Goal: Task Accomplishment & Management: Manage account settings

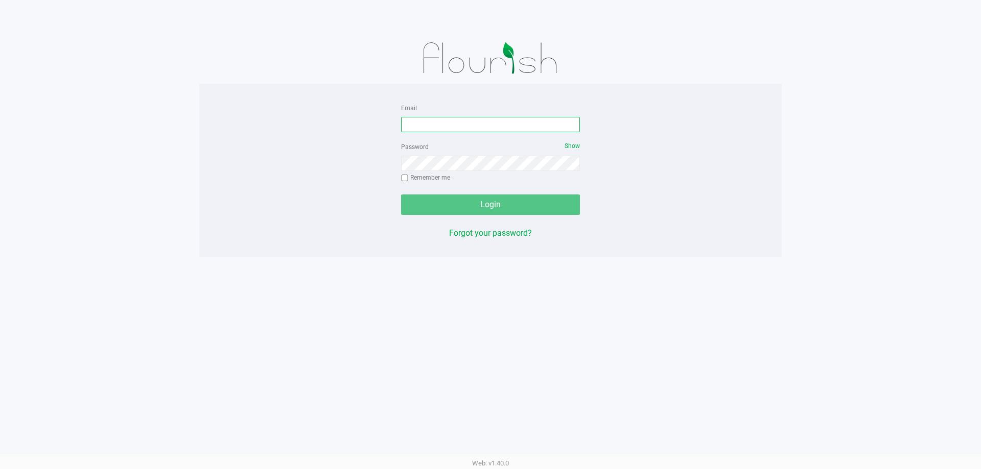
click at [408, 123] on input "Email" at bounding box center [490, 124] width 179 height 15
type input "[EMAIL_ADDRESS][DOMAIN_NAME]"
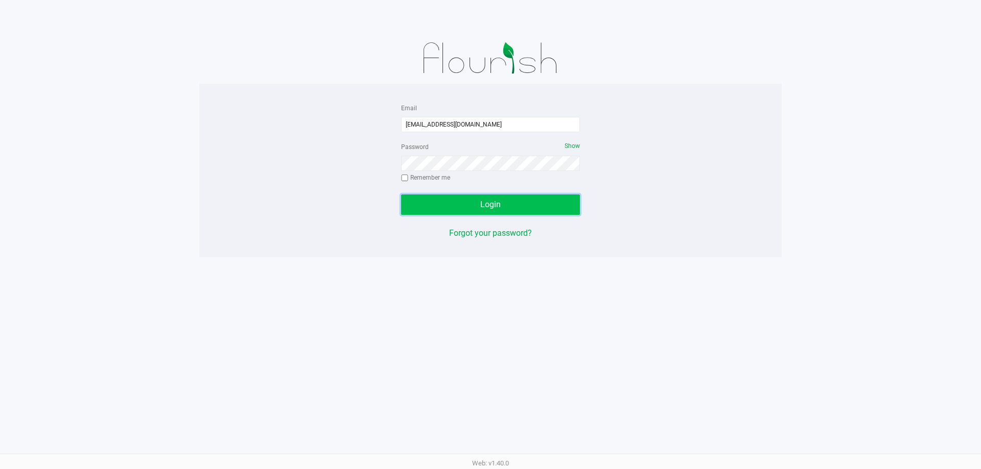
click at [432, 208] on button "Login" at bounding box center [490, 205] width 179 height 20
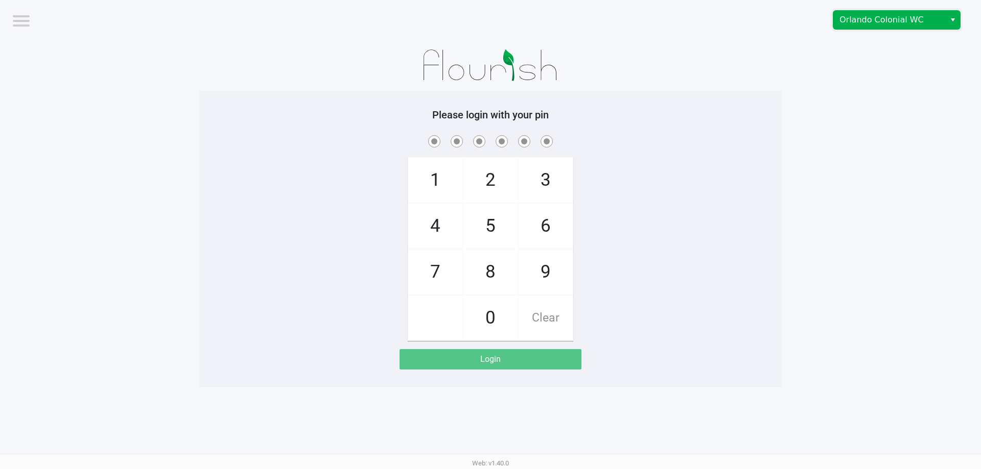
click at [887, 17] on span "Orlando Colonial WC" at bounding box center [889, 20] width 100 height 12
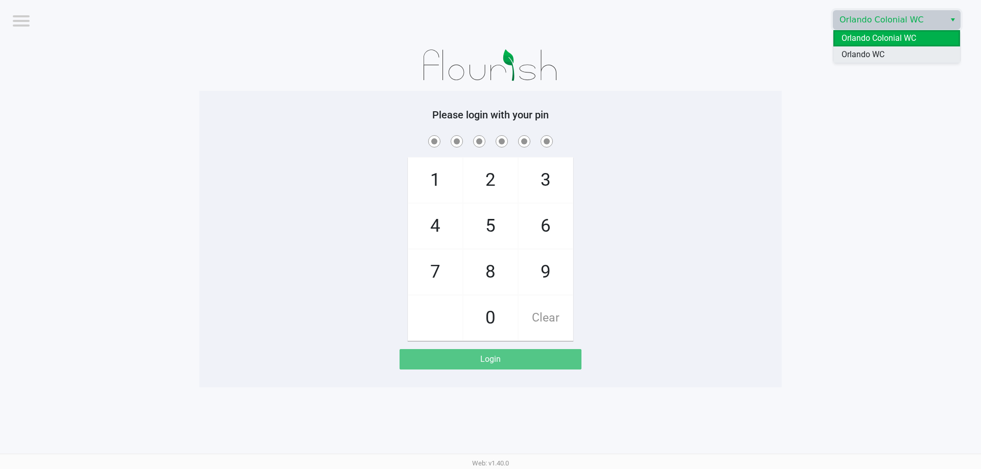
click at [872, 56] on span "Orlando WC" at bounding box center [862, 55] width 43 height 12
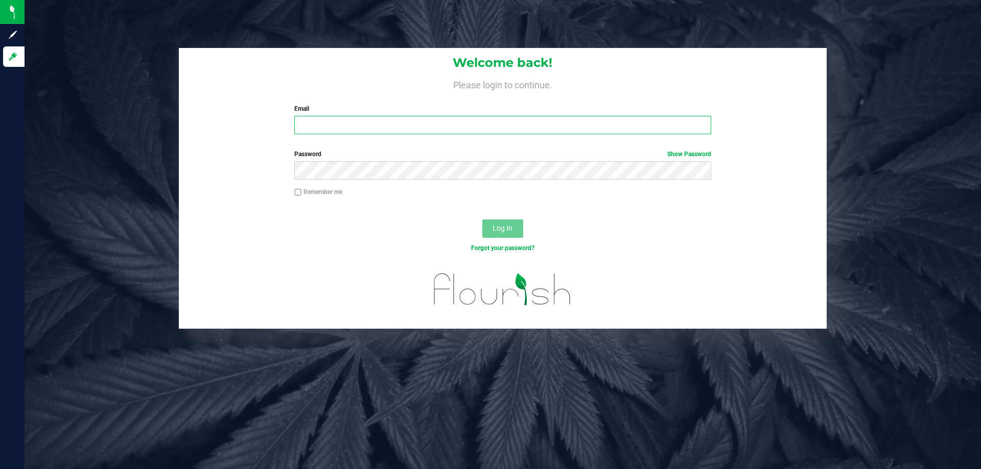
click at [330, 129] on input "Email" at bounding box center [502, 125] width 416 height 18
type input "[EMAIL_ADDRESS][DOMAIN_NAME]"
click at [482, 220] on button "Log In" at bounding box center [502, 229] width 41 height 18
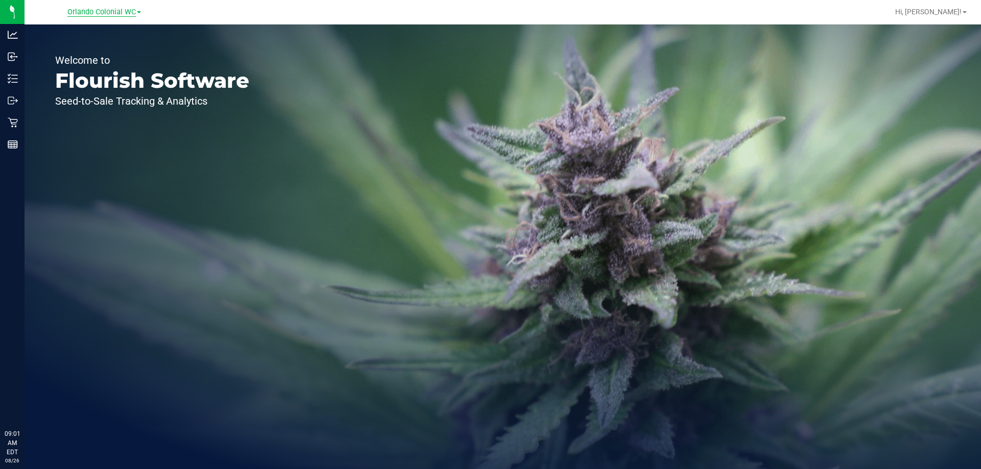
click at [90, 14] on span "Orlando Colonial WC" at bounding box center [101, 12] width 68 height 9
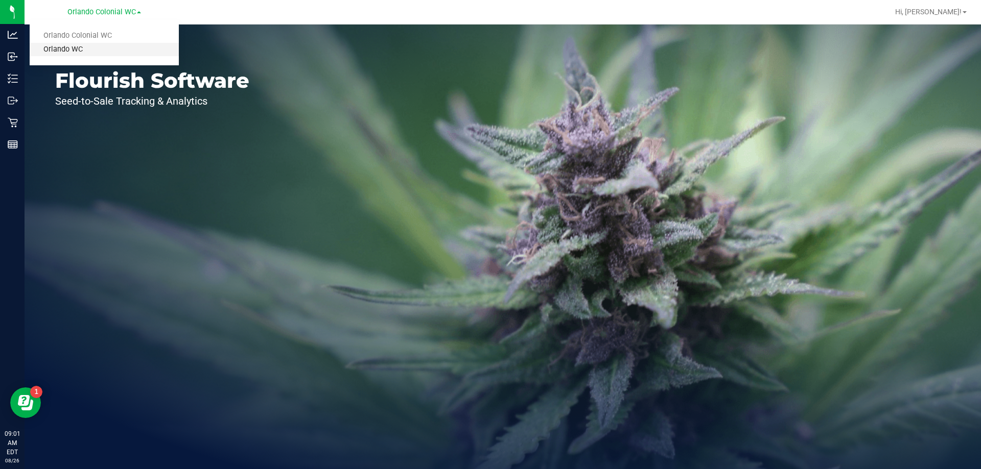
click at [80, 47] on link "Orlando WC" at bounding box center [104, 50] width 149 height 14
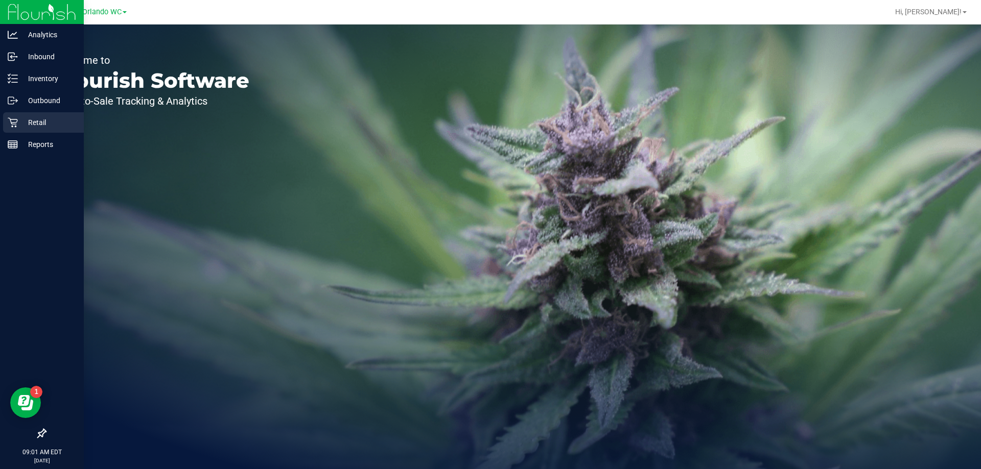
click at [12, 124] on icon at bounding box center [13, 123] width 10 height 10
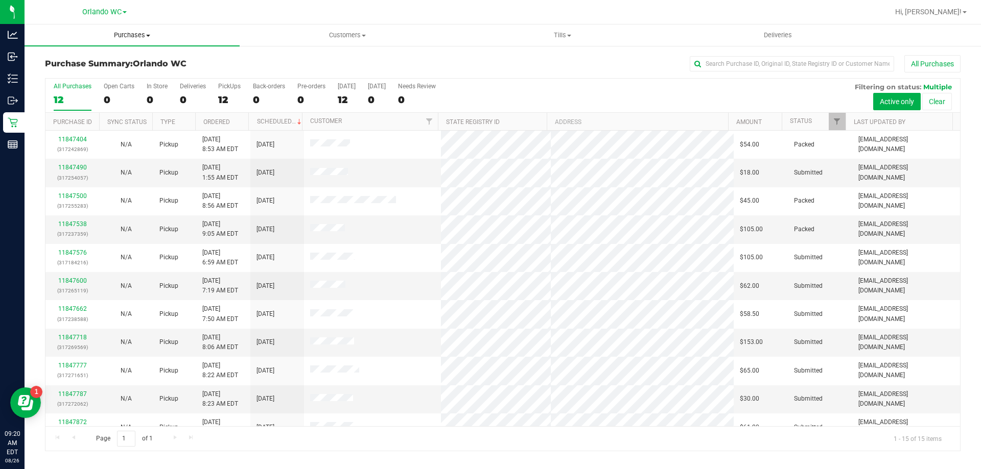
click at [141, 34] on span "Purchases" at bounding box center [132, 35] width 215 height 9
click at [63, 71] on span "Fulfillment" at bounding box center [56, 73] width 63 height 9
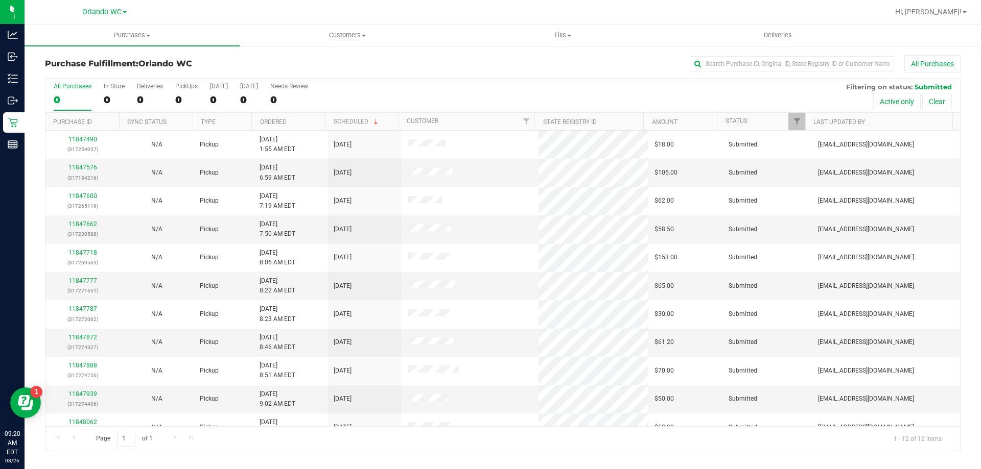
click at [296, 118] on th "Ordered" at bounding box center [288, 122] width 74 height 18
click at [84, 168] on link "11847576" at bounding box center [82, 167] width 29 height 7
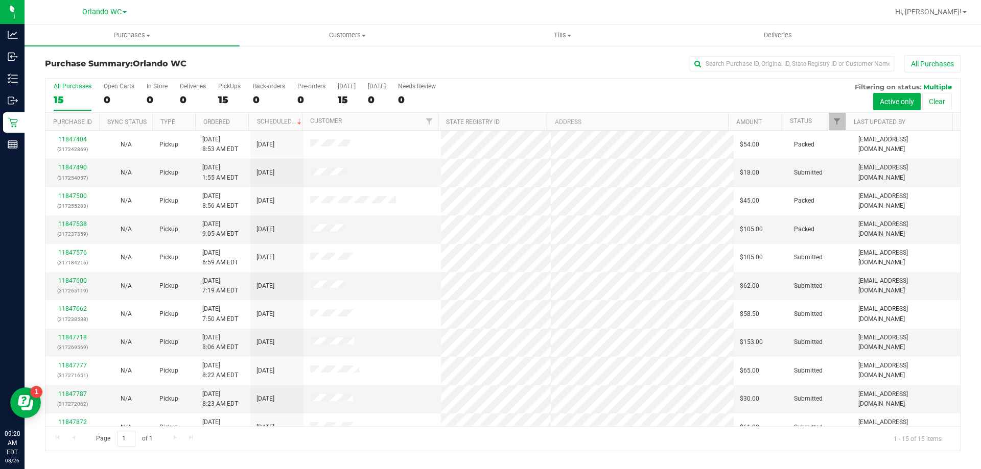
click at [240, 122] on th "Ordered" at bounding box center [222, 122] width 54 height 18
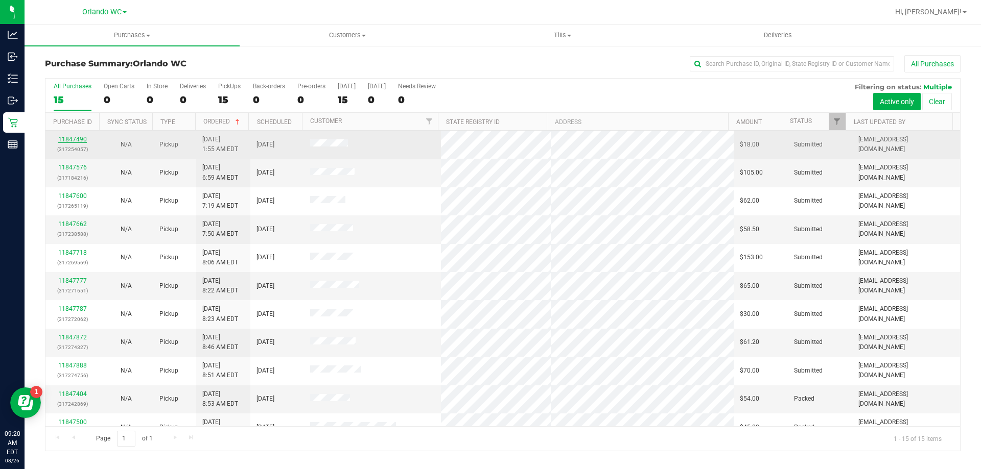
click at [75, 137] on link "11847490" at bounding box center [72, 139] width 29 height 7
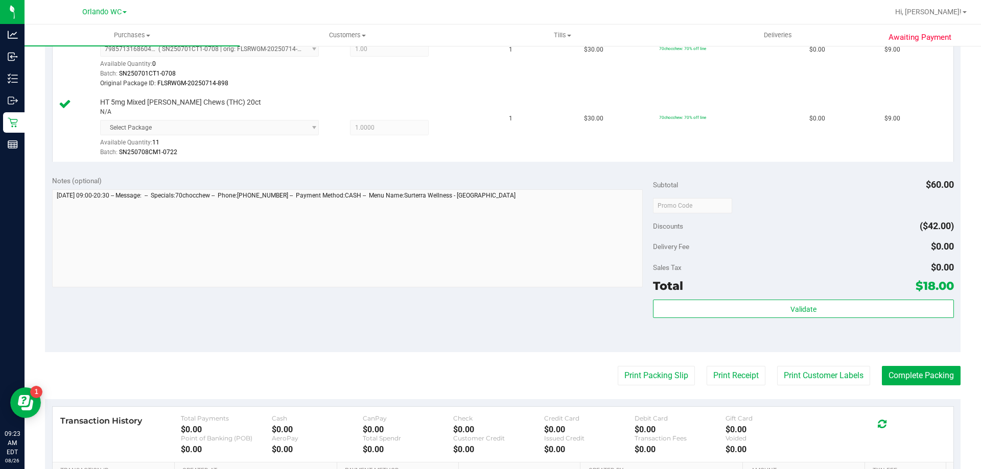
scroll to position [357, 0]
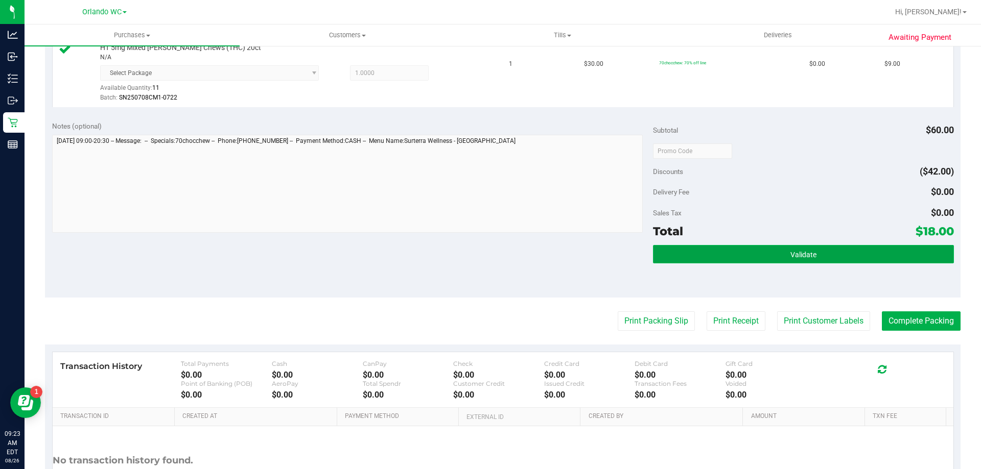
click at [713, 255] on button "Validate" at bounding box center [803, 254] width 300 height 18
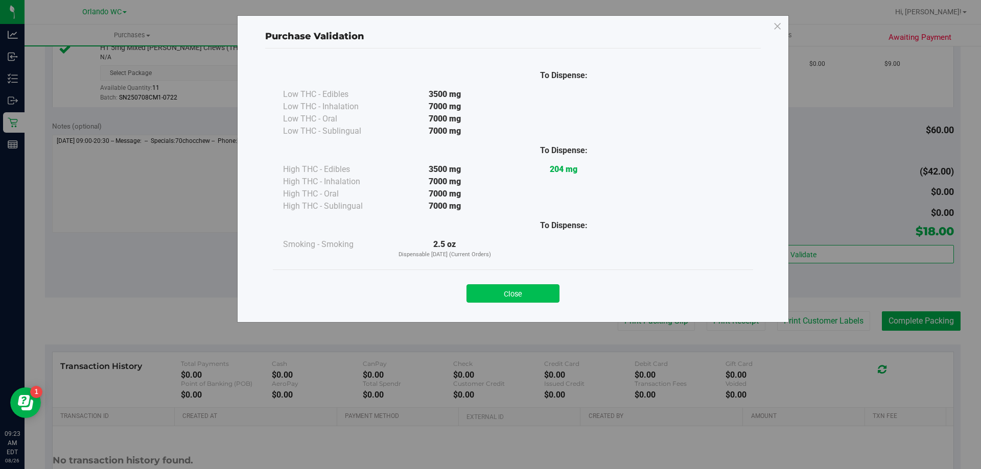
click at [546, 292] on button "Close" at bounding box center [512, 293] width 93 height 18
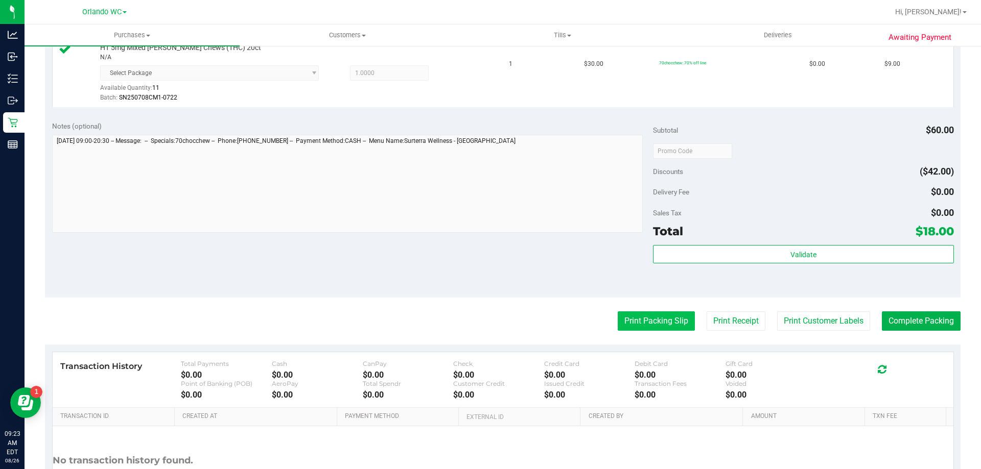
click at [659, 323] on button "Print Packing Slip" at bounding box center [655, 321] width 77 height 19
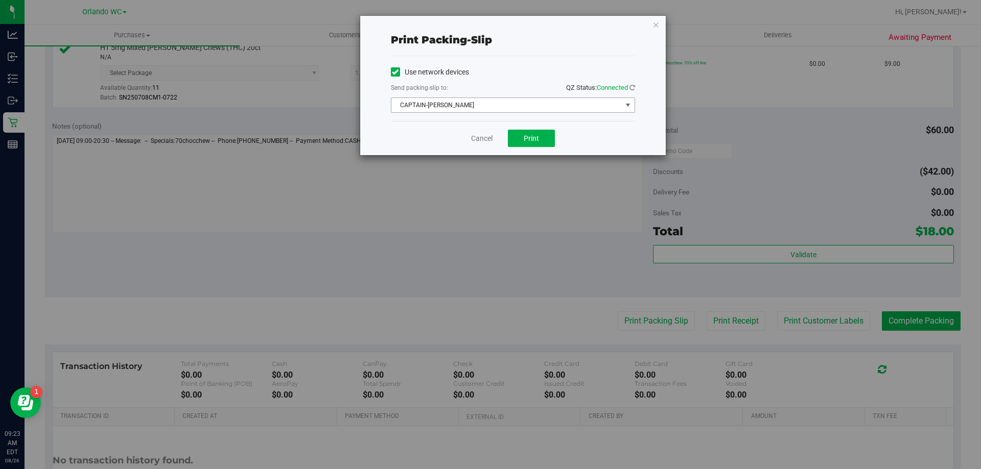
click at [440, 108] on span "CAPTAIN-[PERSON_NAME]" at bounding box center [506, 105] width 230 height 14
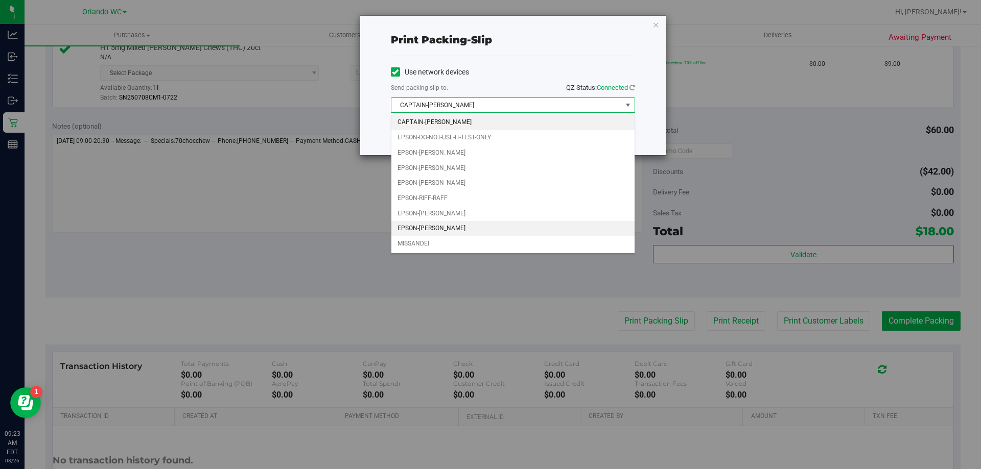
click at [472, 230] on li "EPSON-[PERSON_NAME]" at bounding box center [512, 228] width 243 height 15
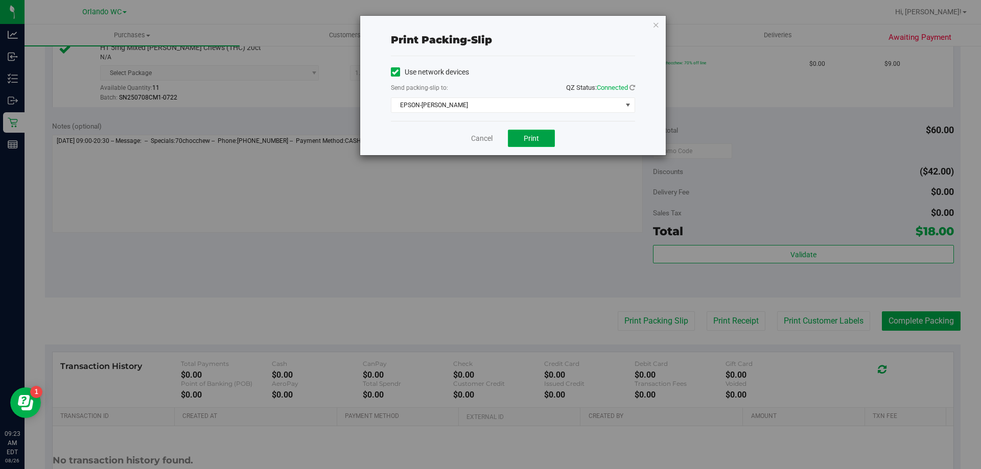
click at [529, 136] on span "Print" at bounding box center [530, 138] width 15 height 8
click at [488, 134] on link "Cancel" at bounding box center [481, 138] width 21 height 11
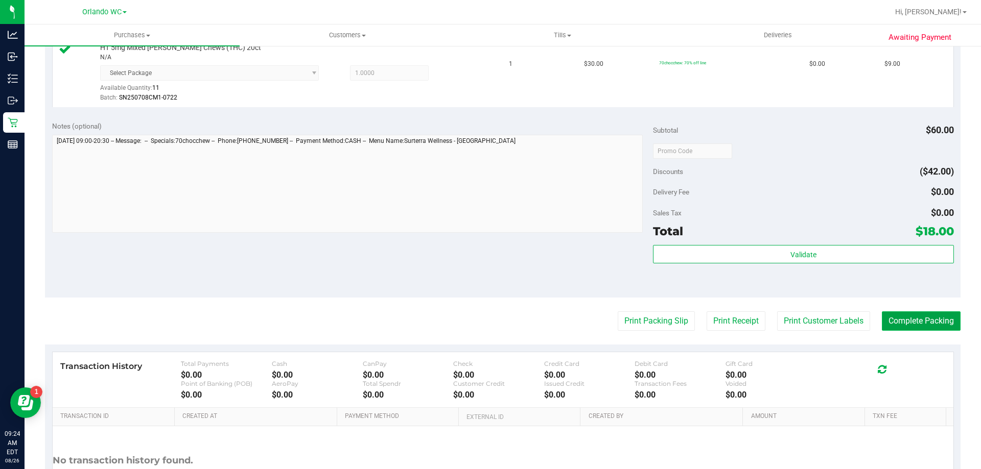
click at [919, 326] on button "Complete Packing" at bounding box center [920, 321] width 79 height 19
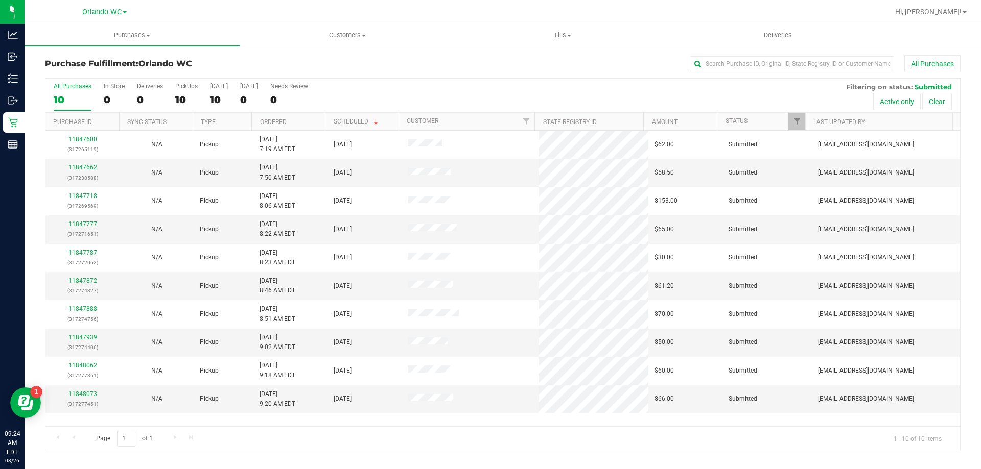
click at [309, 115] on th "Ordered" at bounding box center [288, 122] width 74 height 18
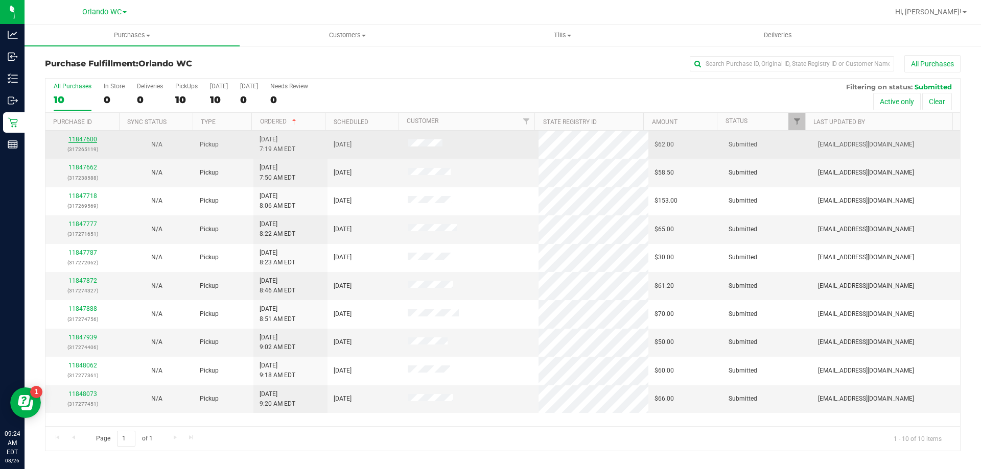
click at [88, 139] on link "11847600" at bounding box center [82, 139] width 29 height 7
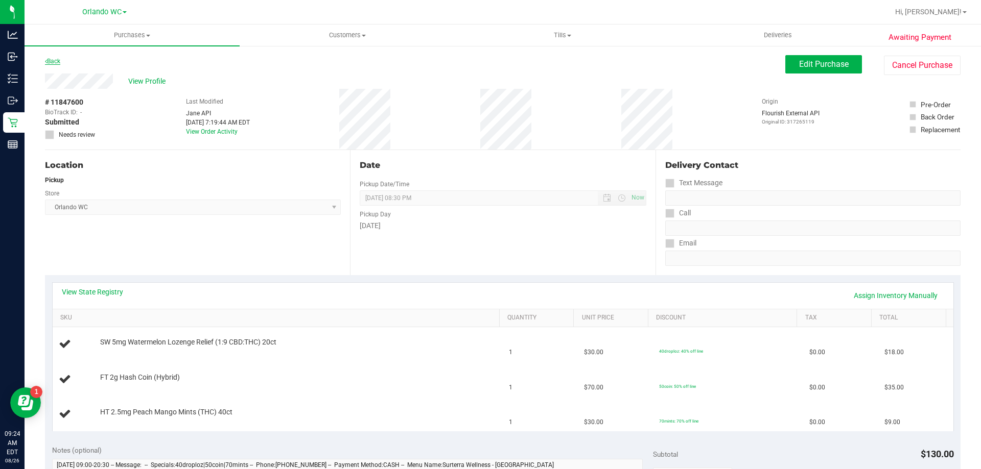
click at [55, 58] on link "Back" at bounding box center [52, 61] width 15 height 7
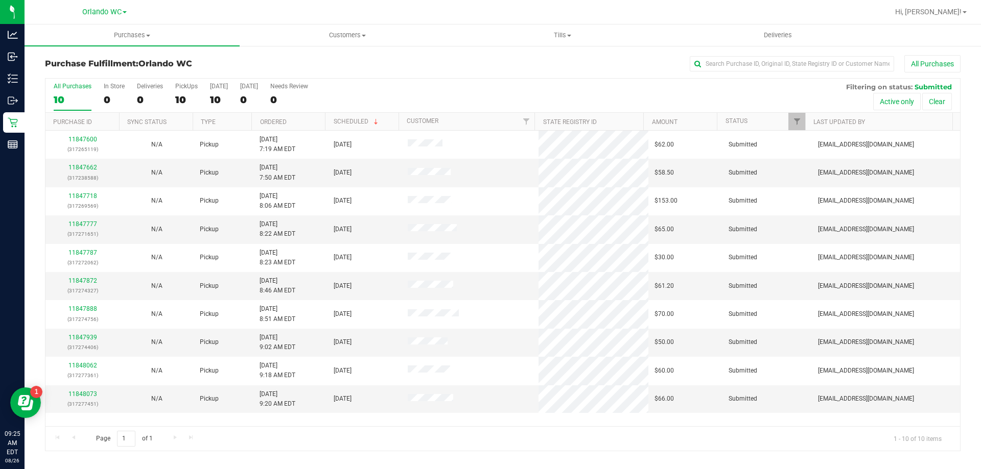
click at [302, 123] on th "Ordered" at bounding box center [288, 122] width 74 height 18
click at [76, 170] on link "11847662" at bounding box center [82, 167] width 29 height 7
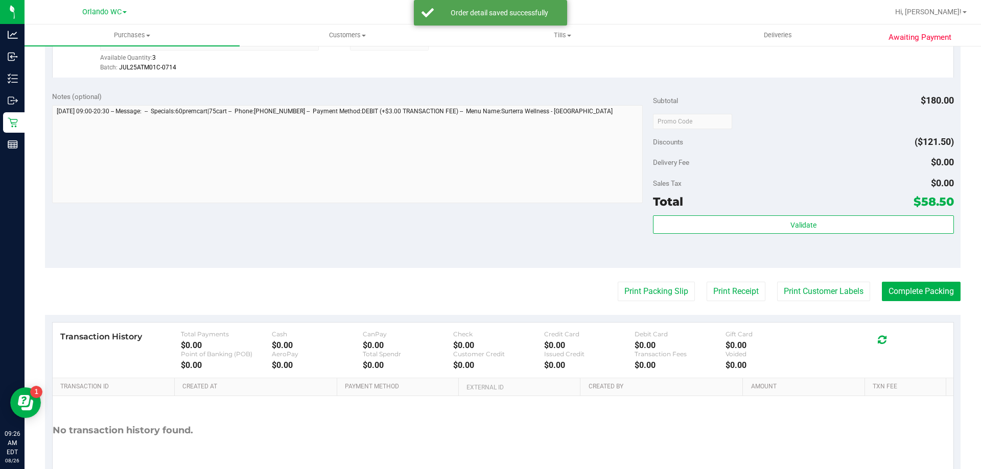
scroll to position [409, 0]
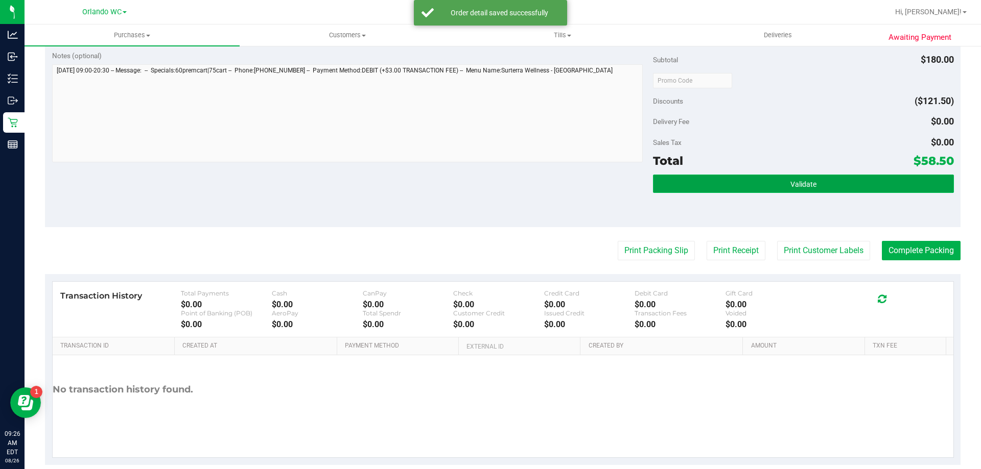
click at [782, 189] on button "Validate" at bounding box center [803, 184] width 300 height 18
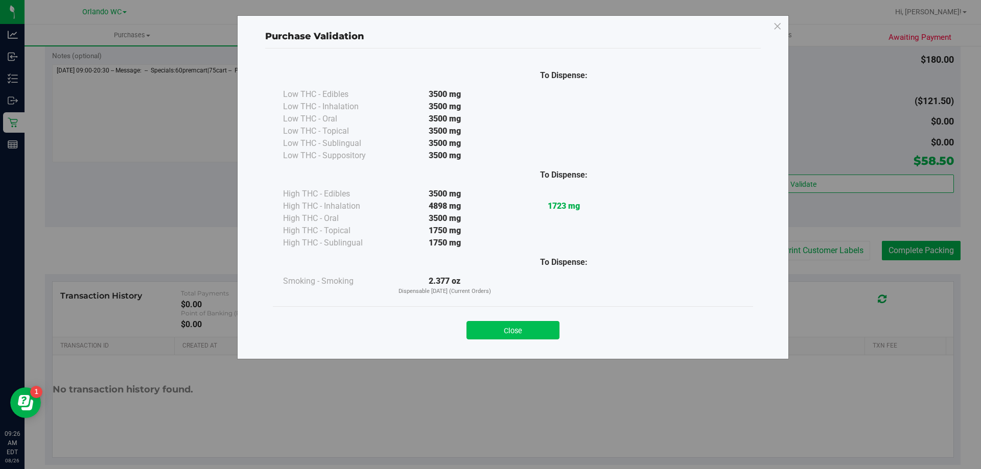
click at [493, 330] on button "Close" at bounding box center [512, 330] width 93 height 18
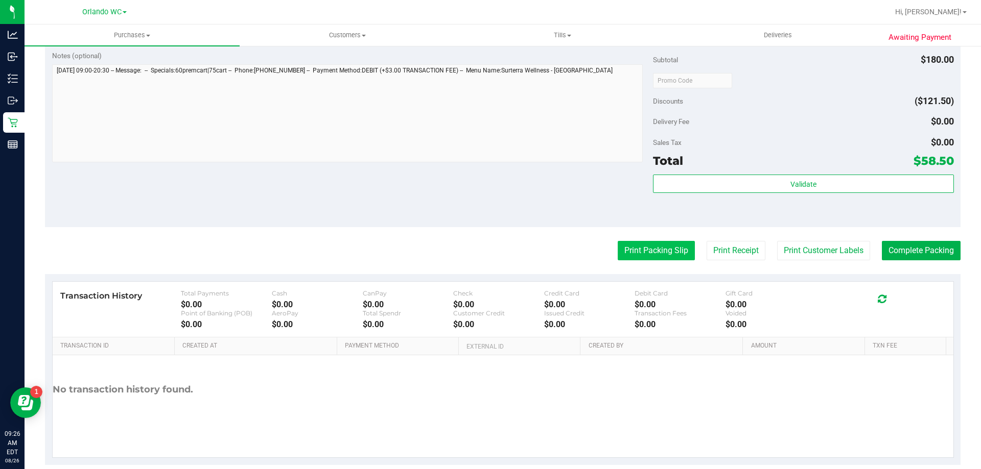
click at [625, 258] on button "Print Packing Slip" at bounding box center [655, 250] width 77 height 19
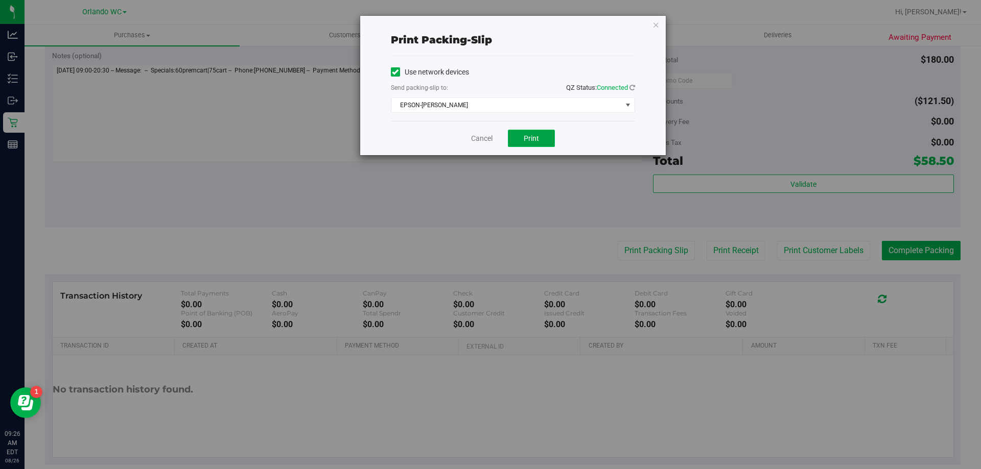
click at [531, 140] on span "Print" at bounding box center [530, 138] width 15 height 8
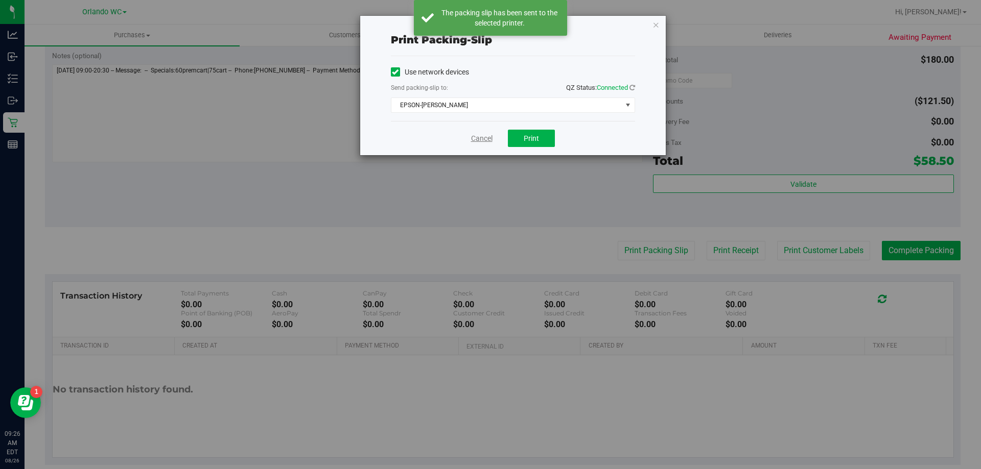
click at [475, 141] on link "Cancel" at bounding box center [481, 138] width 21 height 11
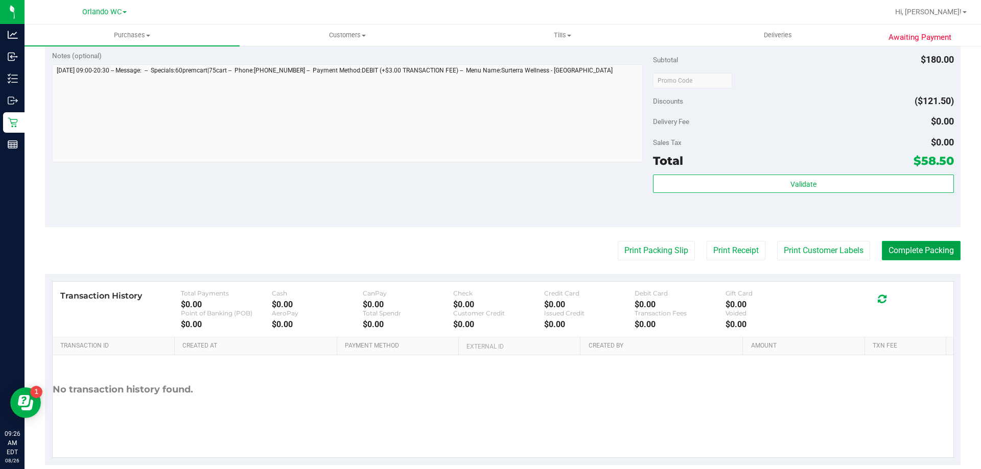
click at [895, 252] on button "Complete Packing" at bounding box center [920, 250] width 79 height 19
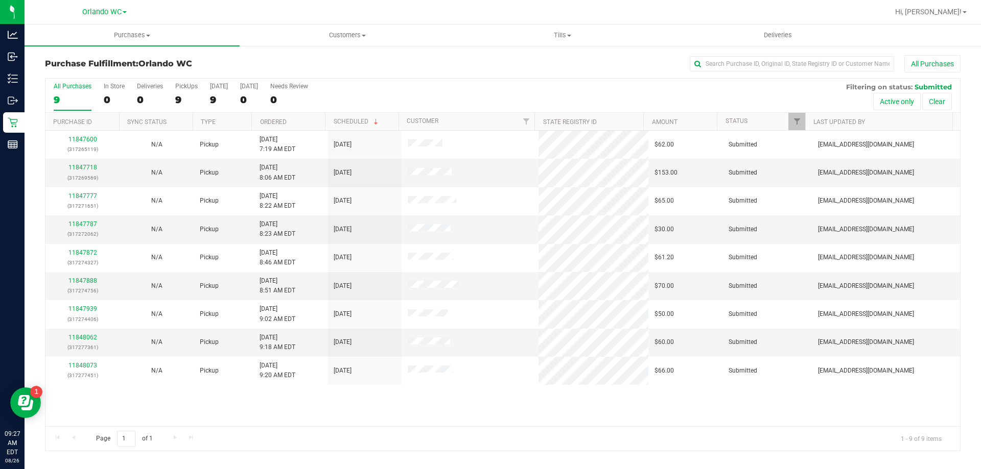
click at [306, 118] on th "Ordered" at bounding box center [288, 122] width 74 height 18
click at [77, 167] on link "11847718" at bounding box center [82, 167] width 29 height 7
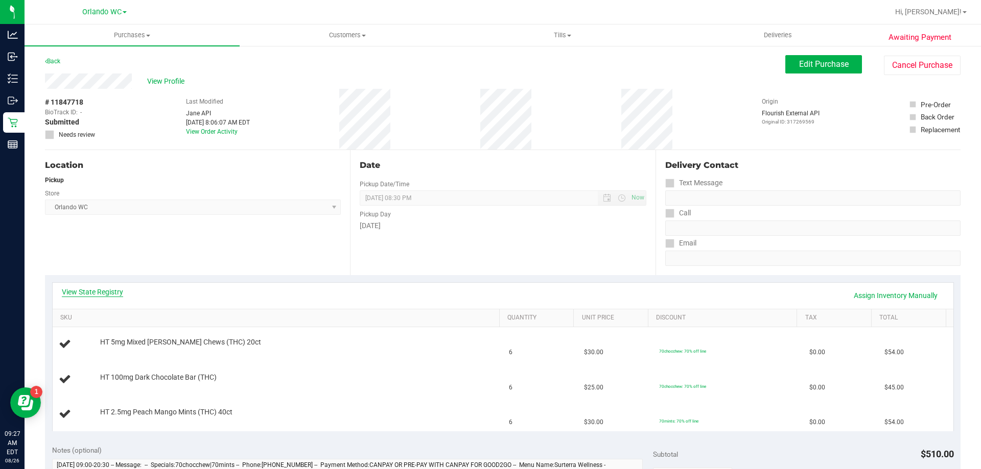
click at [117, 294] on link "View State Registry" at bounding box center [92, 292] width 61 height 10
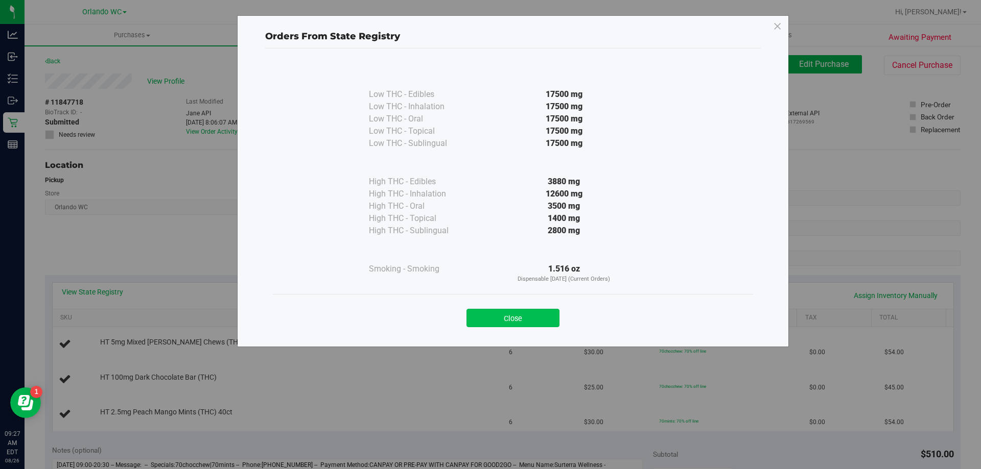
click at [495, 315] on button "Close" at bounding box center [512, 318] width 93 height 18
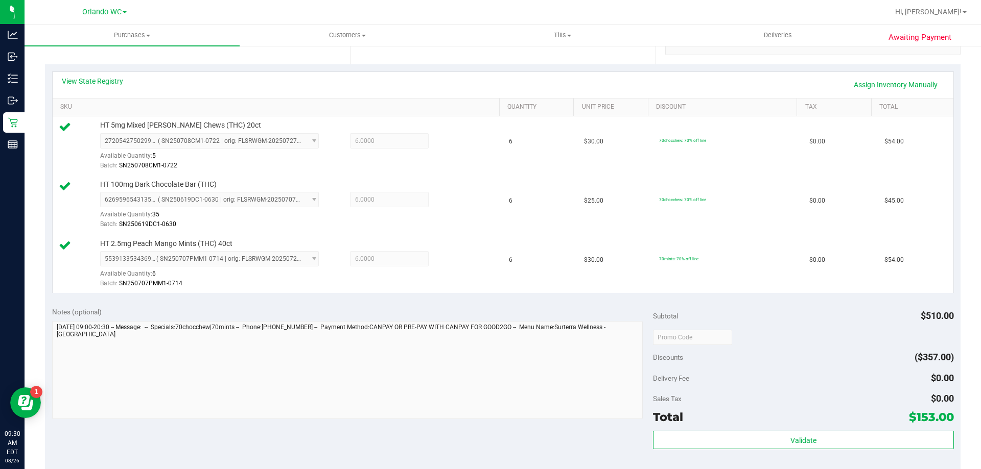
scroll to position [284, 0]
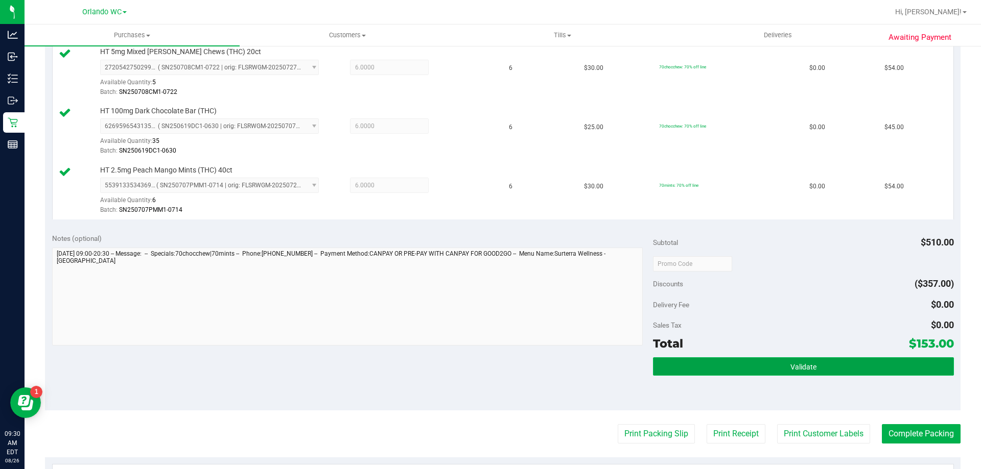
click at [790, 367] on span "Validate" at bounding box center [803, 367] width 26 height 8
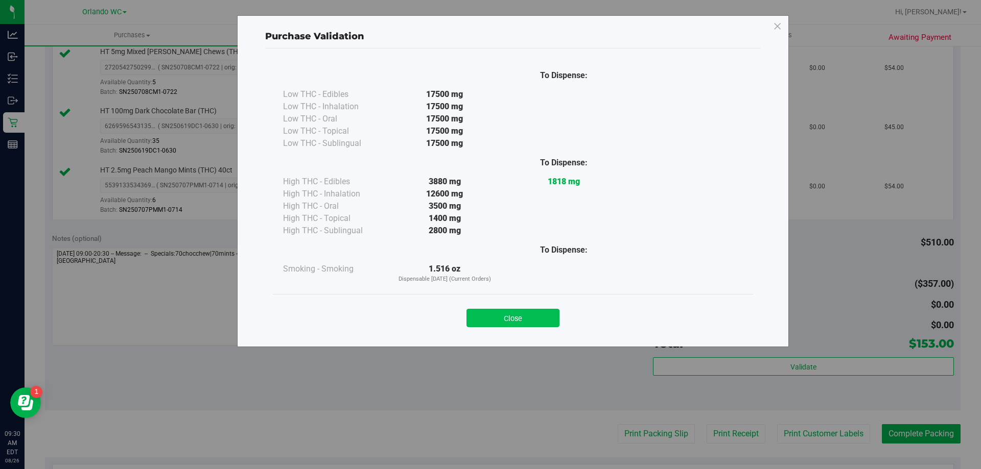
click at [535, 325] on button "Close" at bounding box center [512, 318] width 93 height 18
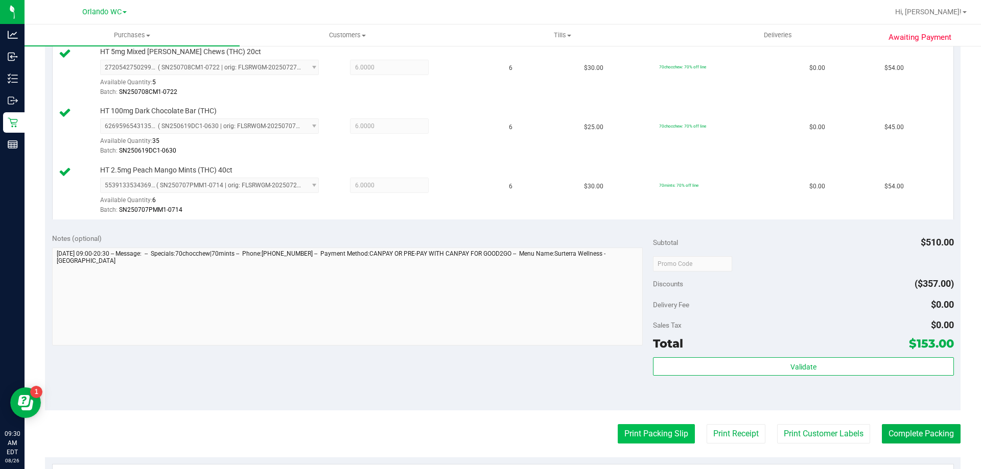
click at [652, 437] on button "Print Packing Slip" at bounding box center [655, 433] width 77 height 19
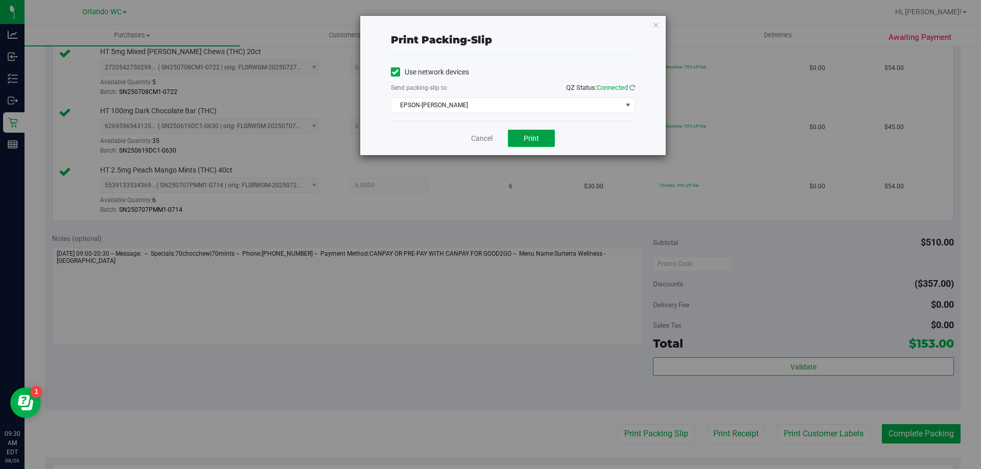
click at [519, 139] on button "Print" at bounding box center [531, 138] width 47 height 17
click at [480, 136] on link "Cancel" at bounding box center [481, 138] width 21 height 11
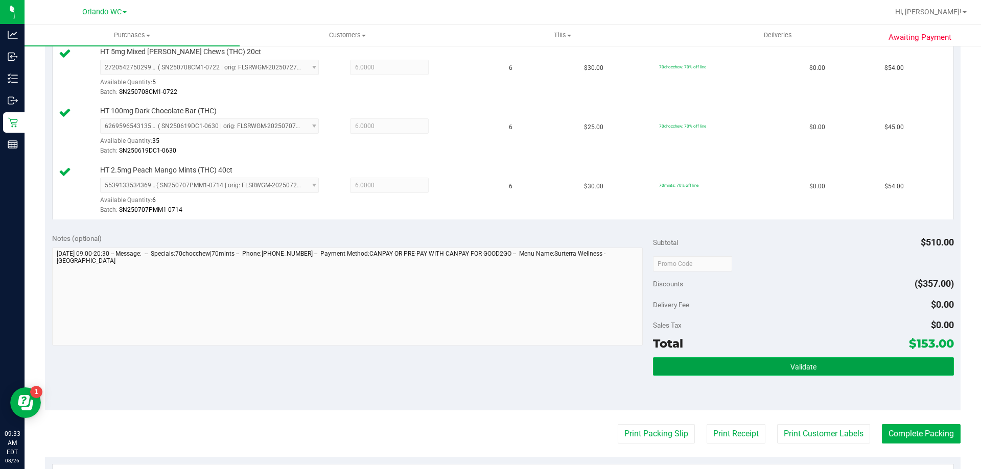
click at [873, 376] on button "Validate" at bounding box center [803, 366] width 300 height 18
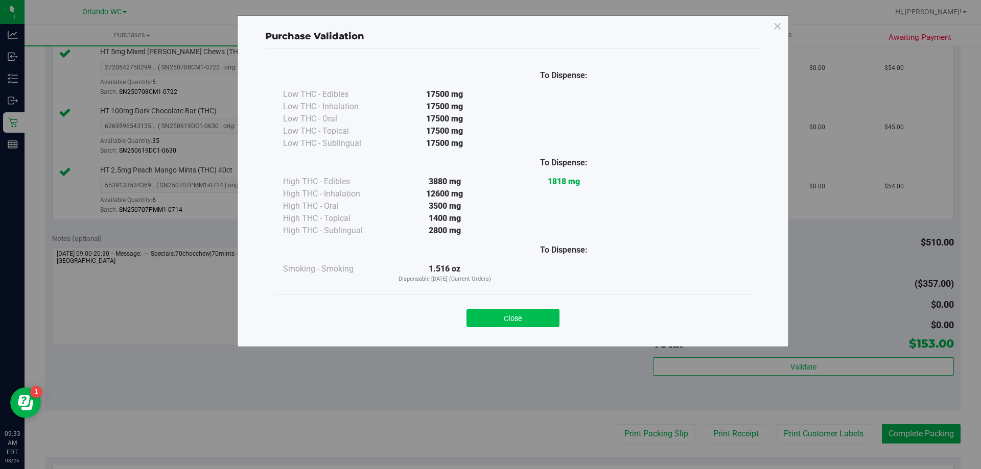
click at [509, 325] on button "Close" at bounding box center [512, 318] width 93 height 18
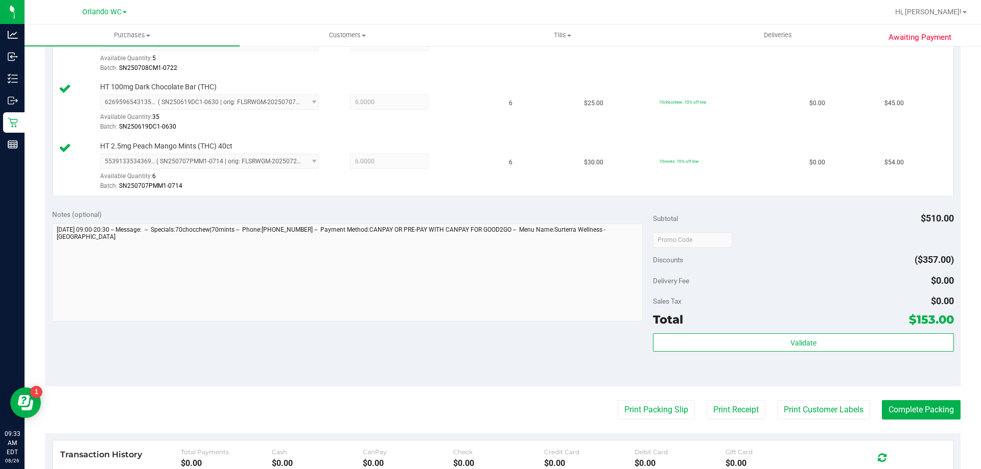
scroll to position [357, 0]
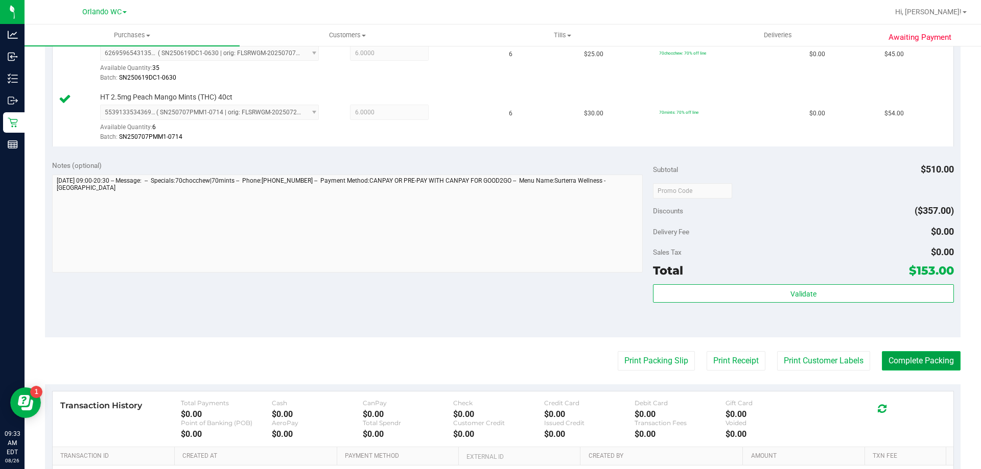
click at [895, 354] on button "Complete Packing" at bounding box center [920, 360] width 79 height 19
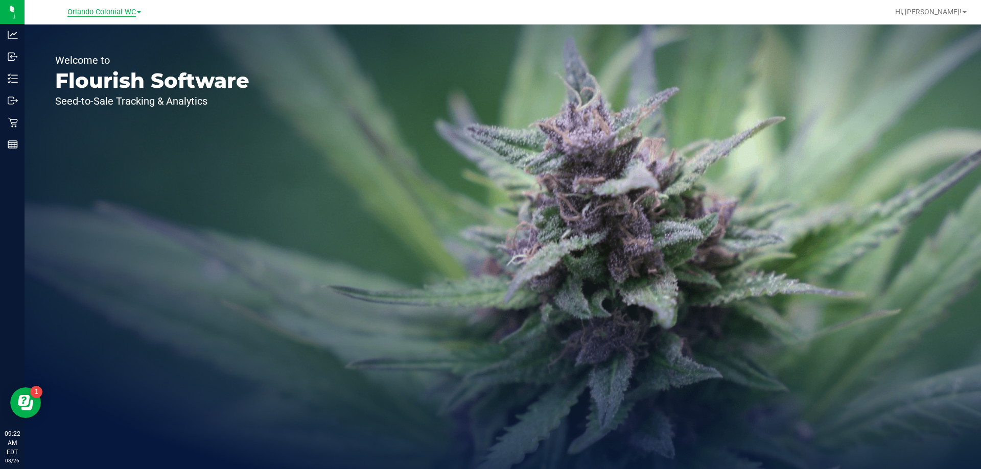
click at [111, 12] on span "Orlando Colonial WC" at bounding box center [101, 12] width 68 height 9
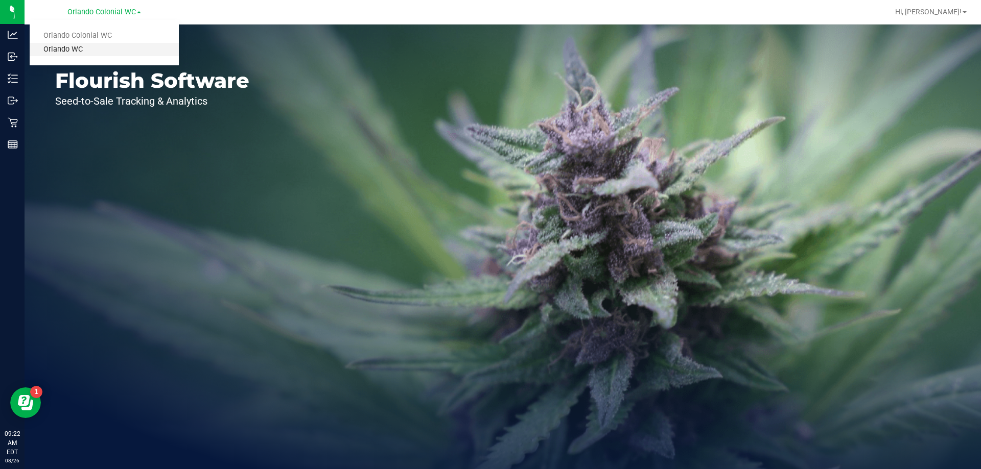
click at [101, 45] on link "Orlando WC" at bounding box center [104, 50] width 149 height 14
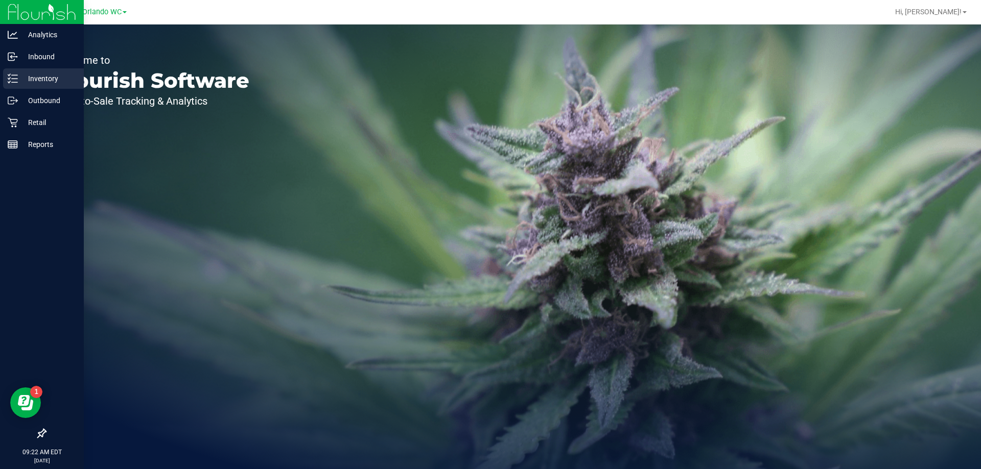
click at [40, 82] on p "Inventory" at bounding box center [48, 79] width 61 height 12
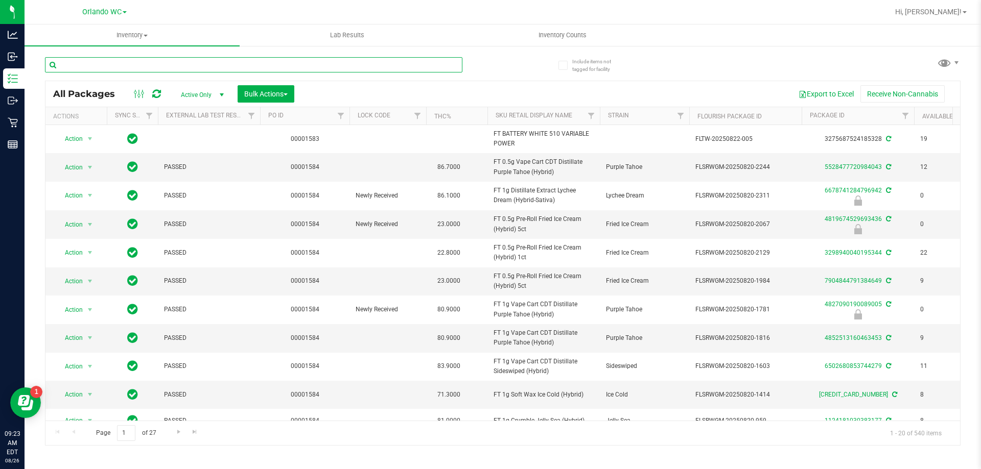
click at [83, 61] on input "text" at bounding box center [253, 64] width 417 height 15
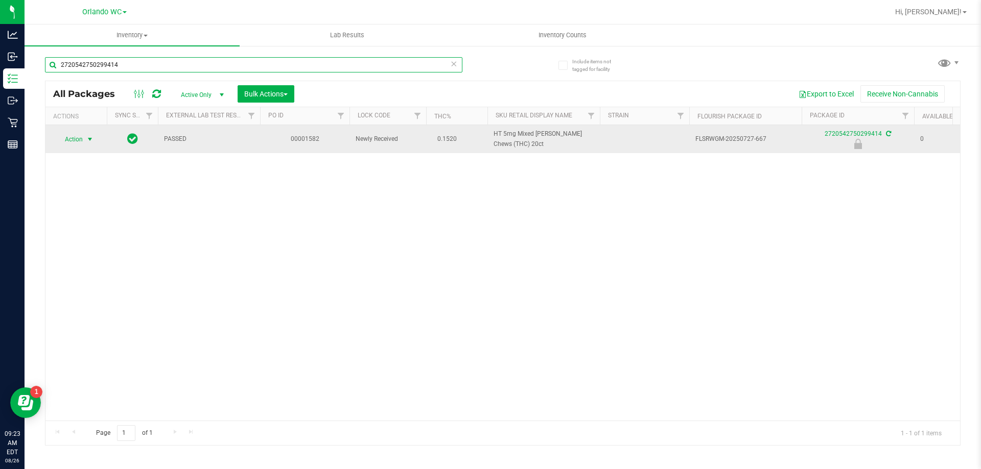
type input "2720542750299414"
click at [79, 140] on span "Action" at bounding box center [70, 139] width 28 height 14
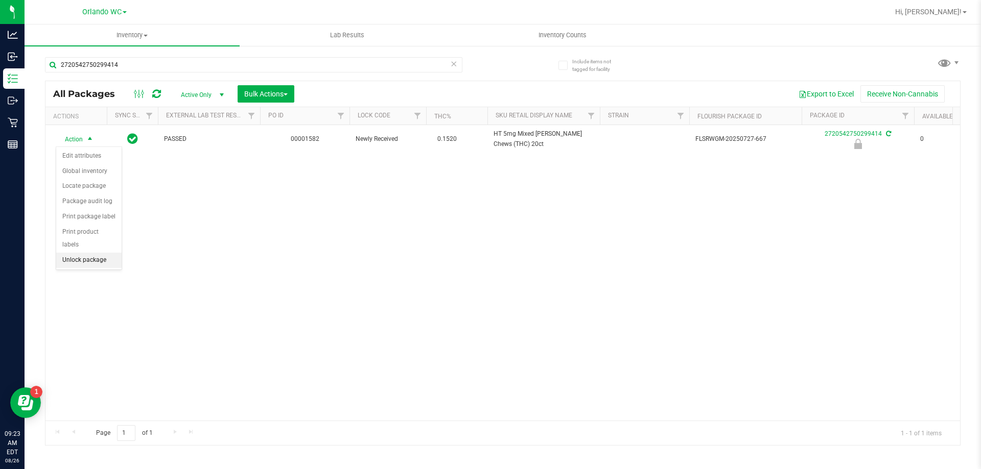
click at [81, 253] on li "Unlock package" at bounding box center [88, 260] width 65 height 15
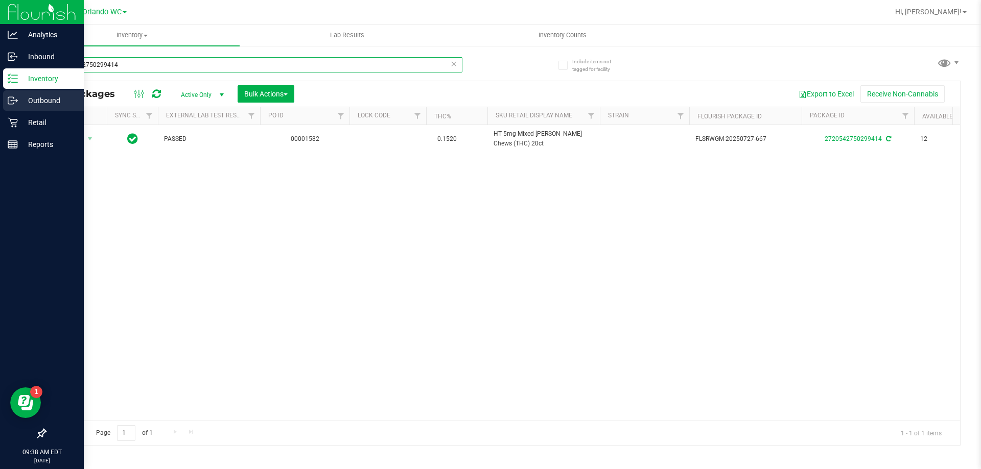
drag, startPoint x: 129, startPoint y: 69, endPoint x: 20, endPoint y: 104, distance: 113.5
click at [20, 103] on div "Analytics Inbound Inventory Outbound Retail Reports 09:38 AM EDT 08/26/2025 08/…" at bounding box center [490, 234] width 981 height 469
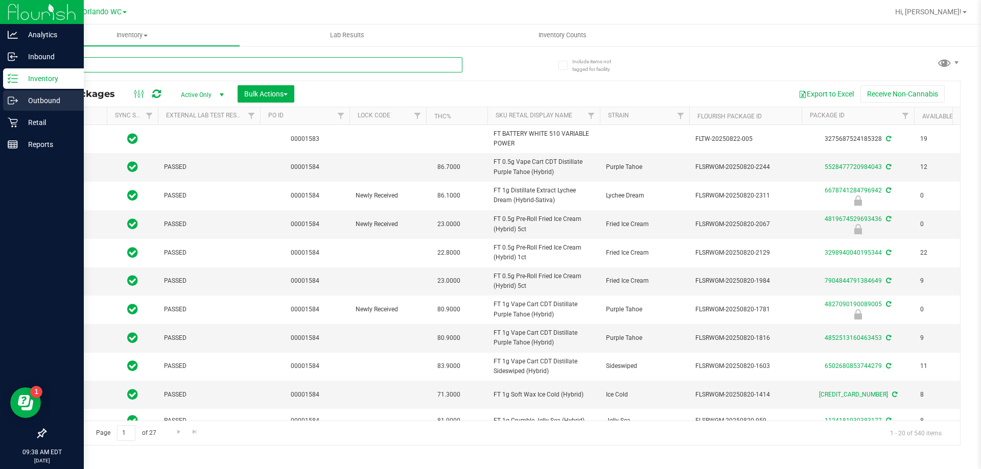
type input "[DATE]"
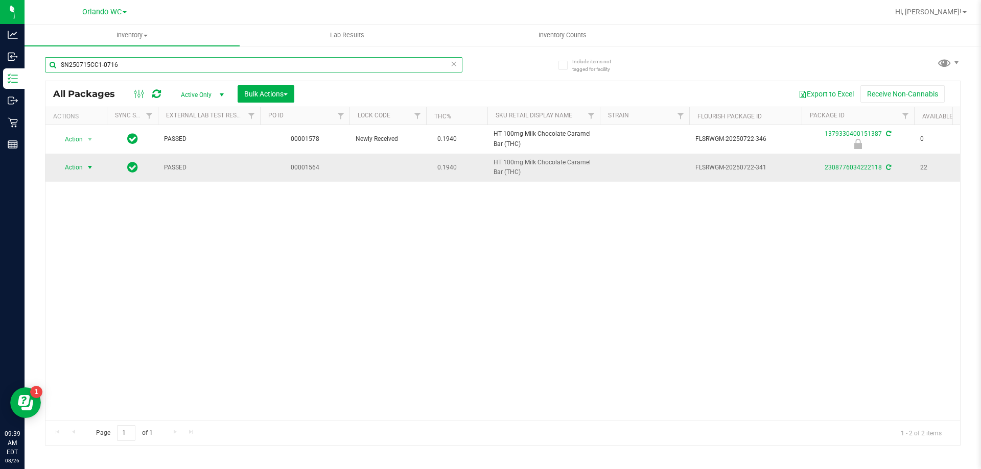
type input "SN250715CC1-0716"
click at [66, 170] on span "Action" at bounding box center [70, 167] width 28 height 14
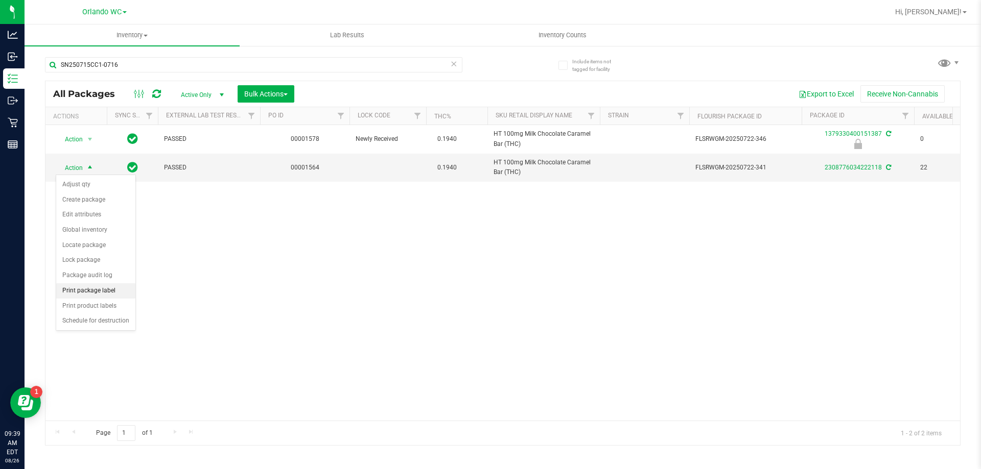
click at [110, 289] on li "Print package label" at bounding box center [95, 290] width 79 height 15
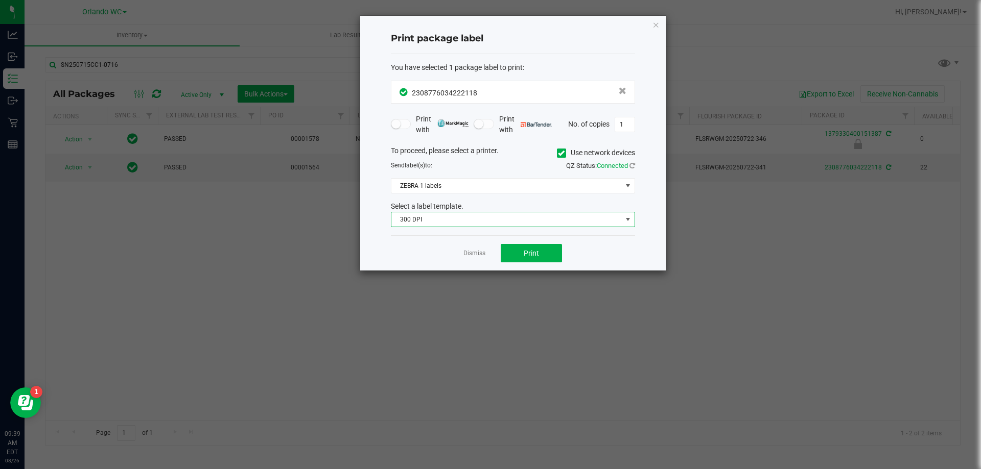
click at [469, 224] on span "300 DPI" at bounding box center [506, 219] width 230 height 14
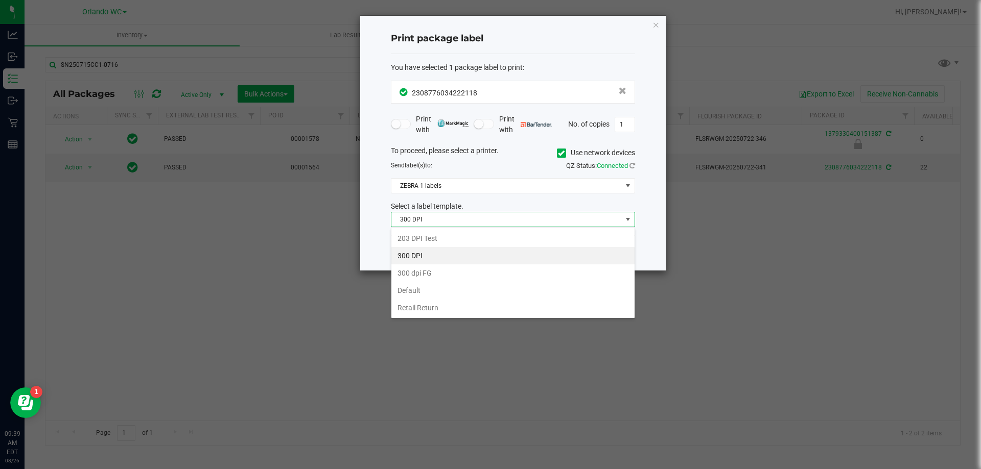
scroll to position [15, 244]
click at [434, 238] on li "203 DPI Test" at bounding box center [512, 238] width 243 height 17
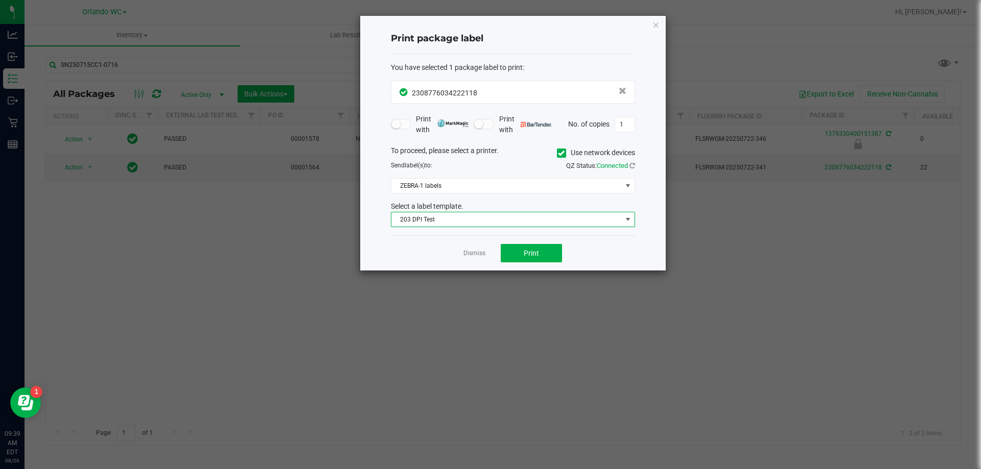
drag, startPoint x: 444, startPoint y: 217, endPoint x: 436, endPoint y: 226, distance: 12.3
click at [444, 218] on span "203 DPI Test" at bounding box center [506, 219] width 230 height 14
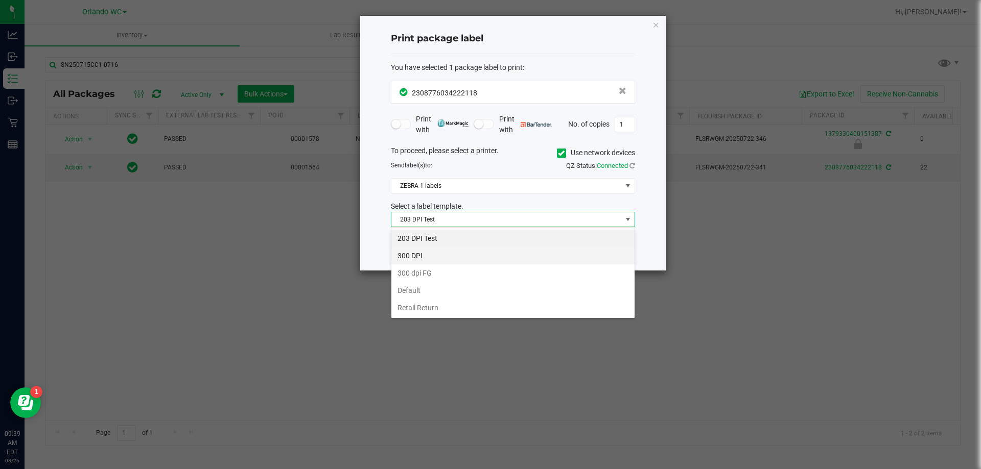
click at [417, 253] on li "300 DPI" at bounding box center [512, 255] width 243 height 17
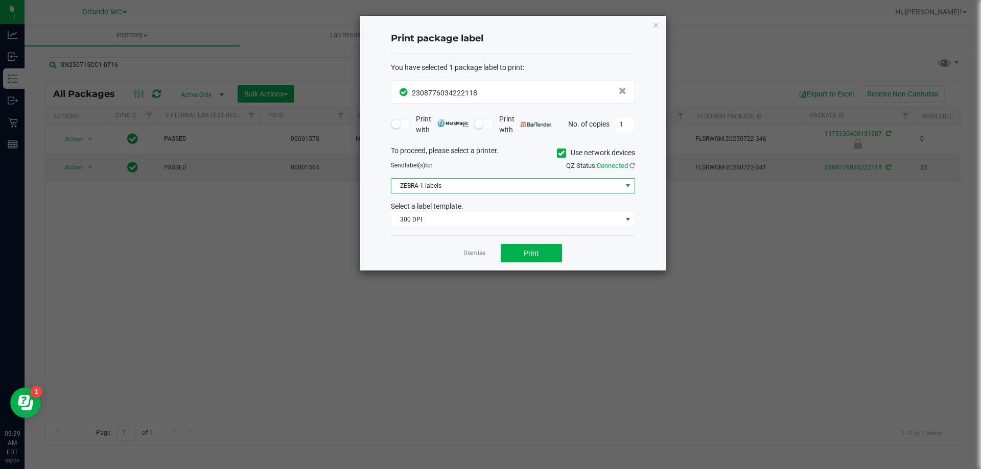
click at [455, 188] on span "ZEBRA-1 labels" at bounding box center [506, 186] width 230 height 14
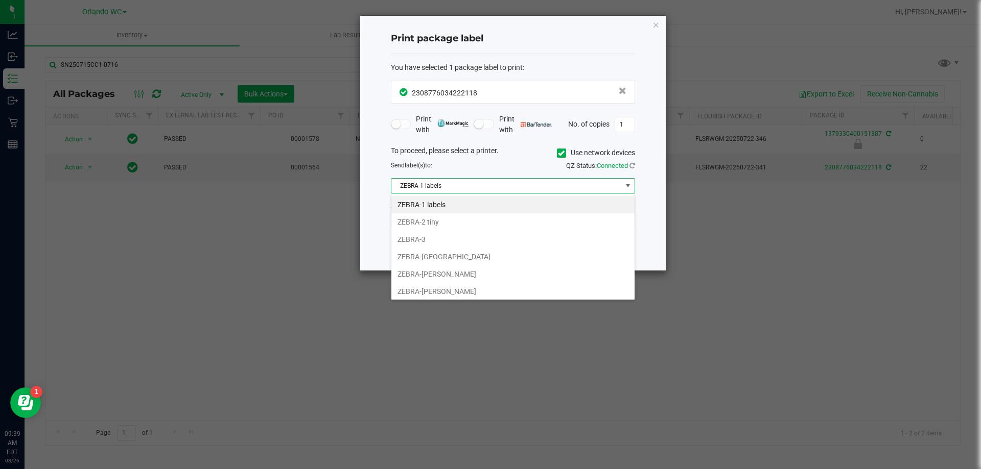
click at [655, 25] on icon "button" at bounding box center [655, 24] width 7 height 12
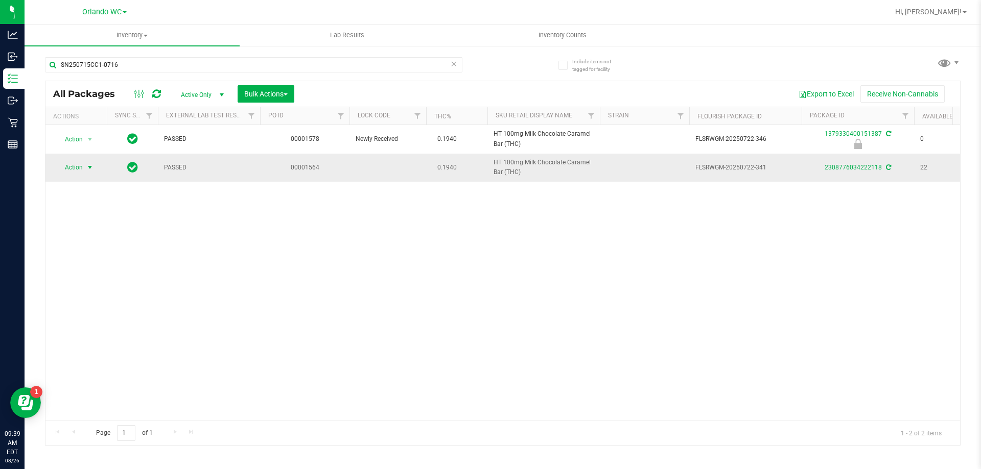
click at [92, 168] on span "select" at bounding box center [90, 167] width 8 height 8
click at [97, 306] on li "Print product labels" at bounding box center [95, 306] width 79 height 15
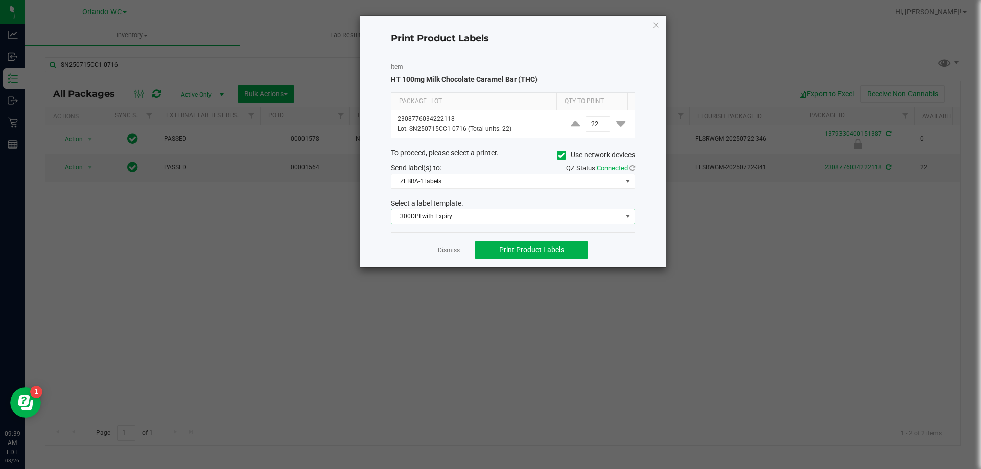
click at [449, 216] on span "300DPI with Expiry" at bounding box center [506, 216] width 230 height 14
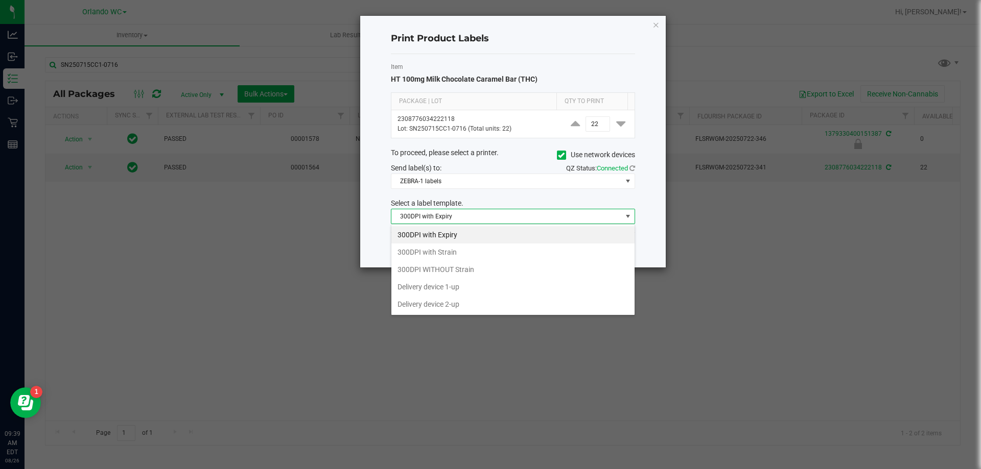
click at [453, 236] on li "300DPI with Expiry" at bounding box center [512, 234] width 243 height 17
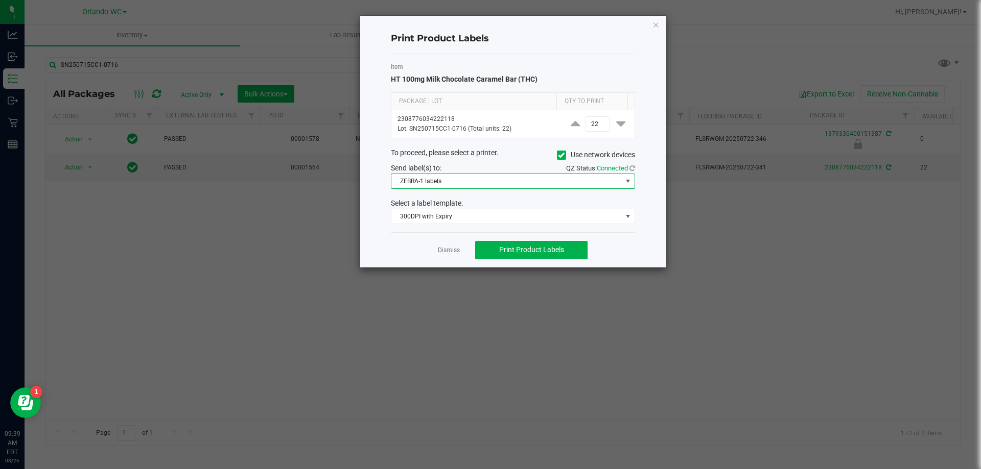
click at [431, 182] on span "ZEBRA-1 labels" at bounding box center [506, 181] width 230 height 14
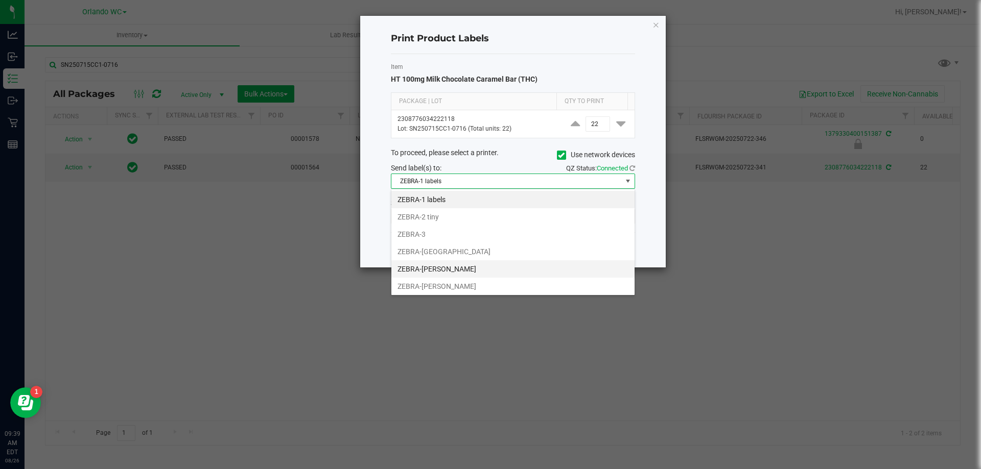
scroll to position [2, 0]
click at [468, 284] on li "ZEBRA-[PERSON_NAME]" at bounding box center [512, 284] width 243 height 17
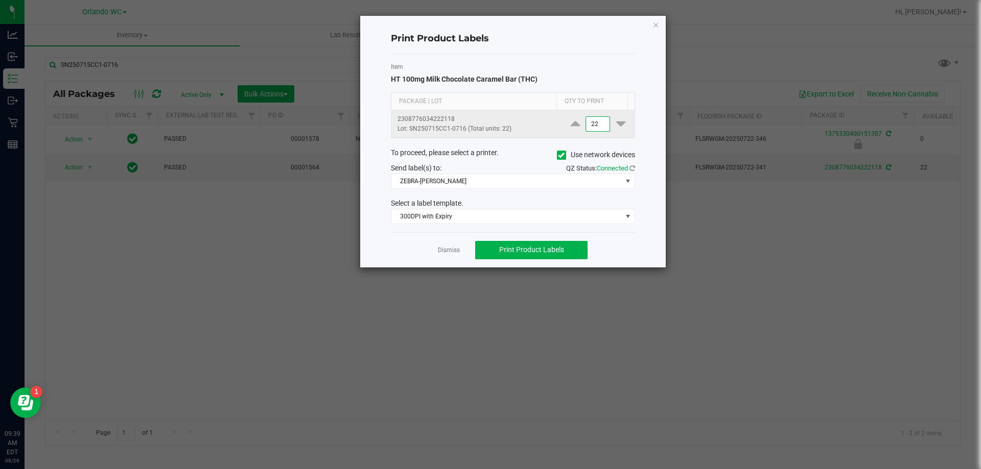
click at [601, 127] on input "22" at bounding box center [597, 124] width 23 height 14
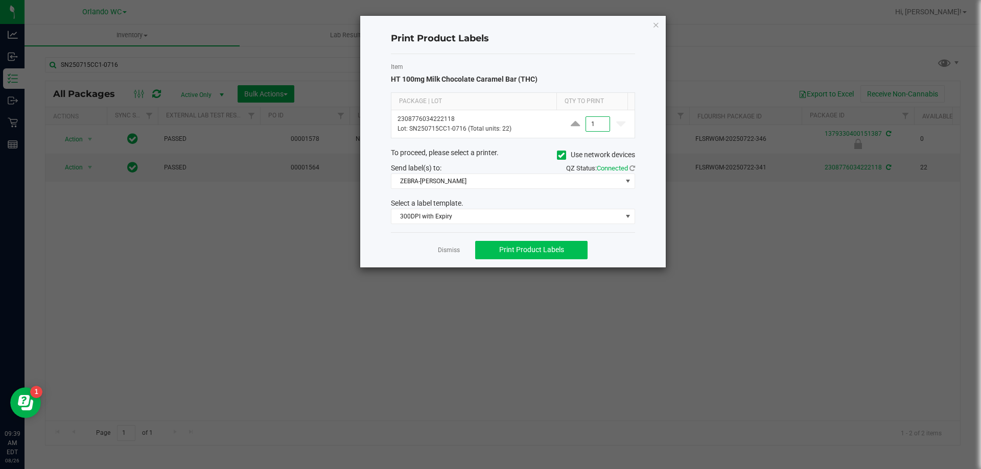
type input "1"
click at [526, 245] on button "Print Product Labels" at bounding box center [531, 250] width 112 height 18
click at [657, 22] on icon "button" at bounding box center [655, 24] width 7 height 12
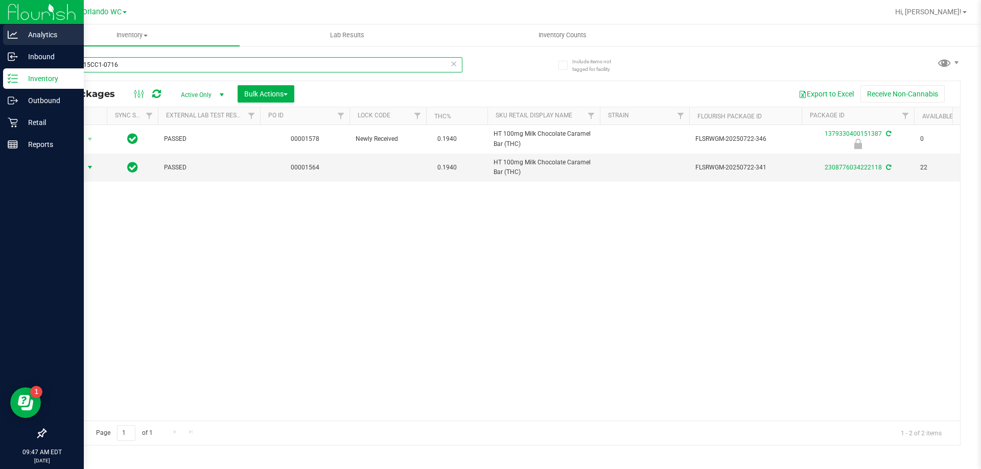
drag, startPoint x: 126, startPoint y: 65, endPoint x: 0, endPoint y: 33, distance: 129.6
click at [0, 33] on div "Analytics Inbound Inventory Outbound Retail Reports 09:47 AM EDT 08/26/2025 08/…" at bounding box center [490, 234] width 981 height 469
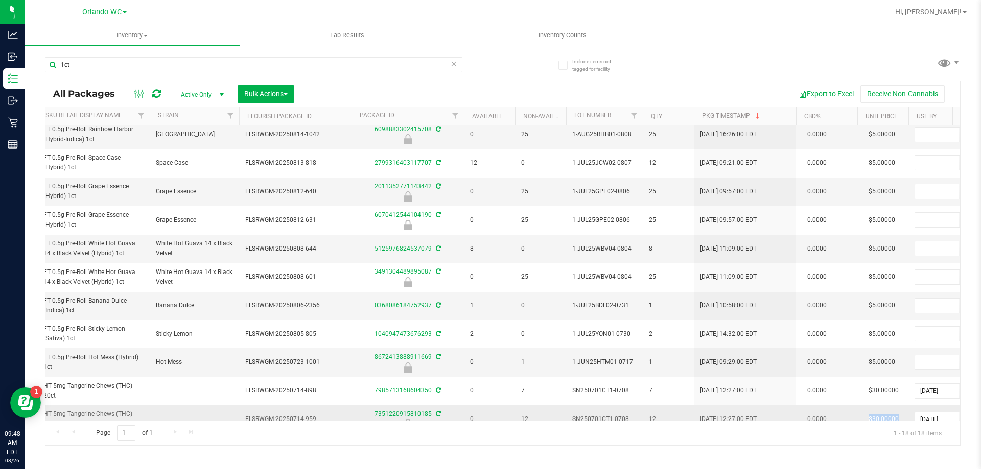
drag, startPoint x: 861, startPoint y: 412, endPoint x: 883, endPoint y: 412, distance: 22.0
click at [883, 412] on td "$30.00000" at bounding box center [882, 419] width 51 height 28
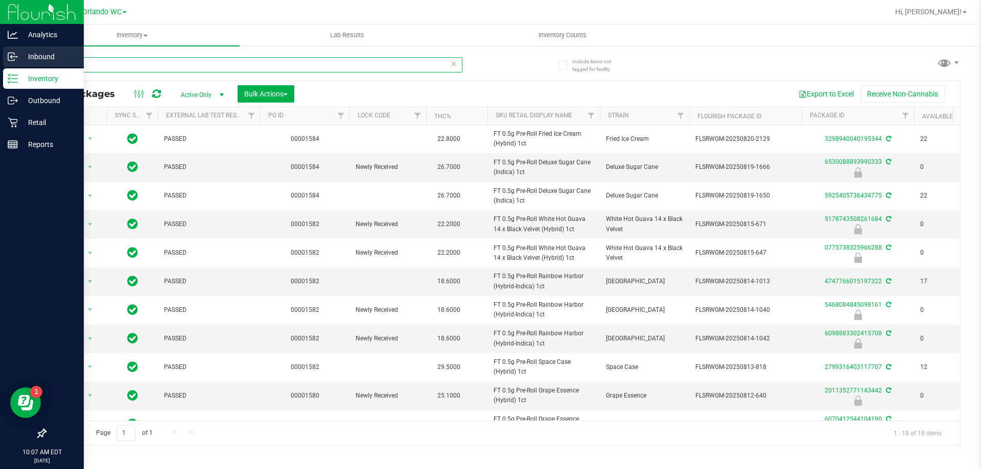
drag, startPoint x: 123, startPoint y: 65, endPoint x: 0, endPoint y: 53, distance: 123.1
click at [0, 63] on div "Analytics Inbound Inventory Outbound Retail Reports 10:07 AM EDT 08/26/2025 08/…" at bounding box center [490, 234] width 981 height 469
paste input "FT 2g Hash Coin (Hybrid)"
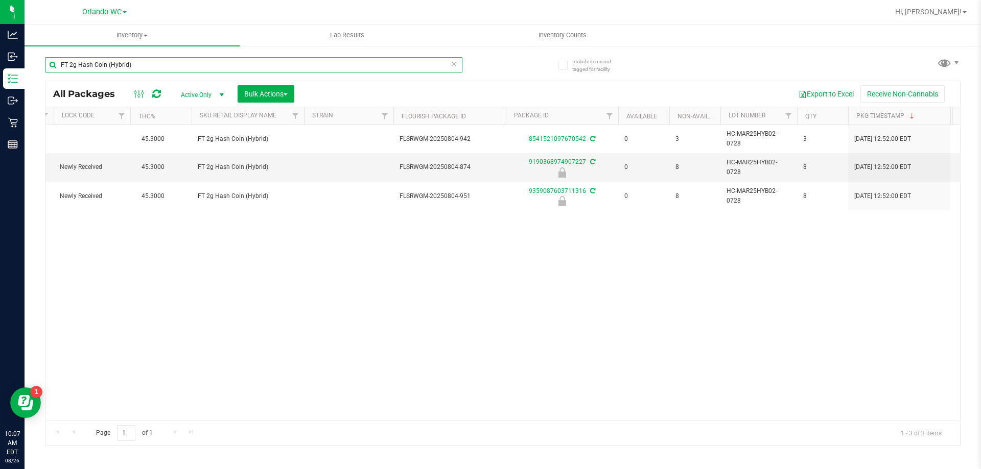
scroll to position [0, 370]
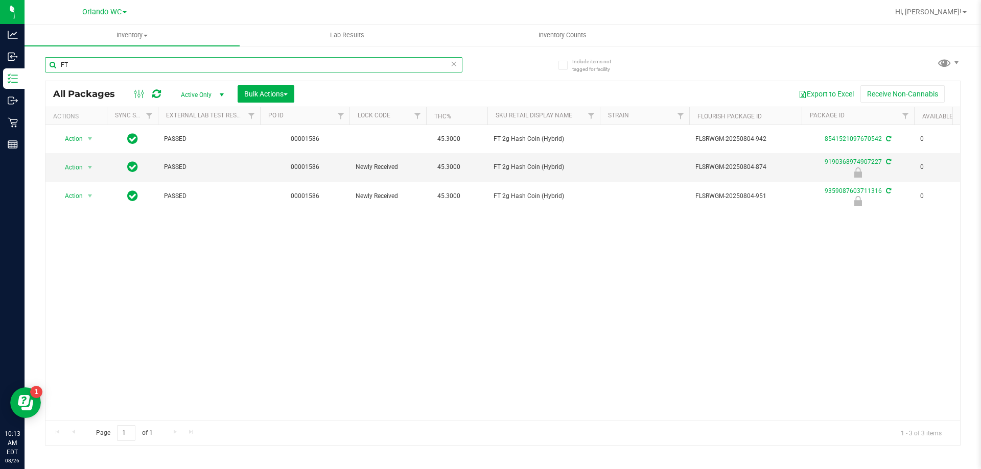
type input "F"
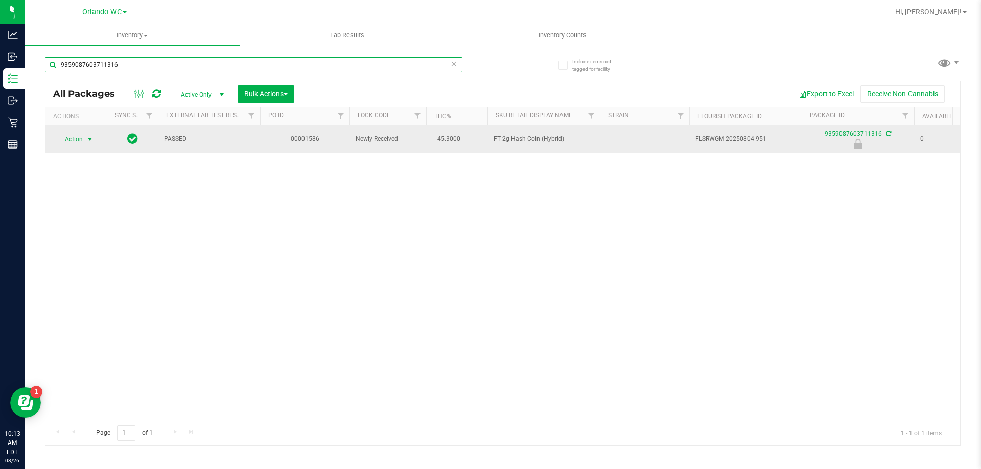
type input "9359087603711316"
click at [84, 139] on span "select" at bounding box center [90, 139] width 13 height 14
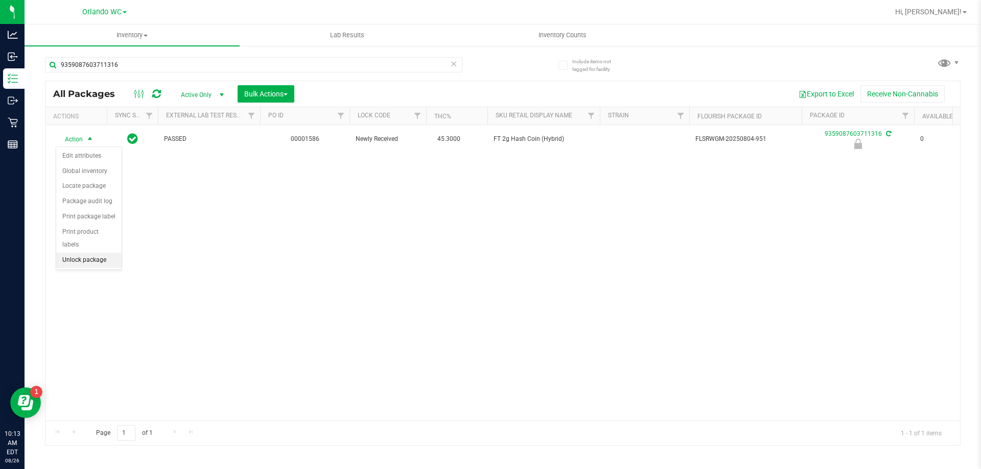
click at [83, 253] on li "Unlock package" at bounding box center [88, 260] width 65 height 15
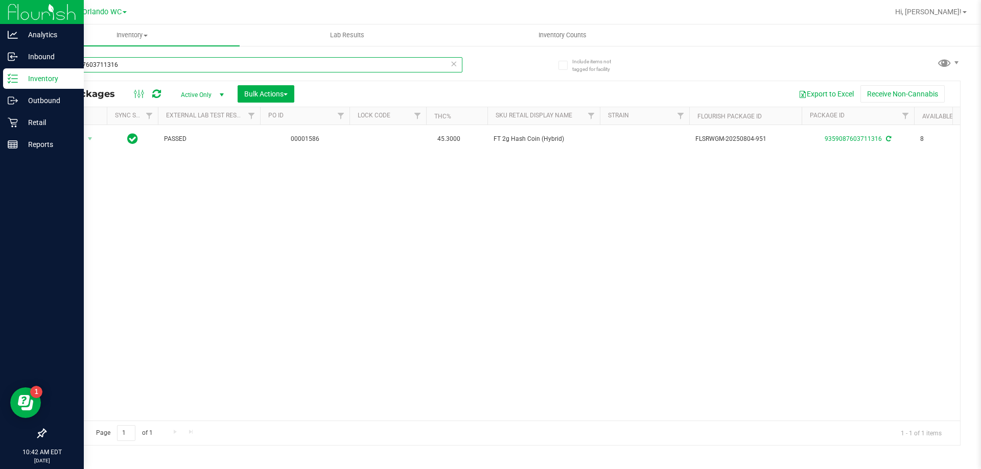
drag, startPoint x: 130, startPoint y: 65, endPoint x: 0, endPoint y: 70, distance: 130.3
click at [0, 70] on div "Analytics Inbound Inventory Outbound Retail Reports 10:42 AM EDT 08/26/2025 08/…" at bounding box center [490, 234] width 981 height 469
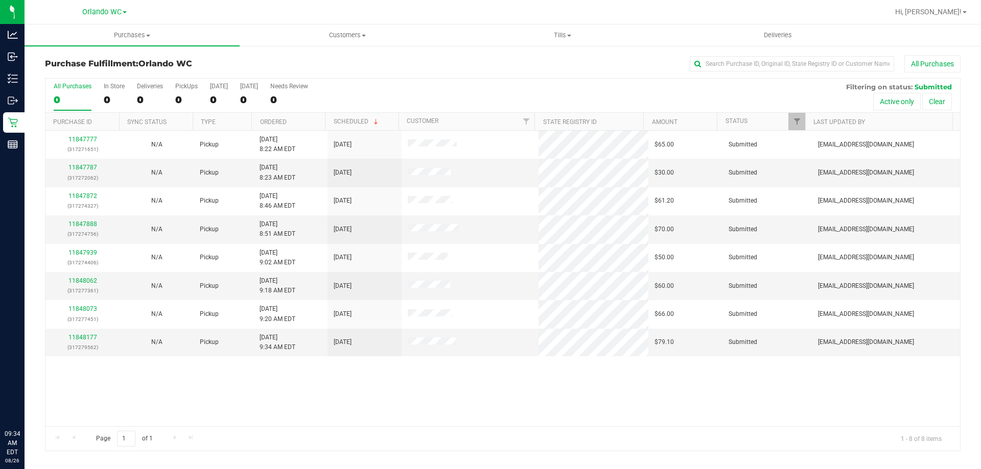
click at [312, 119] on th "Ordered" at bounding box center [288, 122] width 74 height 18
click at [81, 165] on link "11847787" at bounding box center [82, 167] width 29 height 7
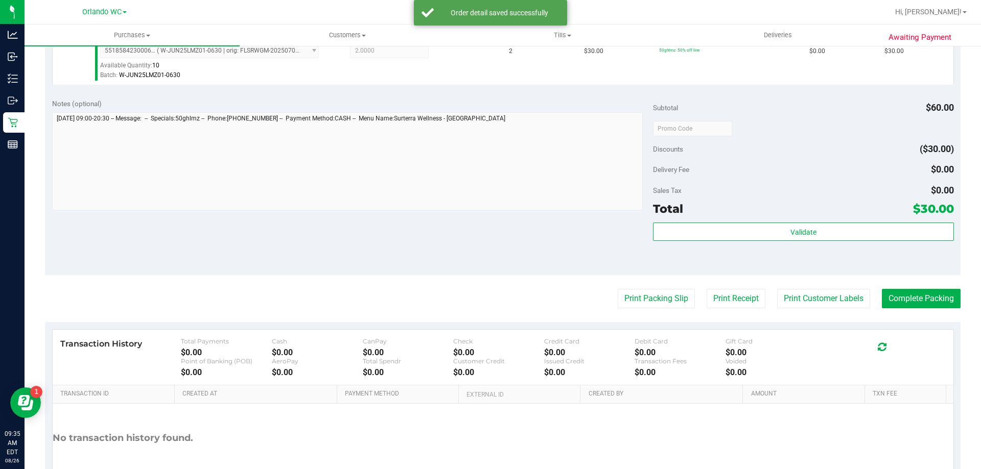
scroll to position [306, 0]
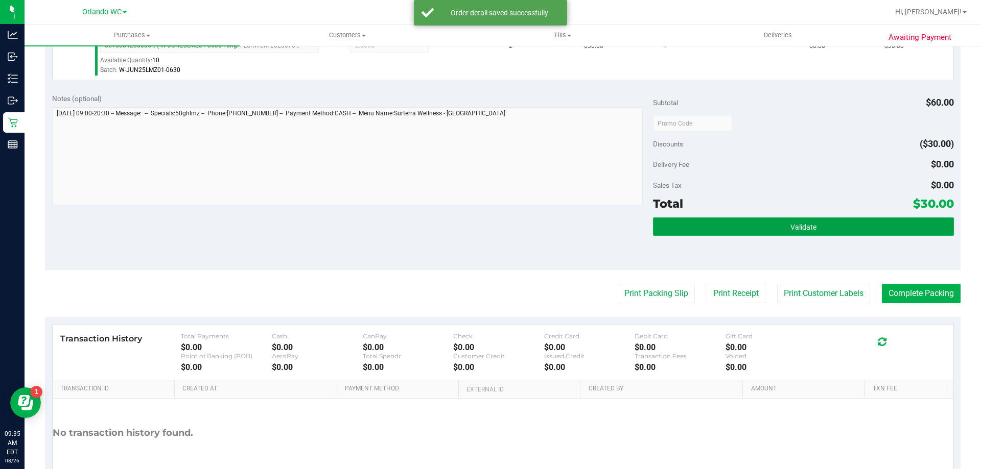
click at [772, 228] on button "Validate" at bounding box center [803, 227] width 300 height 18
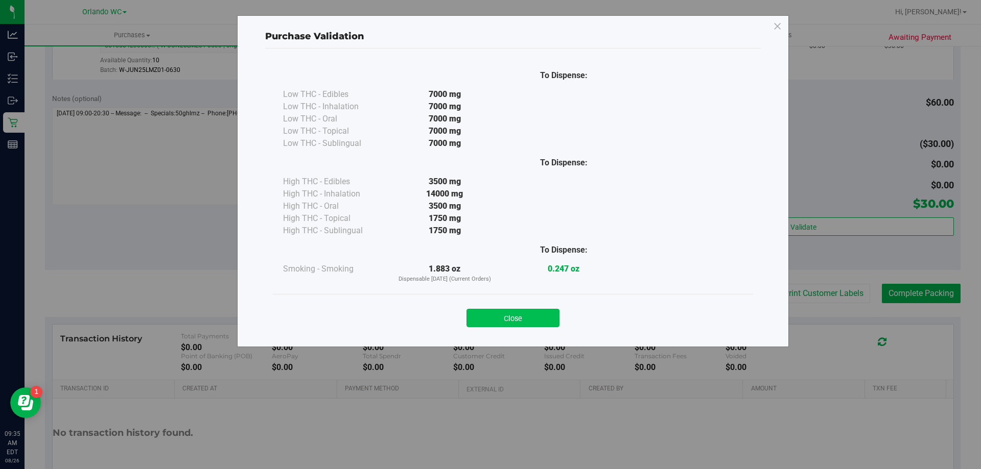
click at [509, 319] on button "Close" at bounding box center [512, 318] width 93 height 18
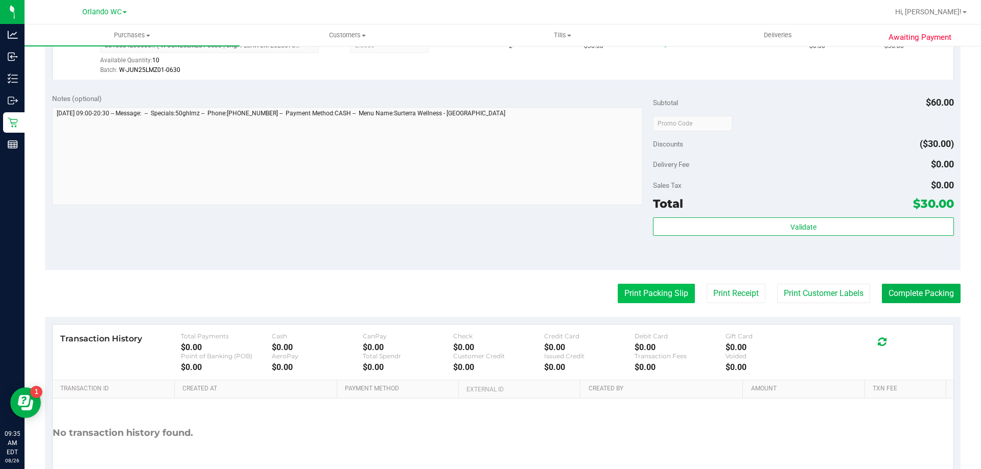
click at [641, 297] on button "Print Packing Slip" at bounding box center [655, 293] width 77 height 19
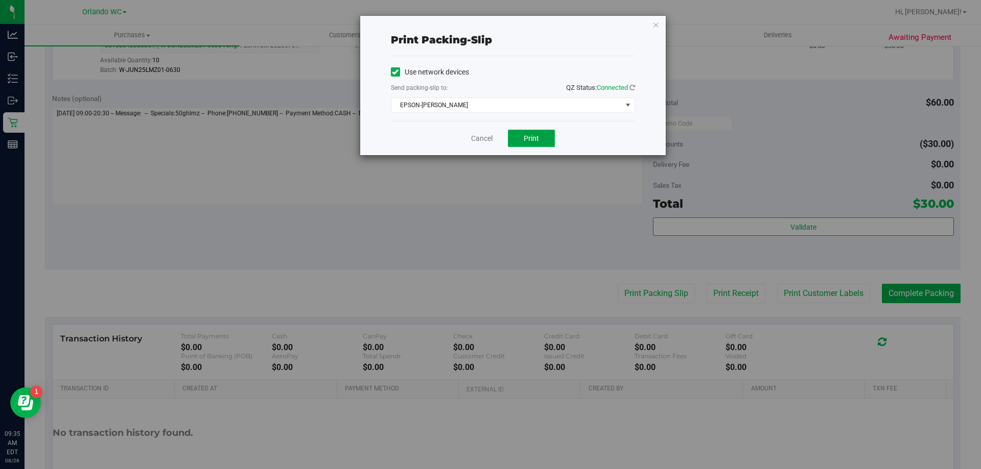
click at [539, 137] on button "Print" at bounding box center [531, 138] width 47 height 17
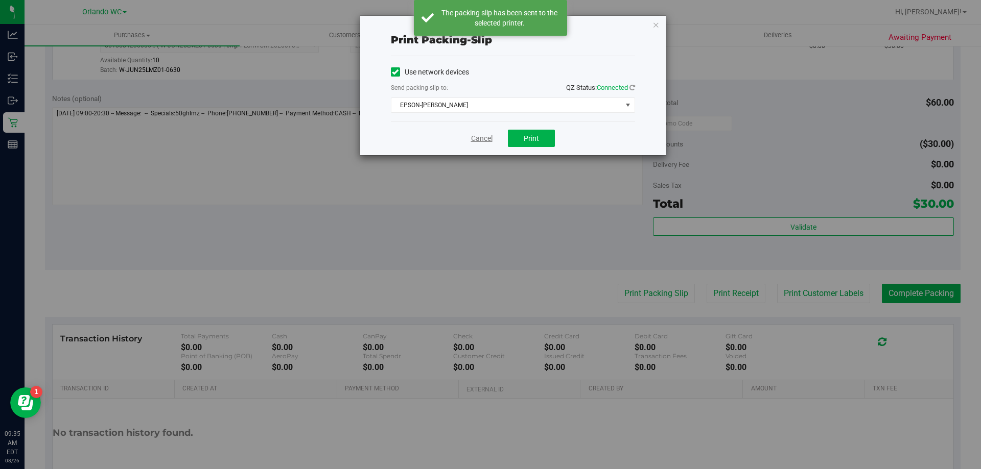
click at [486, 137] on link "Cancel" at bounding box center [481, 138] width 21 height 11
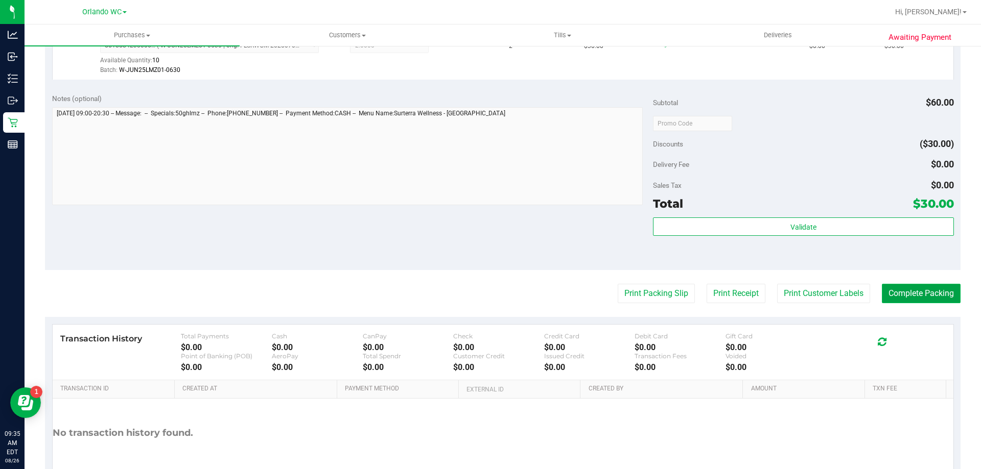
click at [936, 297] on button "Complete Packing" at bounding box center [920, 293] width 79 height 19
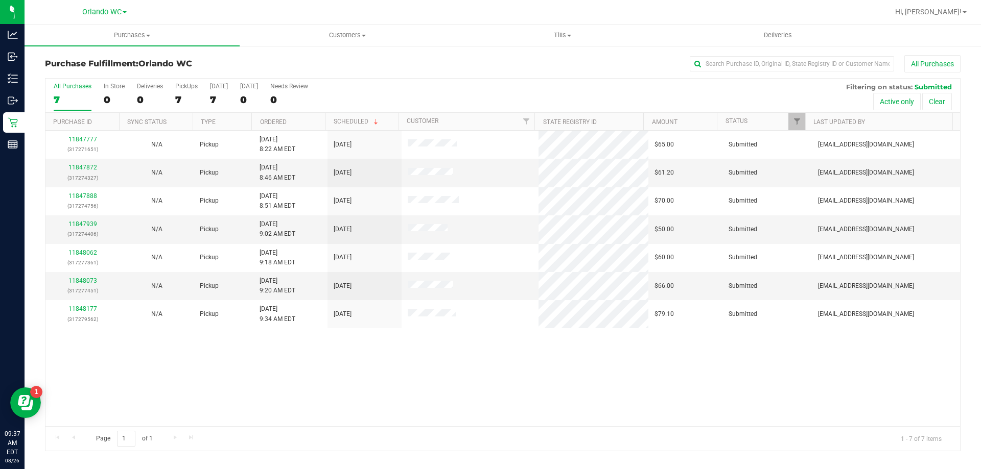
click at [310, 121] on th "Ordered" at bounding box center [288, 122] width 74 height 18
click at [90, 168] on link "11847872" at bounding box center [82, 167] width 29 height 7
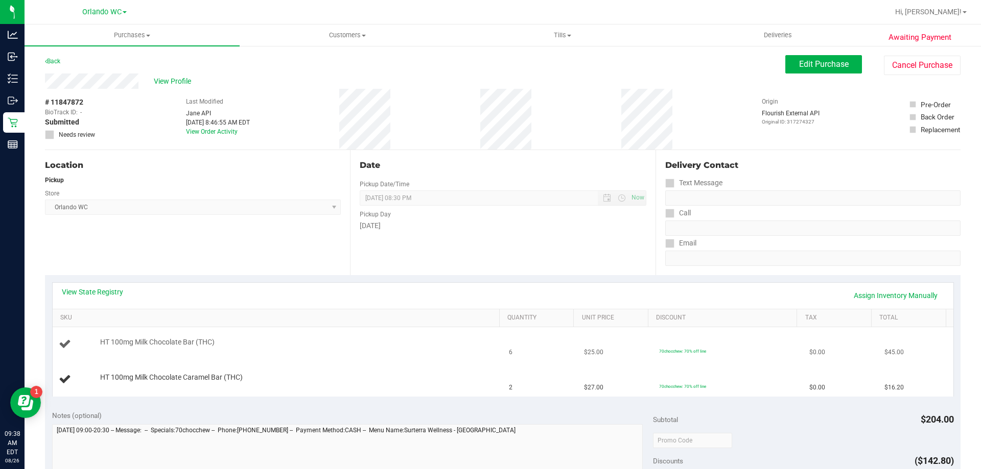
scroll to position [51, 0]
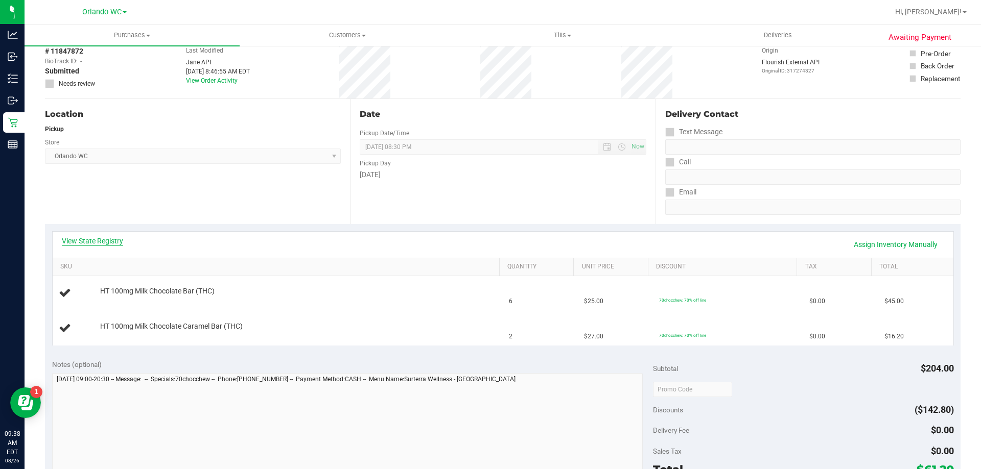
click at [85, 242] on link "View State Registry" at bounding box center [92, 241] width 61 height 10
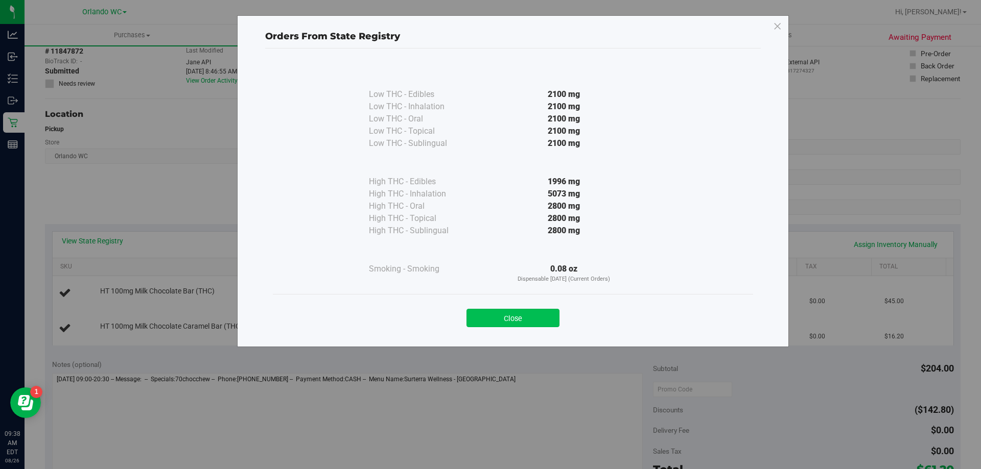
click at [487, 313] on button "Close" at bounding box center [512, 318] width 93 height 18
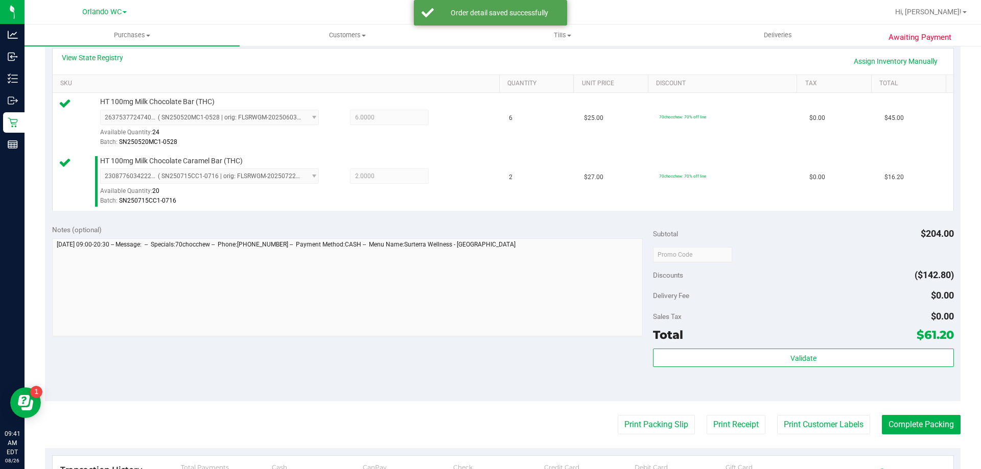
scroll to position [255, 0]
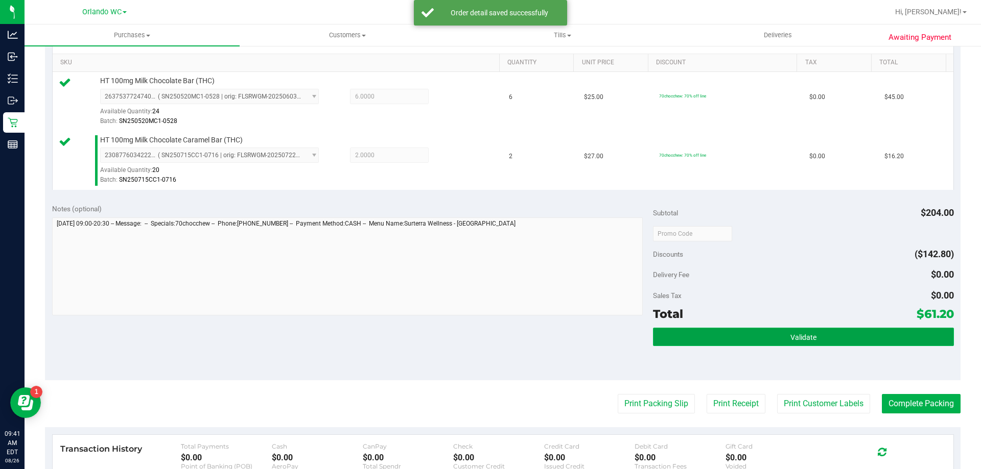
click at [762, 343] on button "Validate" at bounding box center [803, 337] width 300 height 18
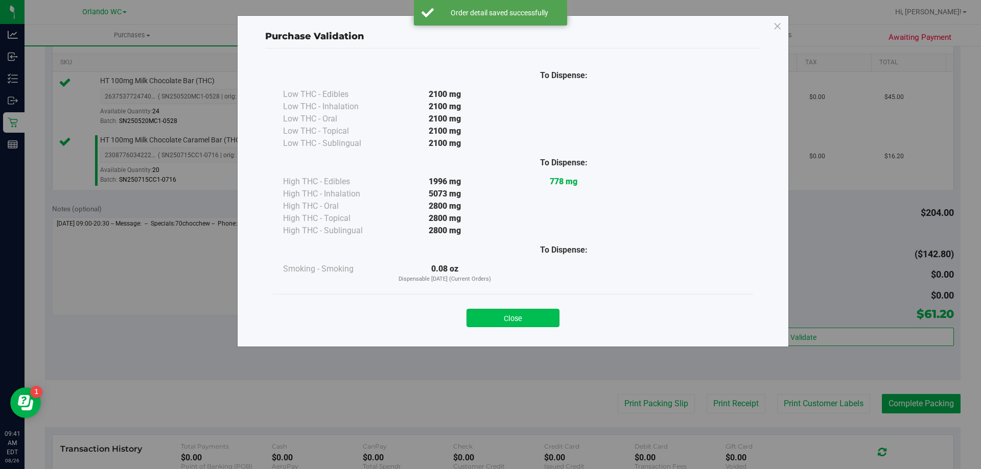
click at [508, 318] on button "Close" at bounding box center [512, 318] width 93 height 18
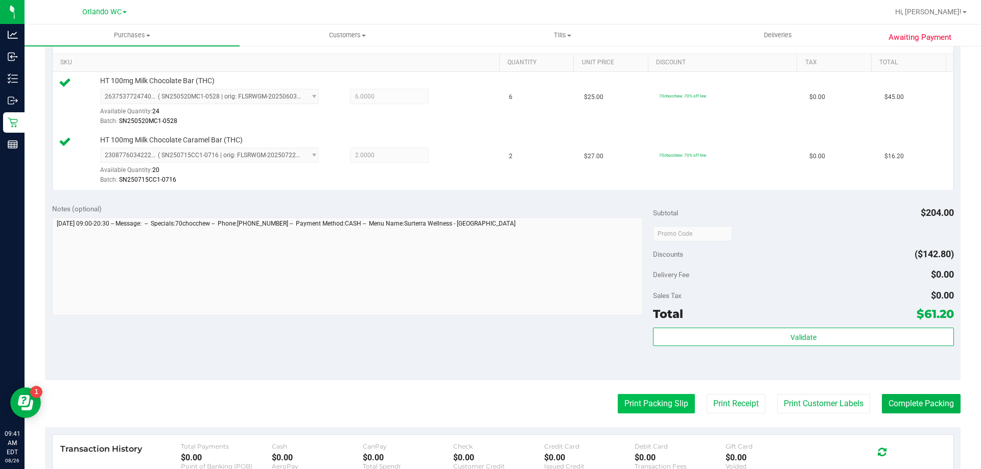
click at [655, 405] on button "Print Packing Slip" at bounding box center [655, 403] width 77 height 19
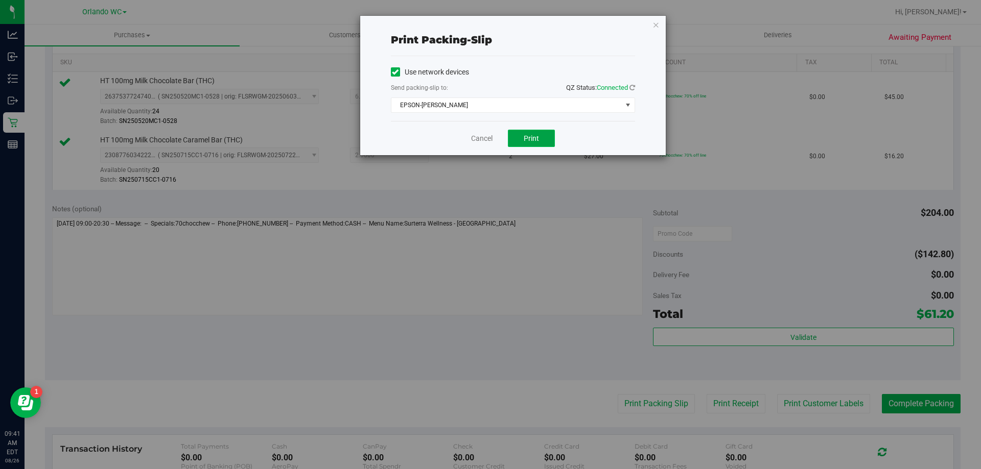
click at [530, 134] on span "Print" at bounding box center [530, 138] width 15 height 8
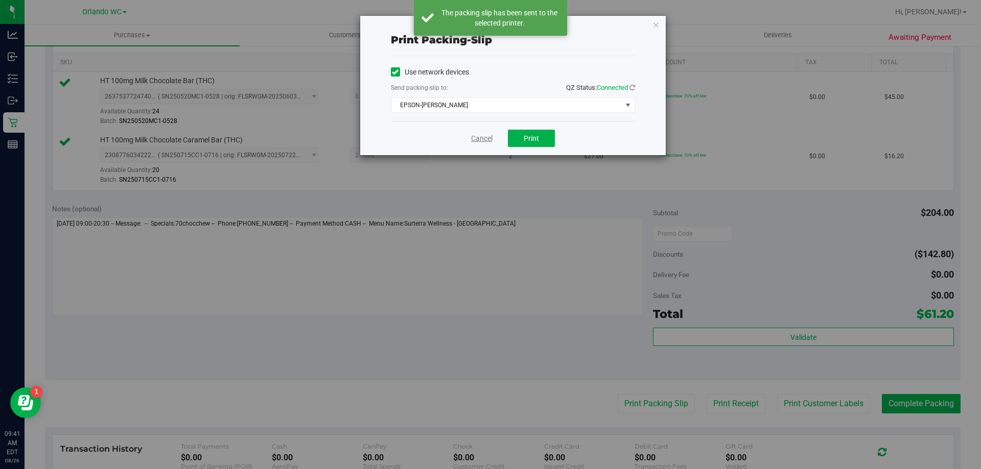
click at [488, 136] on link "Cancel" at bounding box center [481, 138] width 21 height 11
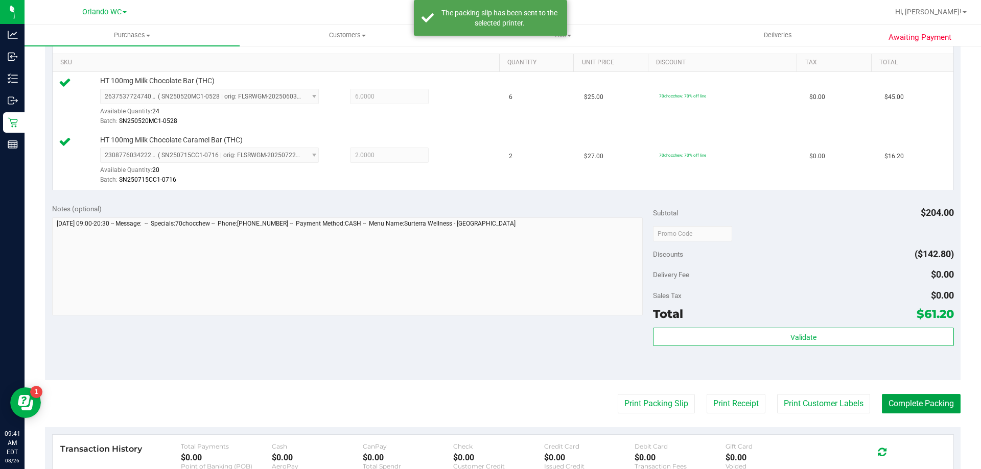
drag, startPoint x: 926, startPoint y: 406, endPoint x: 785, endPoint y: 391, distance: 141.3
click at [925, 407] on button "Complete Packing" at bounding box center [920, 403] width 79 height 19
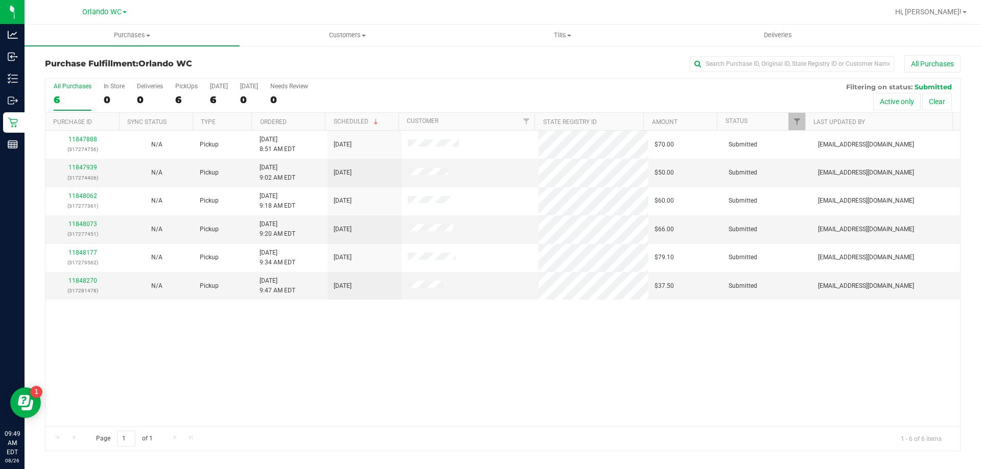
click at [301, 124] on th "Ordered" at bounding box center [288, 122] width 74 height 18
drag, startPoint x: 461, startPoint y: 386, endPoint x: 456, endPoint y: 381, distance: 7.3
click at [461, 386] on div "11847888 (317274756) N/A Pickup 8/26/2025 8:51 AM EDT 8/26/2025 $70.00 Submitte…" at bounding box center [502, 279] width 914 height 296
click at [84, 170] on link "11847939" at bounding box center [82, 167] width 29 height 7
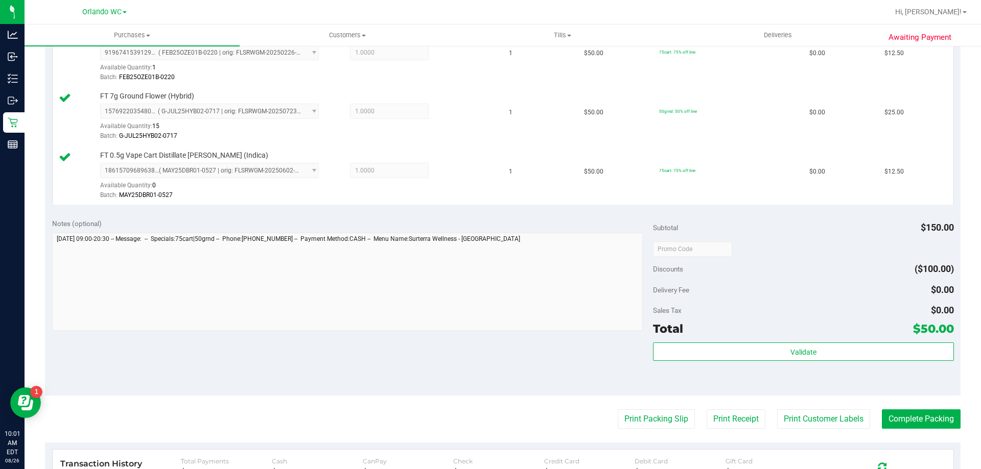
scroll to position [308, 0]
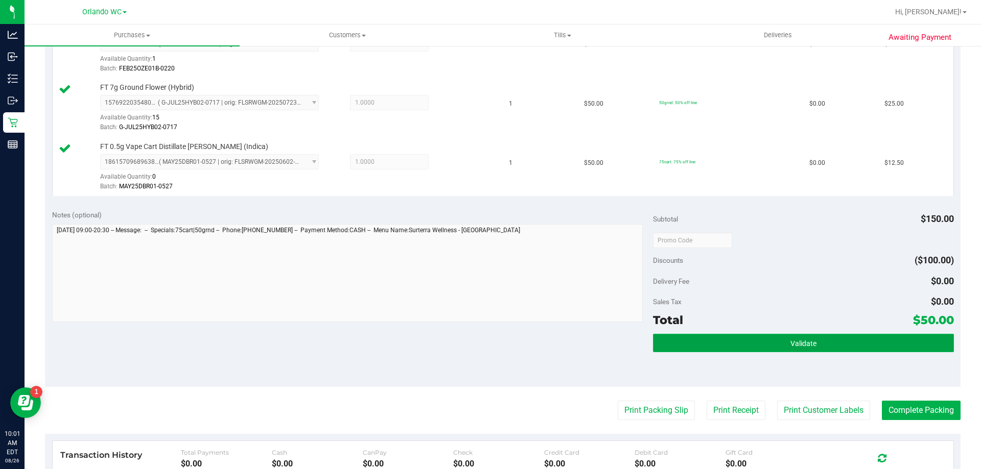
click at [832, 342] on button "Validate" at bounding box center [803, 343] width 300 height 18
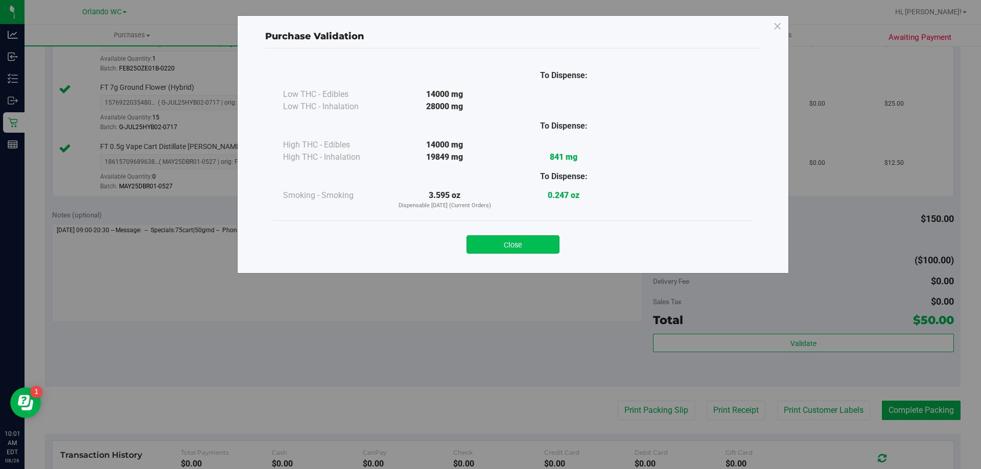
click at [548, 245] on button "Close" at bounding box center [512, 244] width 93 height 18
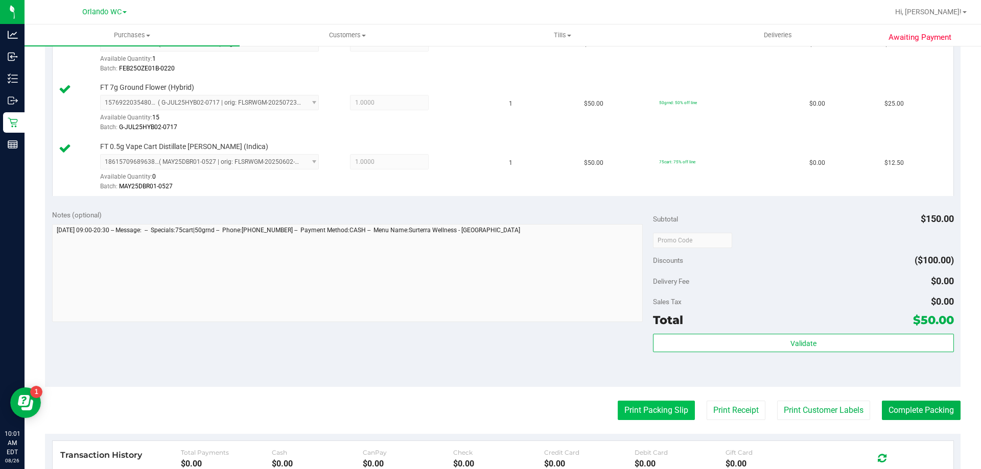
click at [648, 407] on button "Print Packing Slip" at bounding box center [655, 410] width 77 height 19
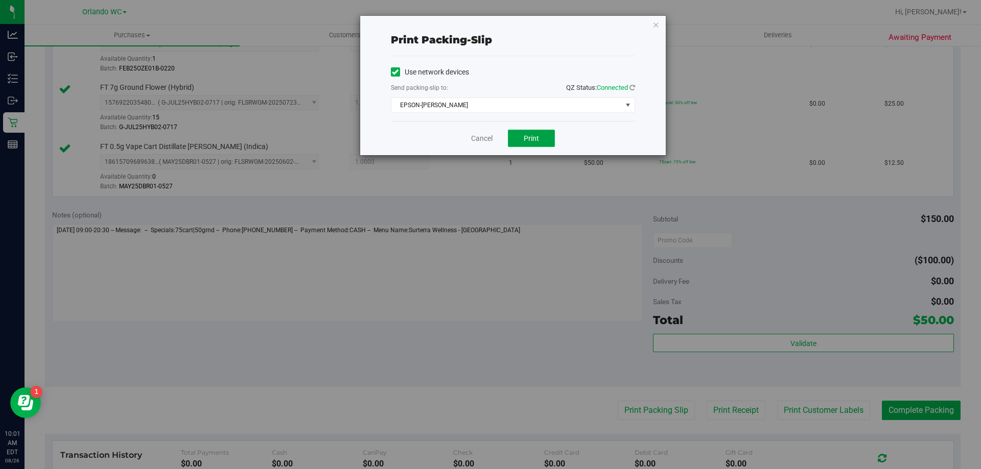
click at [549, 136] on button "Print" at bounding box center [531, 138] width 47 height 17
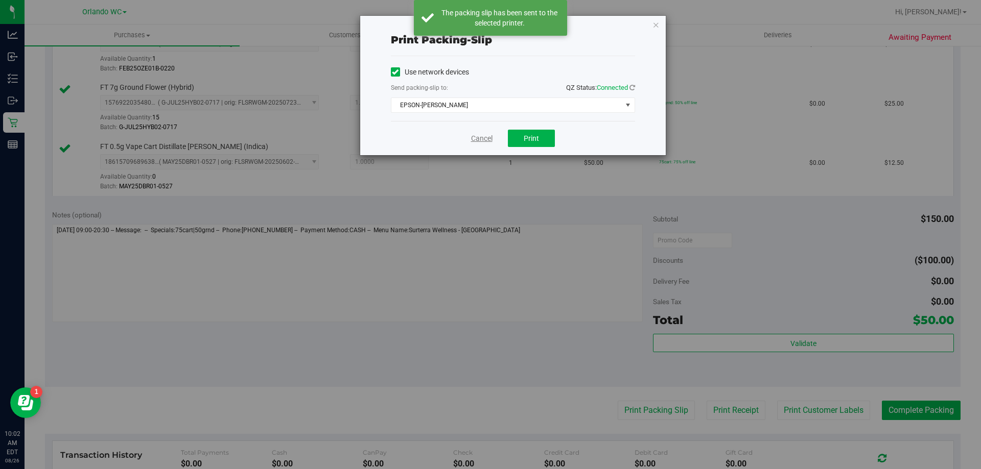
click at [487, 141] on link "Cancel" at bounding box center [481, 138] width 21 height 11
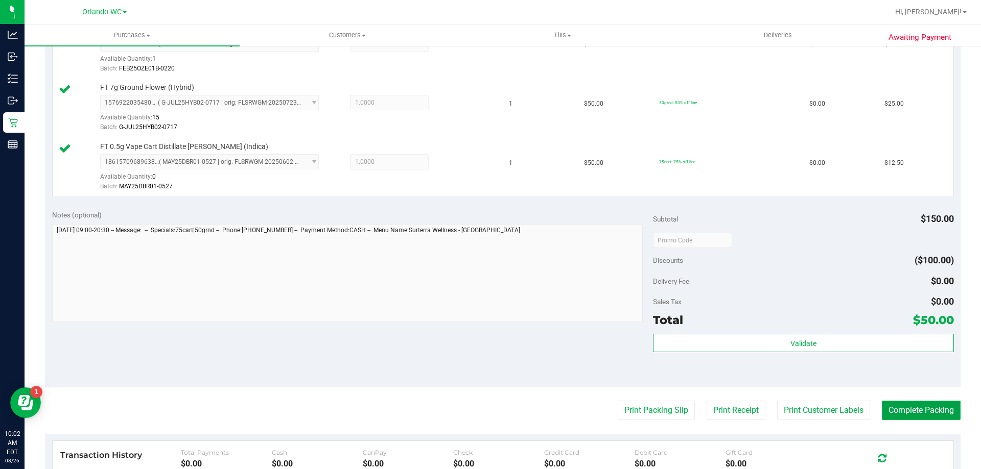
click at [901, 410] on button "Complete Packing" at bounding box center [920, 410] width 79 height 19
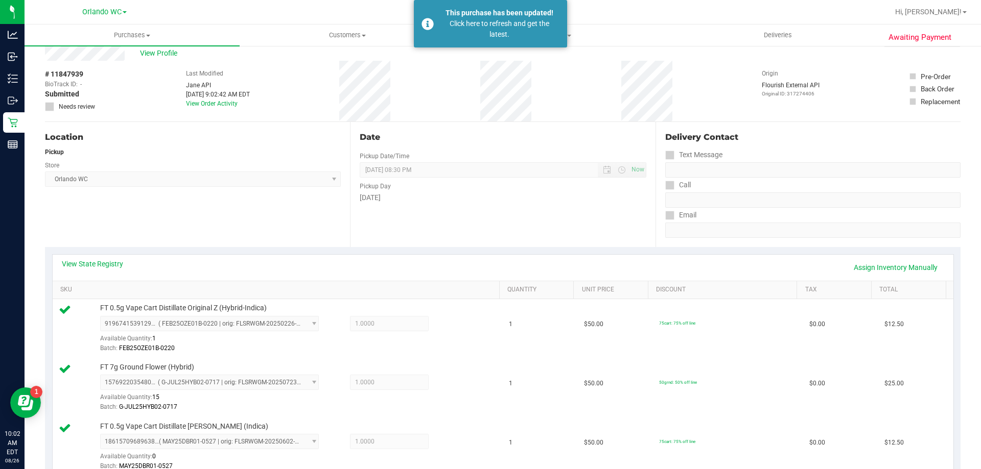
scroll to position [0, 0]
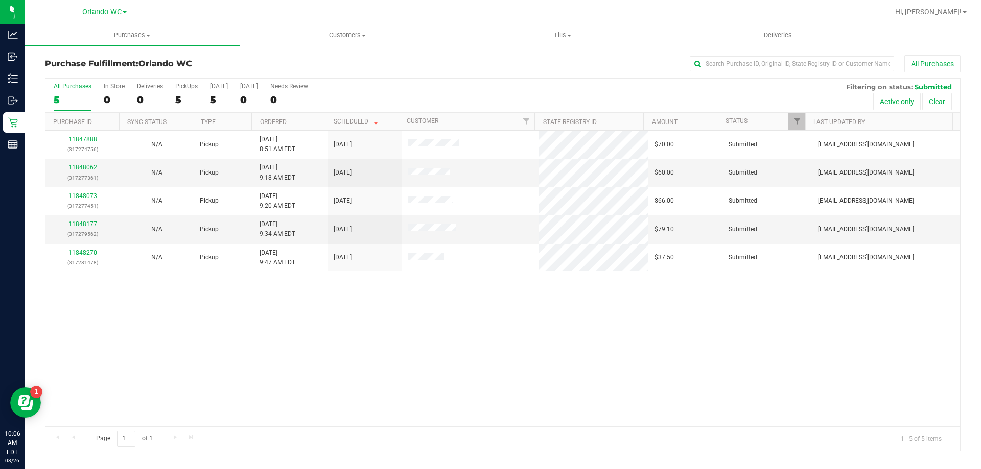
click at [301, 118] on th "Ordered" at bounding box center [288, 122] width 74 height 18
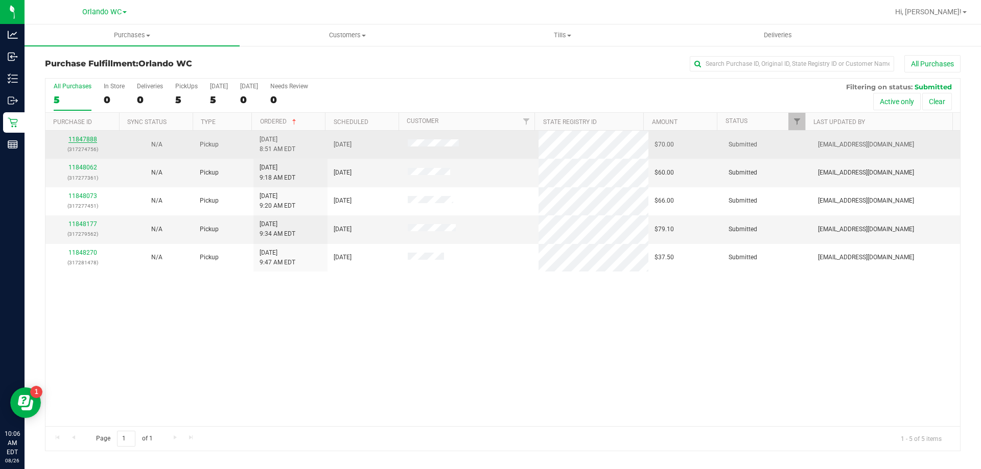
click at [75, 142] on link "11847888" at bounding box center [82, 139] width 29 height 7
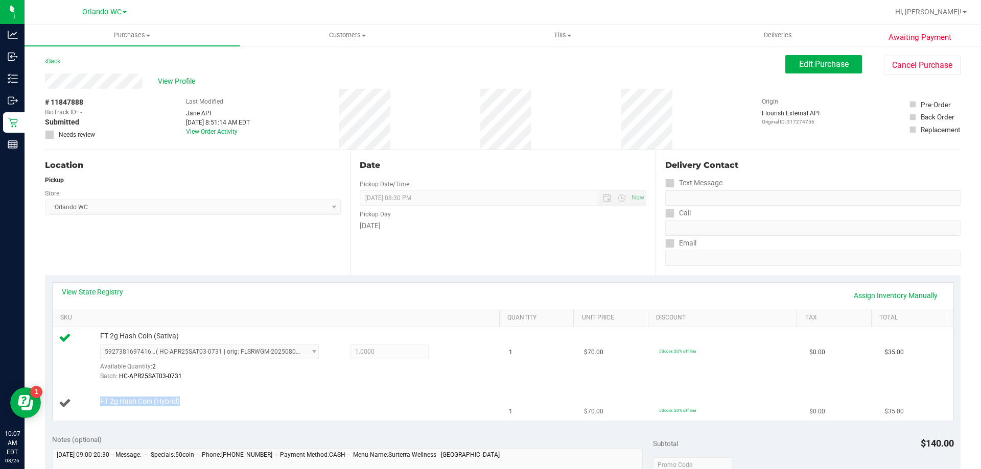
drag, startPoint x: 88, startPoint y: 410, endPoint x: 181, endPoint y: 407, distance: 93.0
click at [181, 407] on div "FT 2g Hash Coin (Hybrid)" at bounding box center [278, 404] width 438 height 14
copy div "FT 2g Hash Coin (Hybrid)"
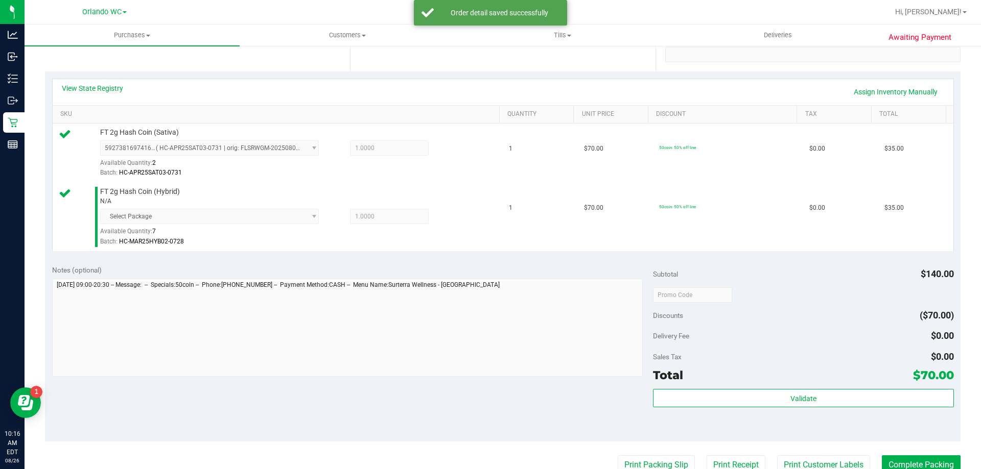
scroll to position [204, 0]
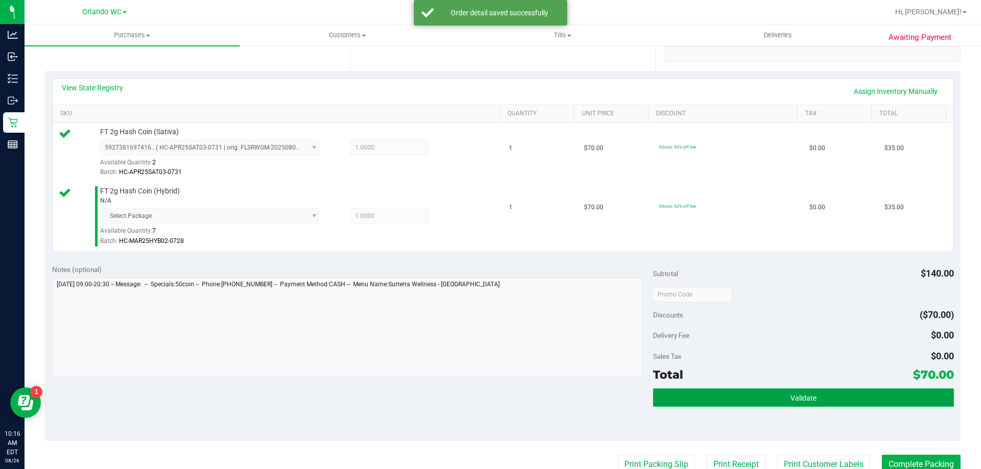
click at [761, 394] on button "Validate" at bounding box center [803, 398] width 300 height 18
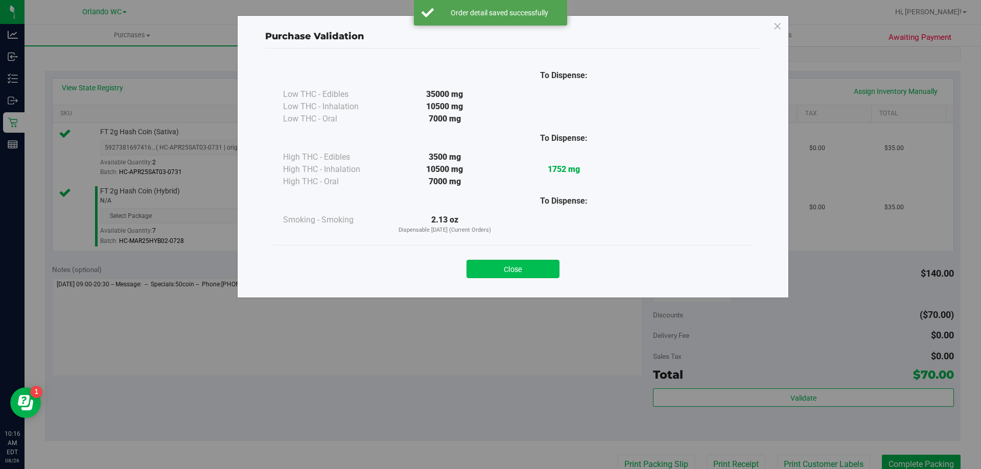
click at [534, 269] on button "Close" at bounding box center [512, 269] width 93 height 18
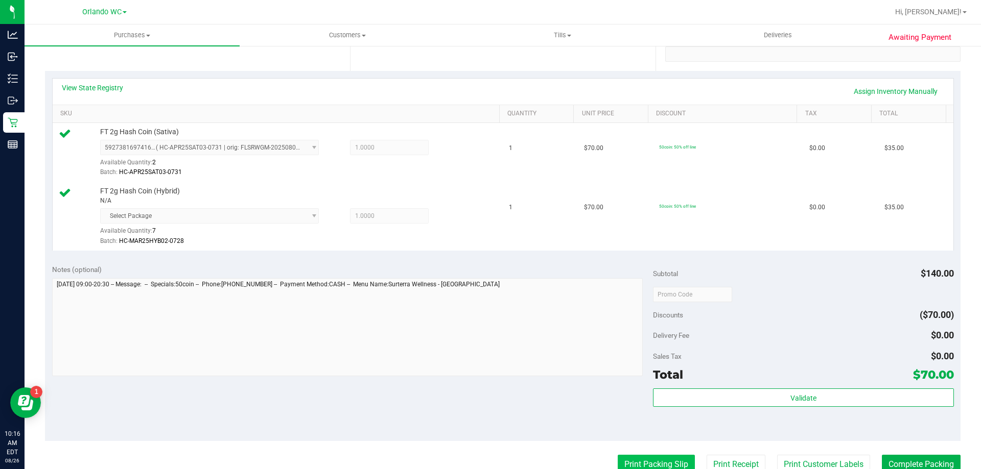
click at [653, 461] on button "Print Packing Slip" at bounding box center [655, 464] width 77 height 19
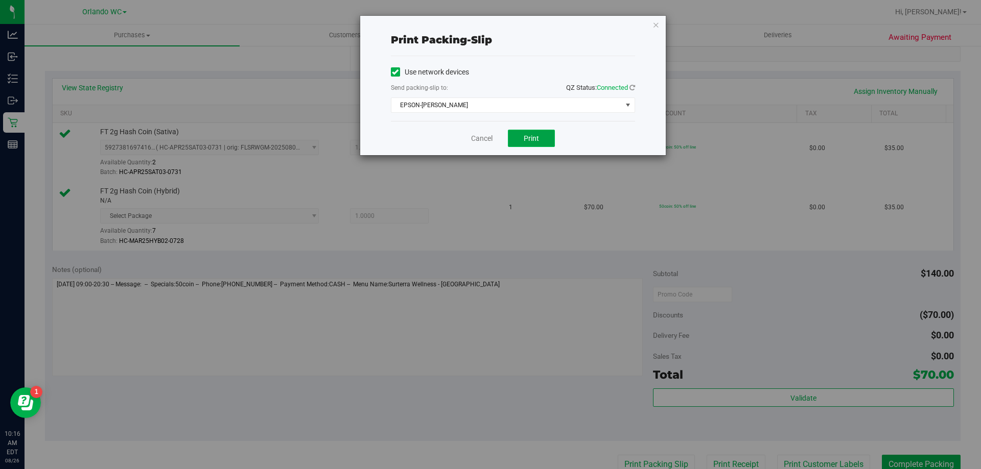
click at [520, 136] on button "Print" at bounding box center [531, 138] width 47 height 17
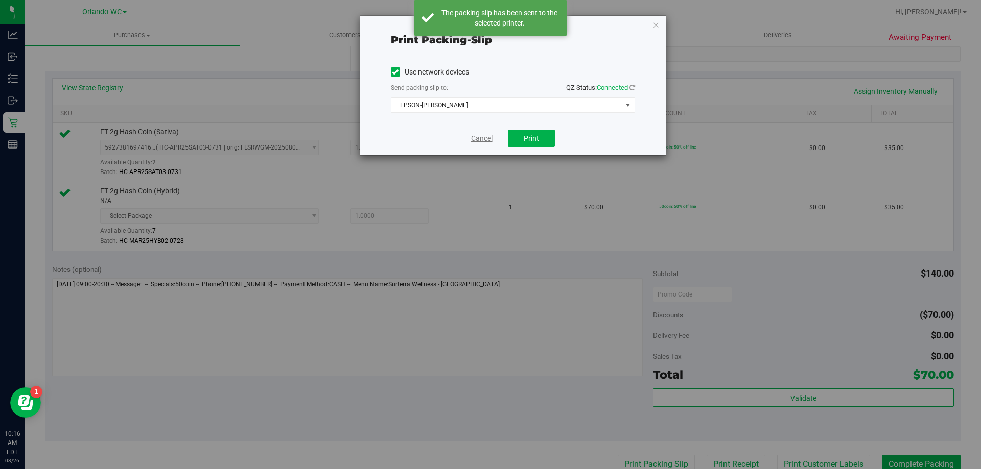
click at [481, 139] on link "Cancel" at bounding box center [481, 138] width 21 height 11
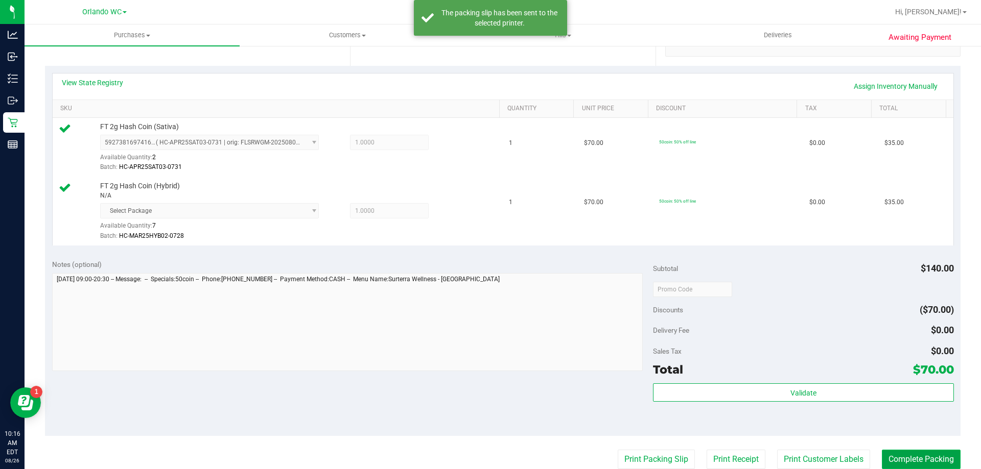
click at [921, 456] on button "Complete Packing" at bounding box center [920, 459] width 79 height 19
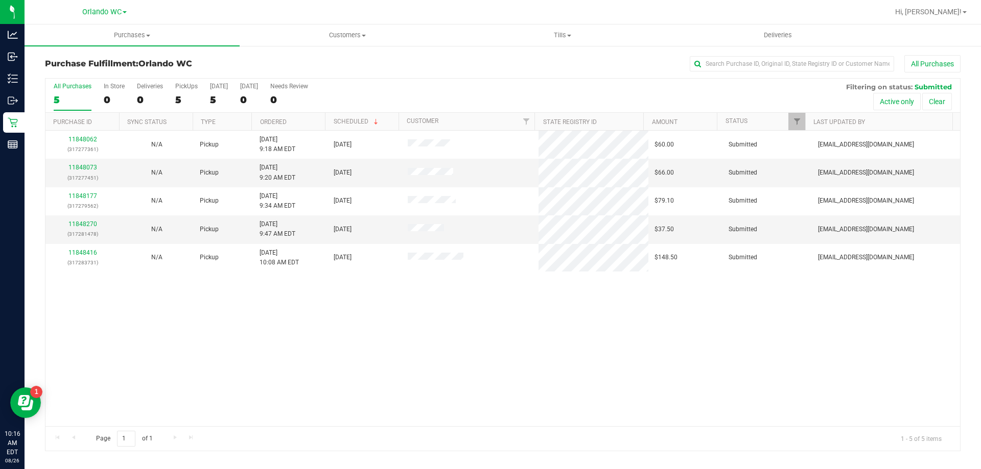
click at [306, 124] on th "Ordered" at bounding box center [288, 122] width 74 height 18
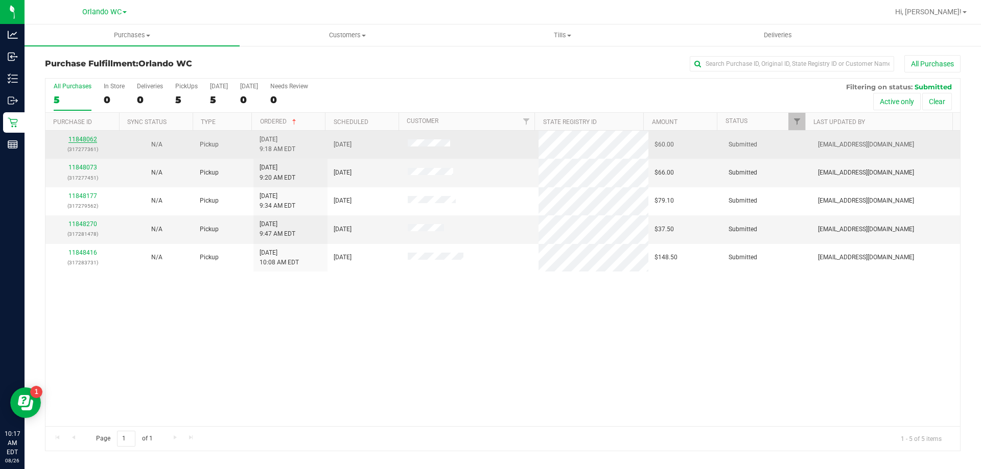
click at [85, 139] on link "11848062" at bounding box center [82, 139] width 29 height 7
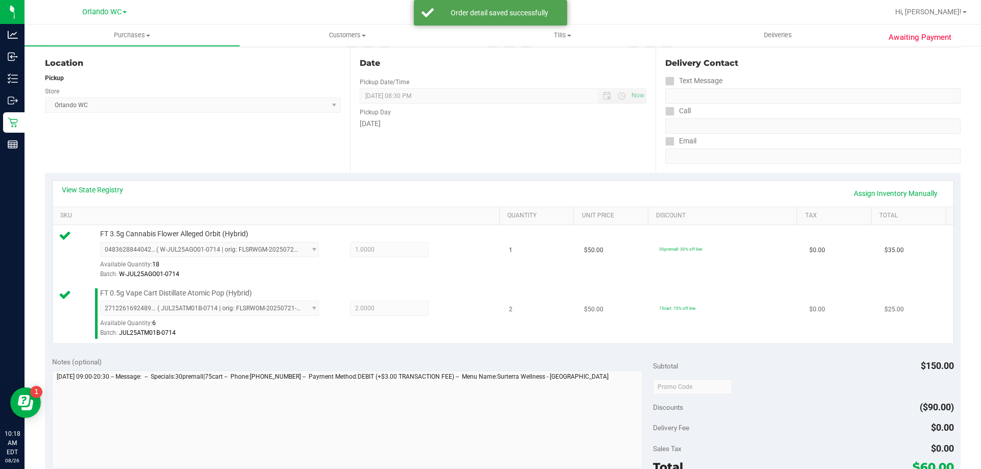
scroll to position [153, 0]
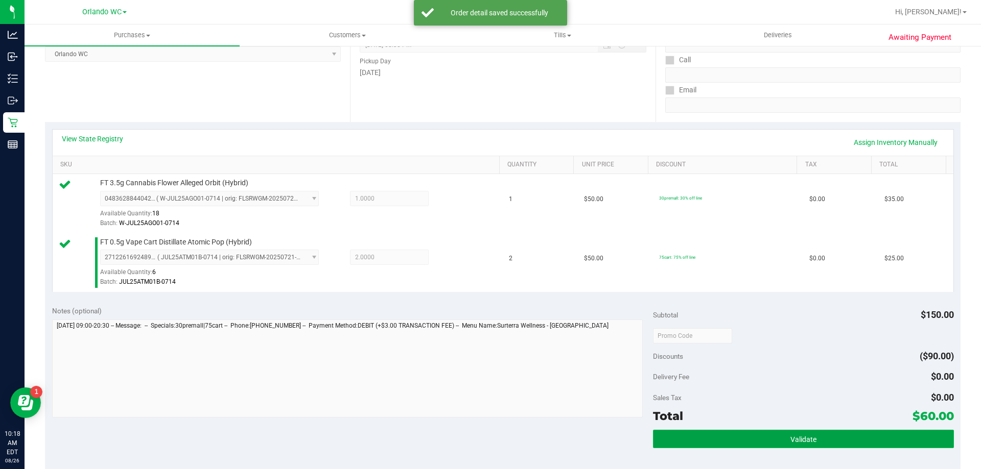
click at [777, 439] on button "Validate" at bounding box center [803, 439] width 300 height 18
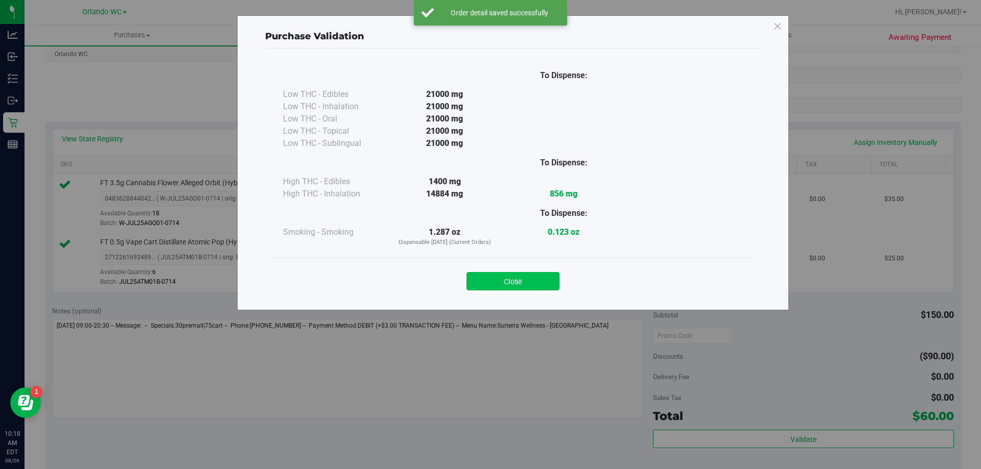
click at [548, 276] on button "Close" at bounding box center [512, 281] width 93 height 18
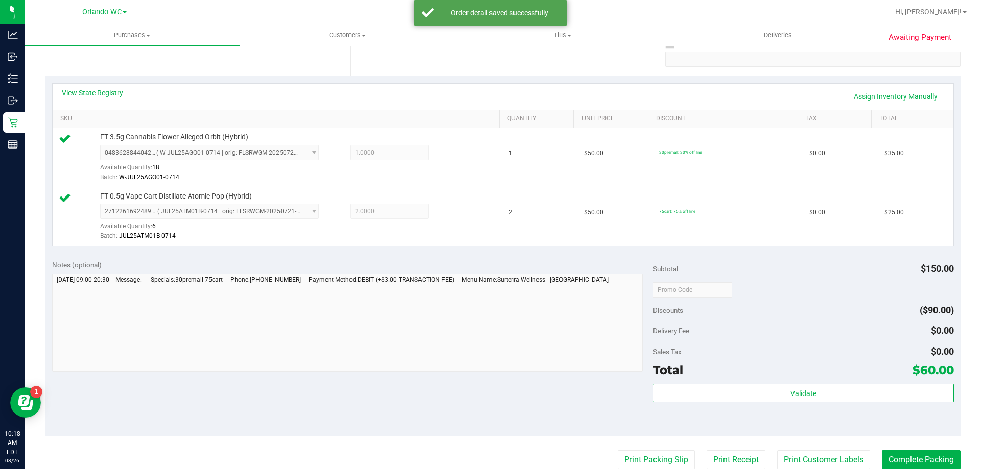
scroll to position [306, 0]
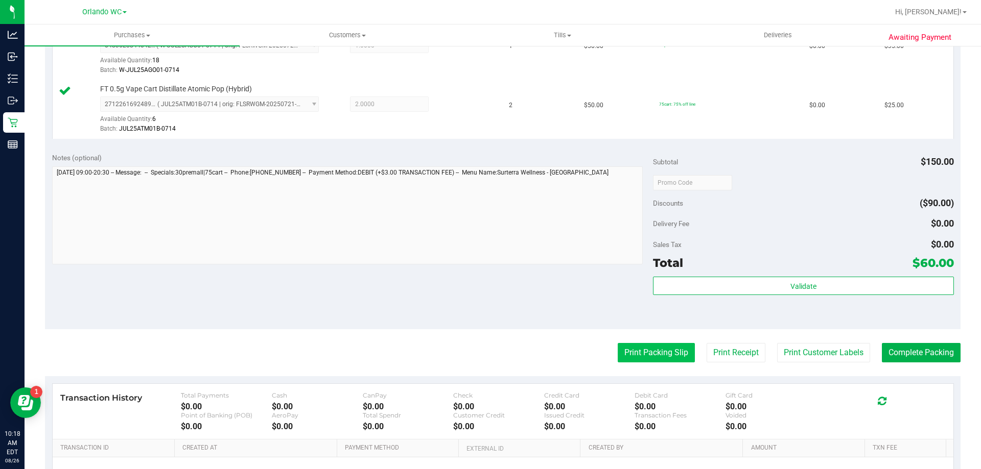
click at [645, 353] on button "Print Packing Slip" at bounding box center [655, 352] width 77 height 19
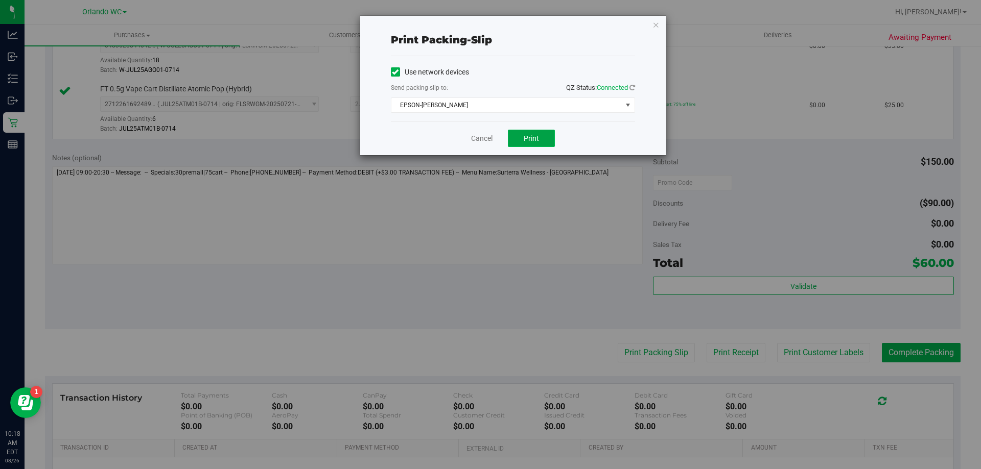
click at [534, 138] on span "Print" at bounding box center [530, 138] width 15 height 8
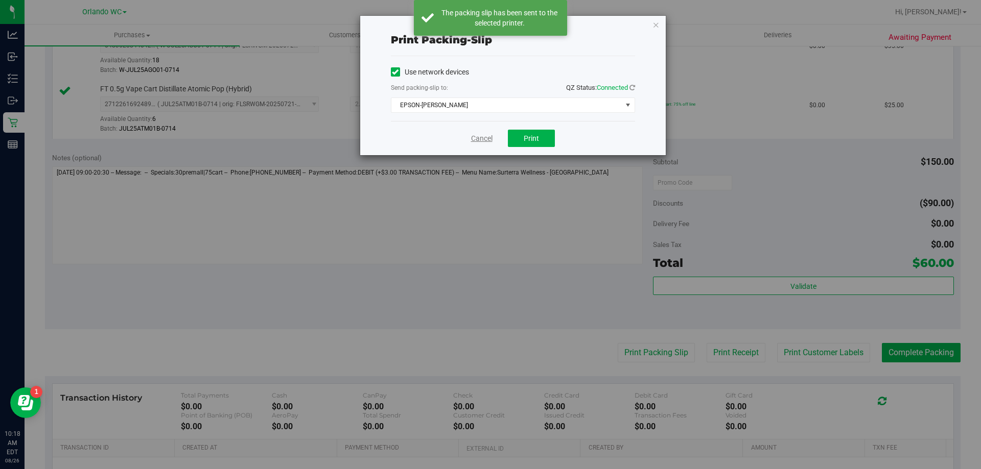
click at [479, 140] on link "Cancel" at bounding box center [481, 138] width 21 height 11
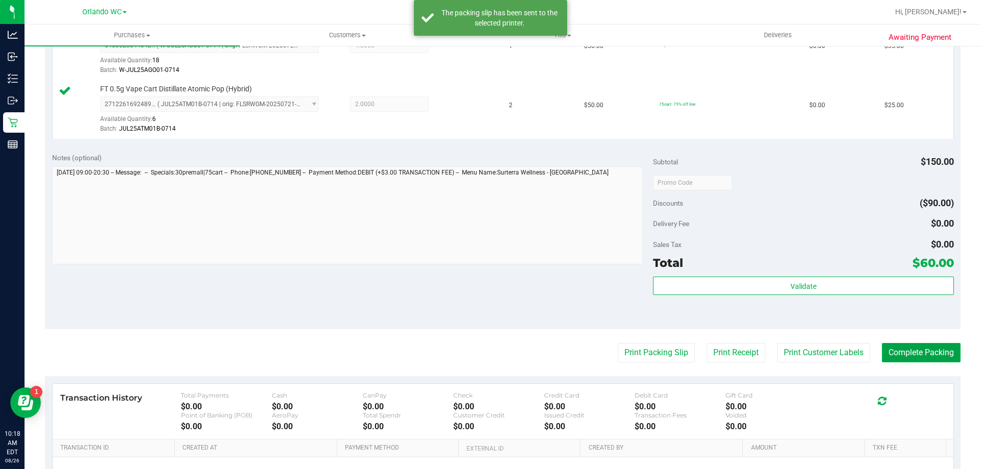
click at [896, 347] on button "Complete Packing" at bounding box center [920, 352] width 79 height 19
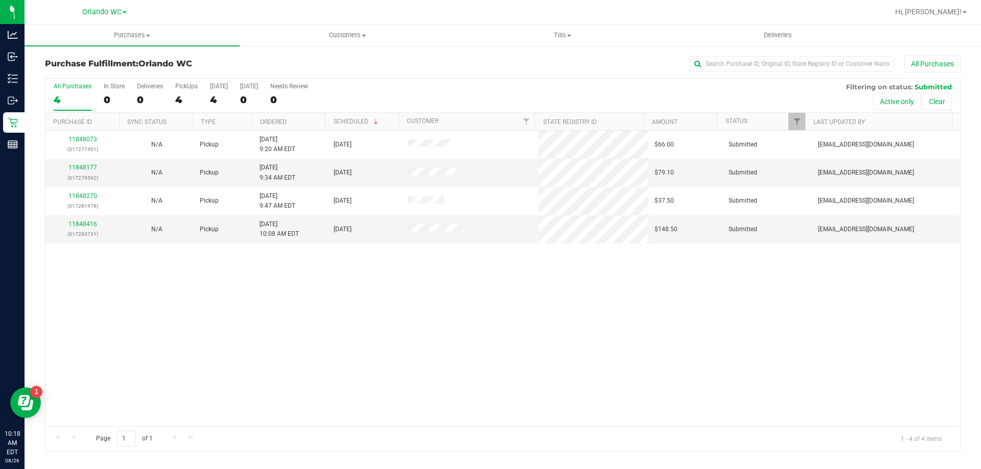
click at [300, 121] on th "Ordered" at bounding box center [288, 122] width 74 height 18
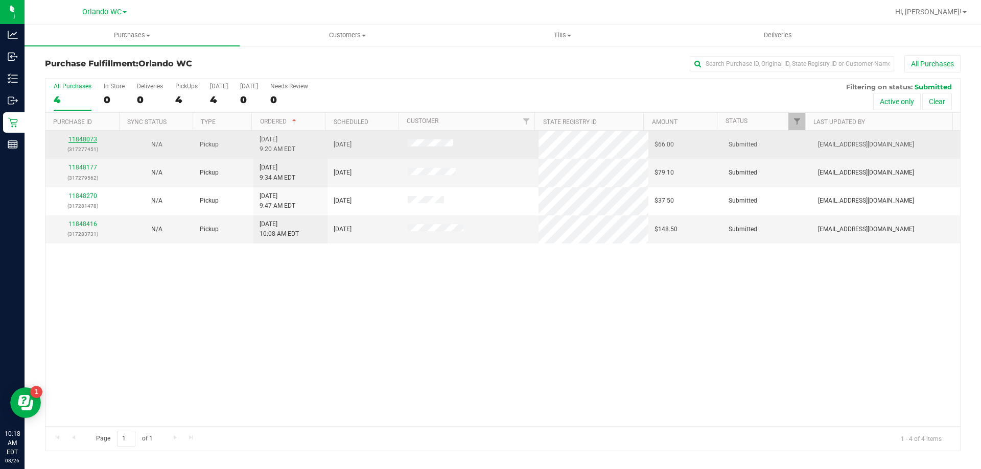
click at [89, 138] on link "11848073" at bounding box center [82, 139] width 29 height 7
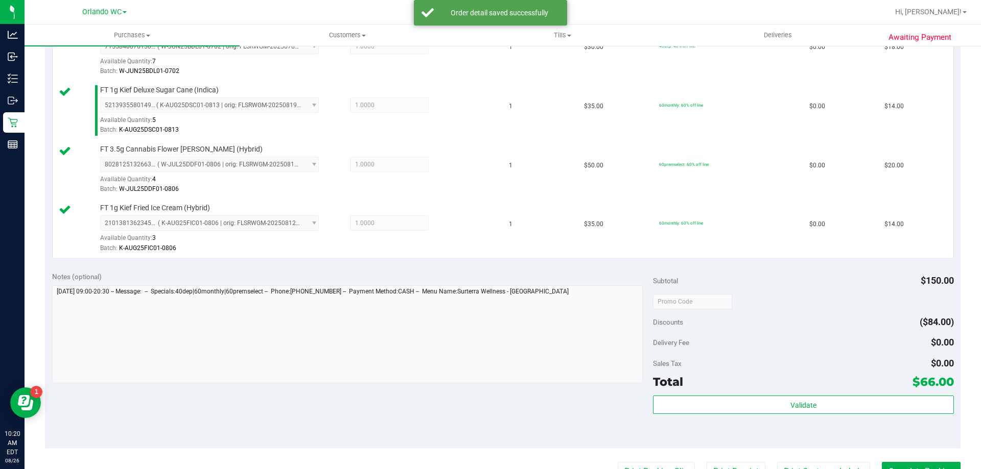
scroll to position [306, 0]
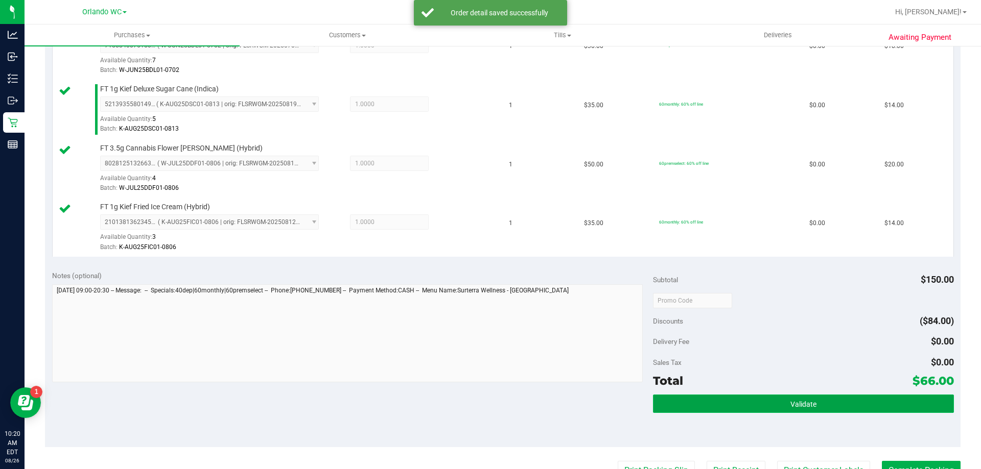
click at [773, 398] on button "Validate" at bounding box center [803, 404] width 300 height 18
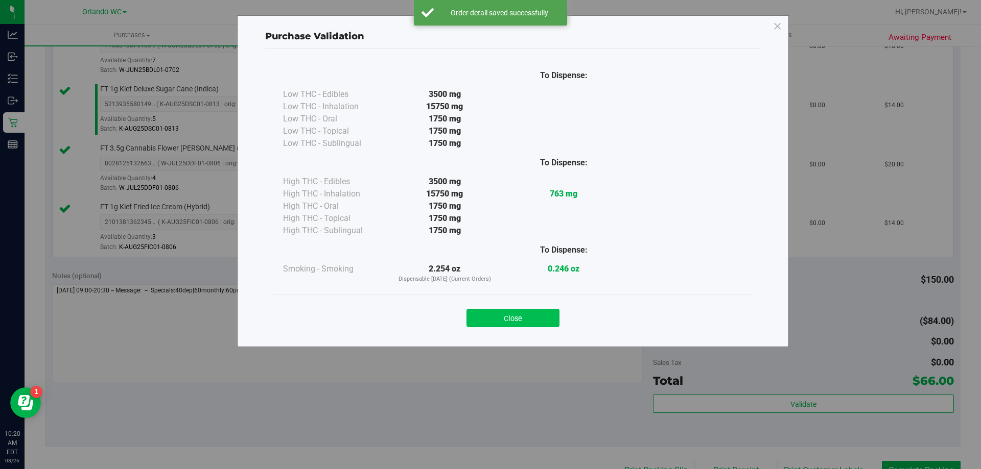
click at [516, 321] on button "Close" at bounding box center [512, 318] width 93 height 18
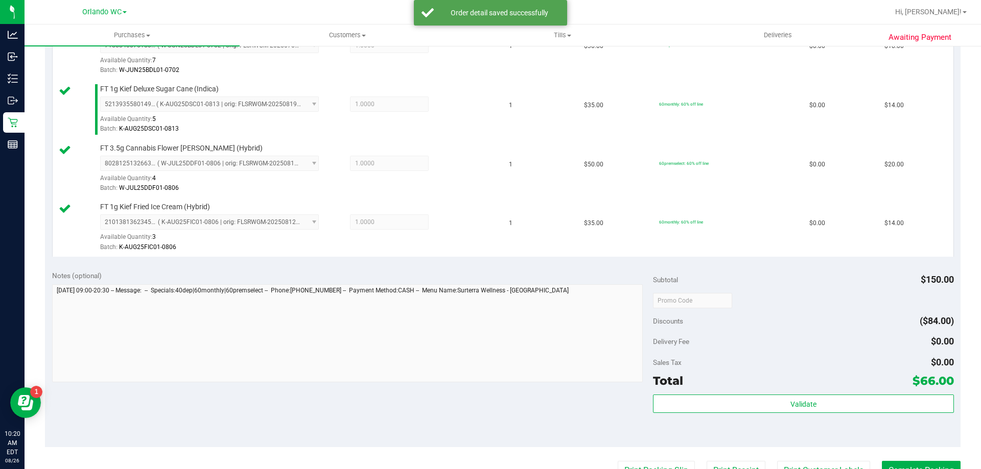
scroll to position [357, 0]
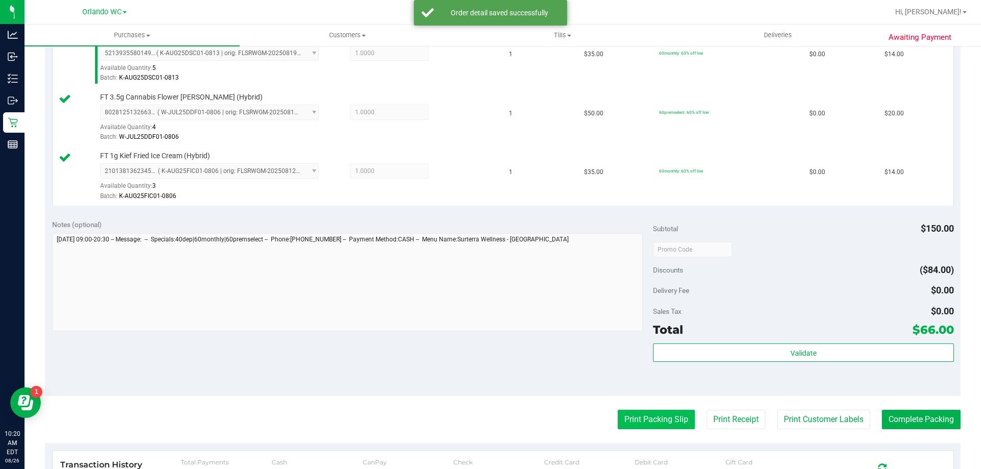
click at [628, 417] on button "Print Packing Slip" at bounding box center [655, 419] width 77 height 19
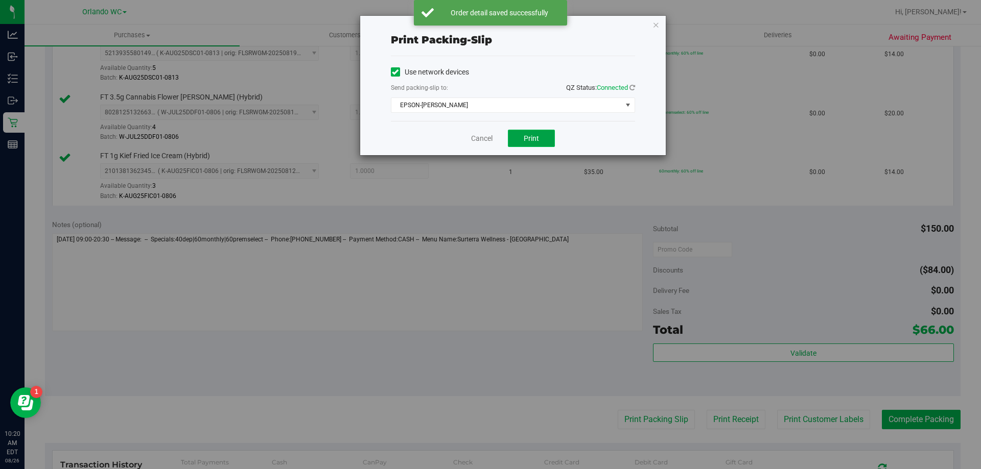
click at [533, 140] on span "Print" at bounding box center [530, 138] width 15 height 8
click at [481, 137] on link "Cancel" at bounding box center [481, 138] width 21 height 11
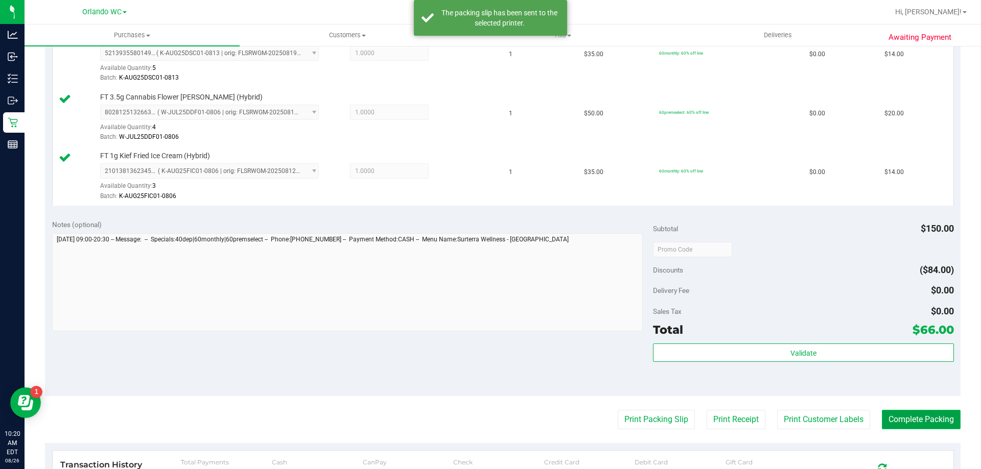
click at [903, 425] on button "Complete Packing" at bounding box center [920, 419] width 79 height 19
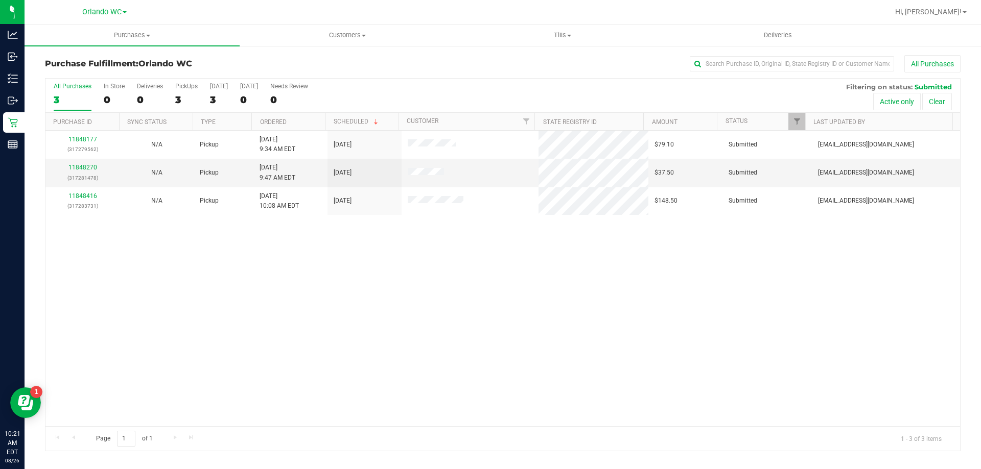
click at [308, 115] on th "Ordered" at bounding box center [288, 122] width 74 height 18
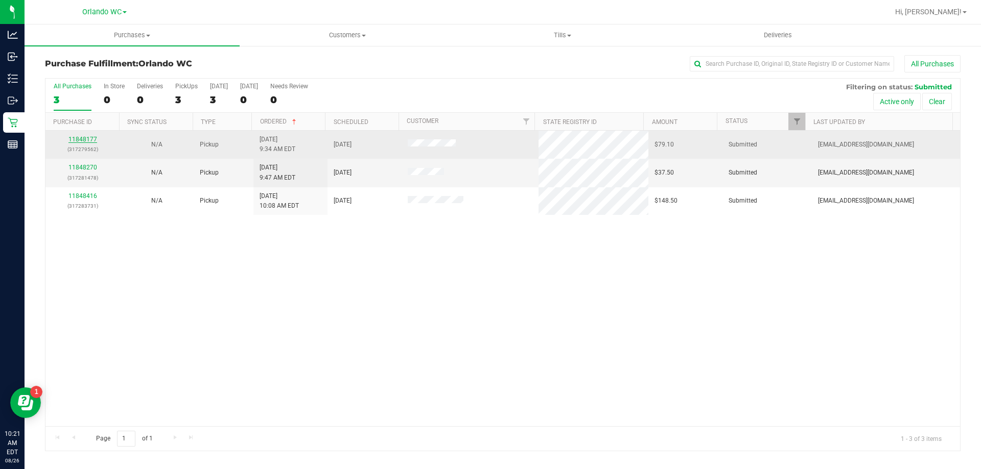
click at [85, 141] on link "11848177" at bounding box center [82, 139] width 29 height 7
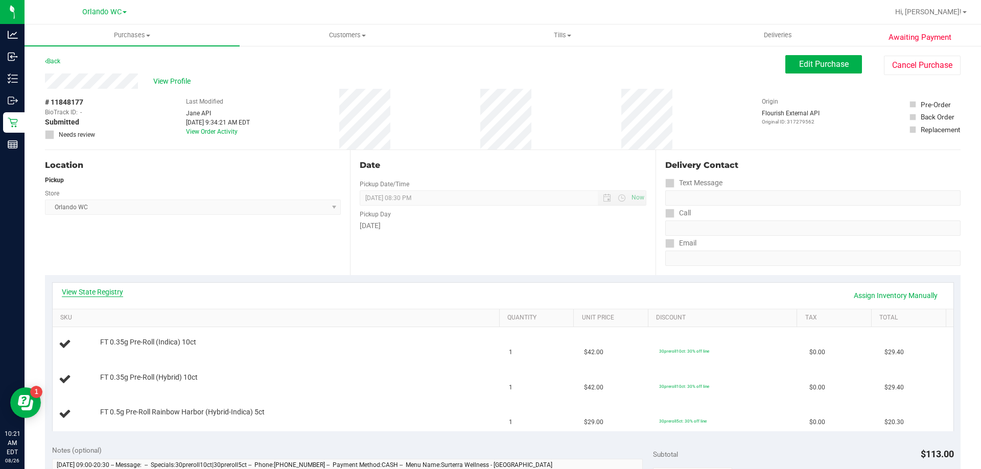
click at [107, 290] on link "View State Registry" at bounding box center [92, 292] width 61 height 10
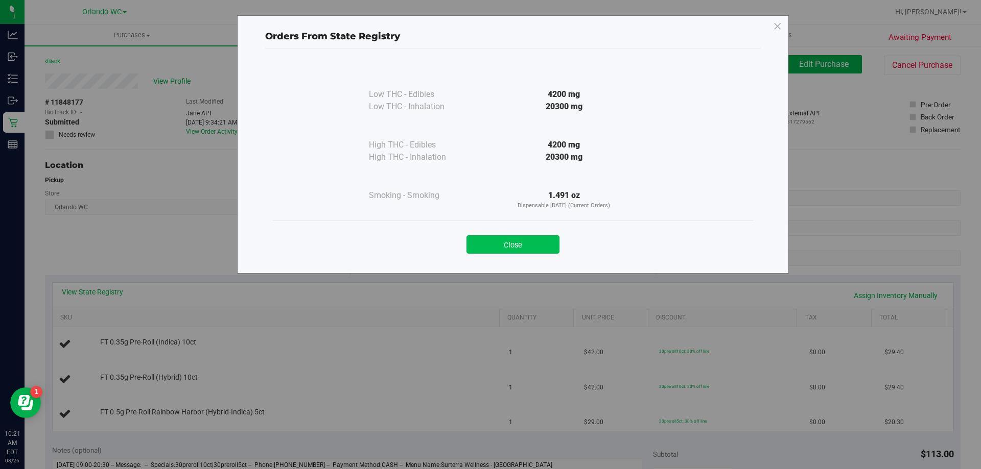
click at [490, 247] on button "Close" at bounding box center [512, 244] width 93 height 18
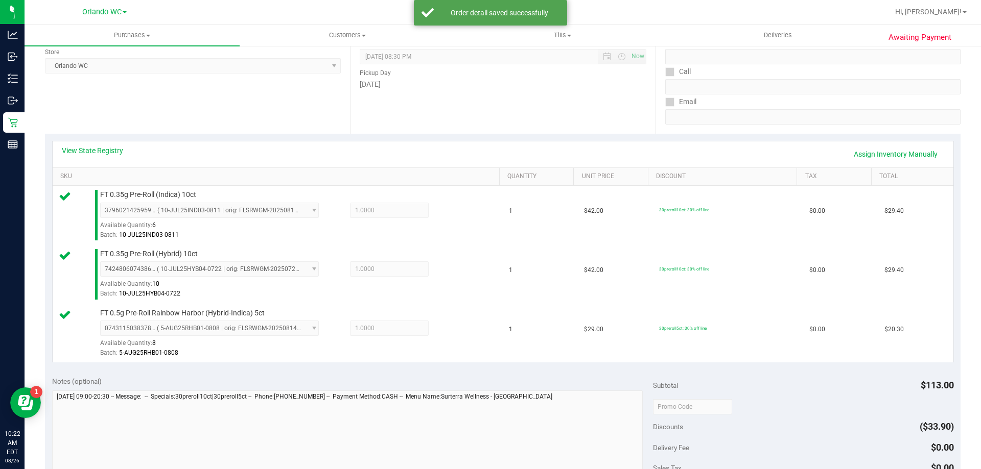
scroll to position [204, 0]
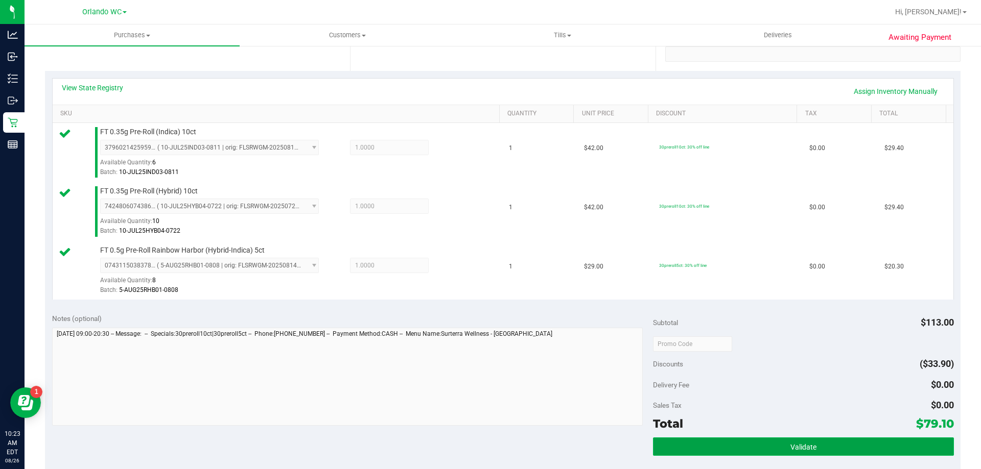
drag, startPoint x: 730, startPoint y: 439, endPoint x: 724, endPoint y: 444, distance: 8.0
click at [729, 441] on button "Validate" at bounding box center [803, 447] width 300 height 18
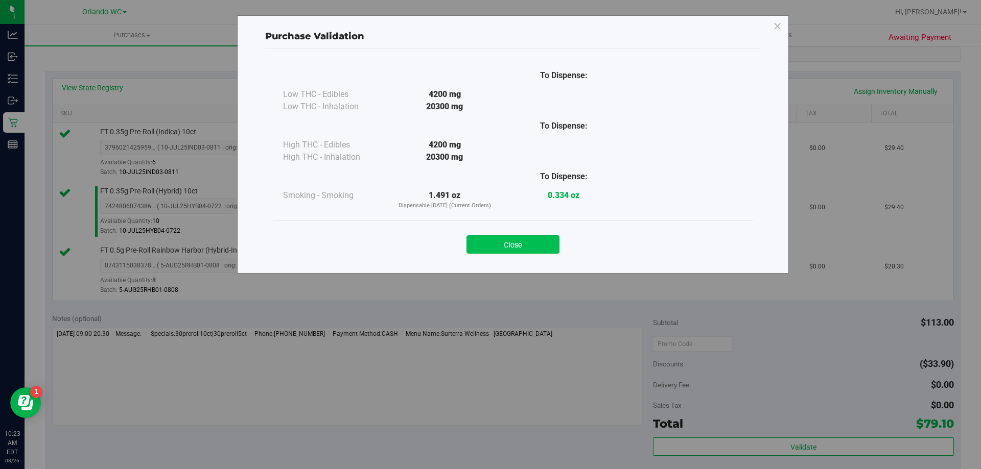
click at [487, 243] on button "Close" at bounding box center [512, 244] width 93 height 18
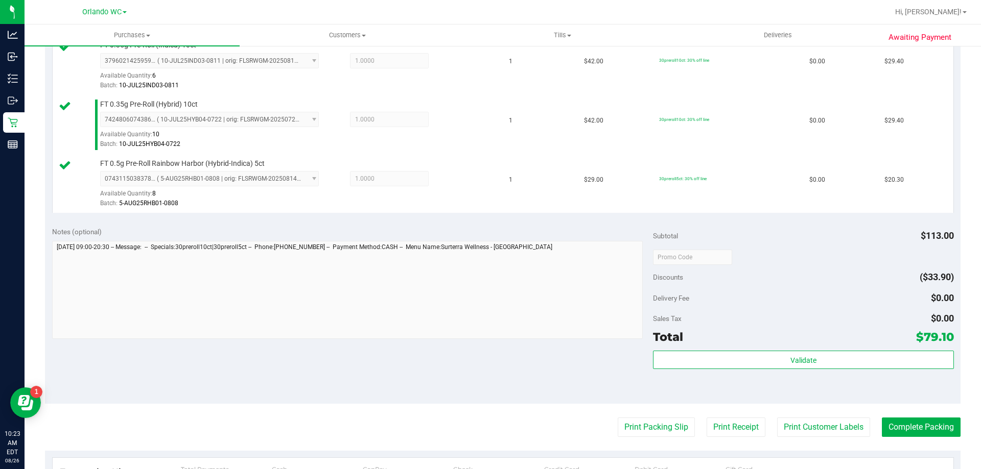
scroll to position [409, 0]
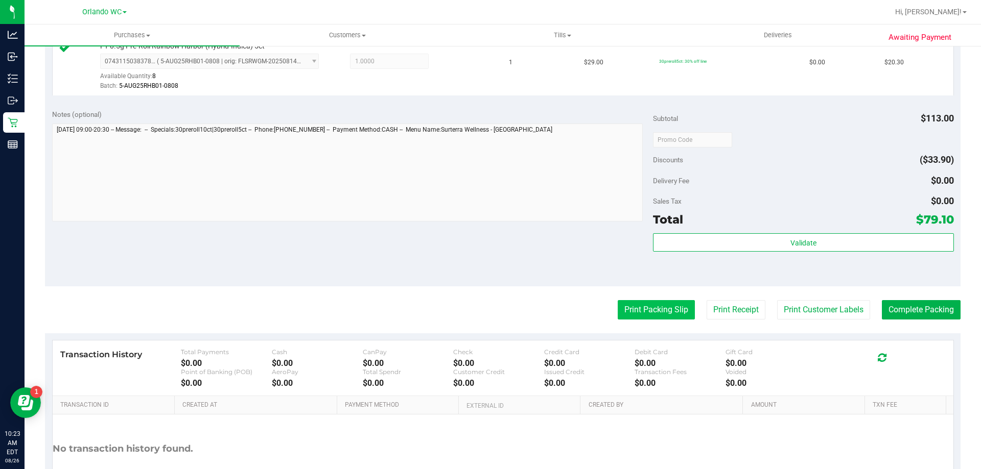
click at [649, 309] on button "Print Packing Slip" at bounding box center [655, 309] width 77 height 19
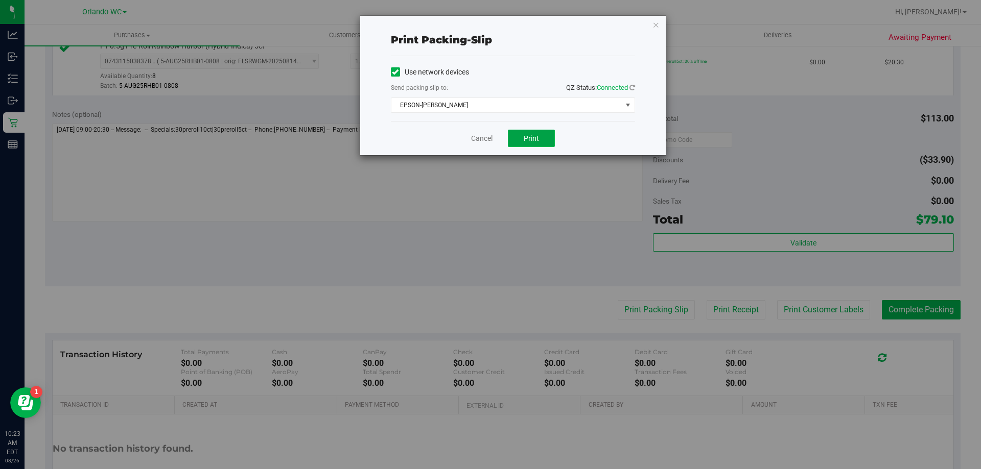
click at [535, 143] on button "Print" at bounding box center [531, 138] width 47 height 17
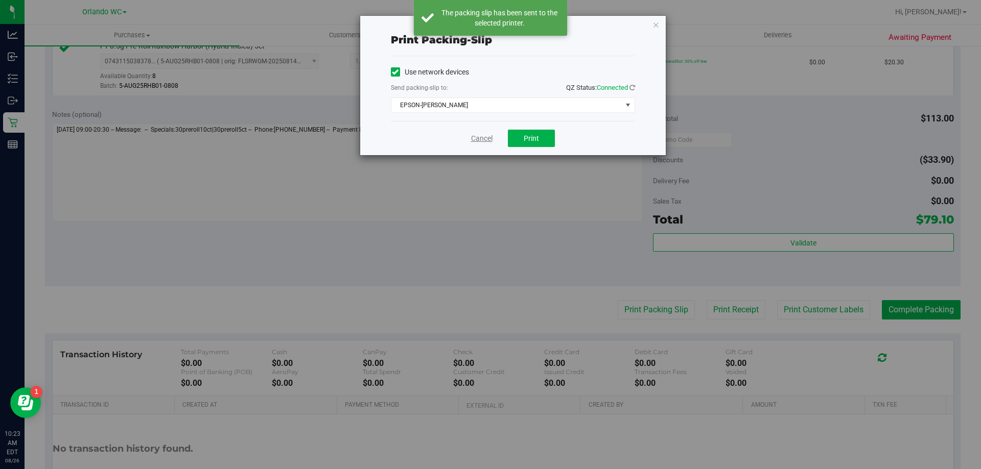
click at [483, 138] on link "Cancel" at bounding box center [481, 138] width 21 height 11
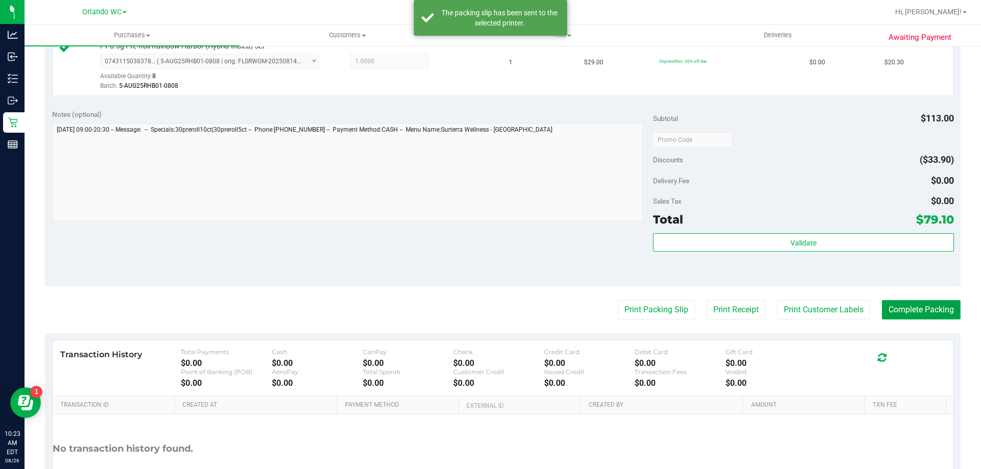
click at [902, 313] on button "Complete Packing" at bounding box center [920, 309] width 79 height 19
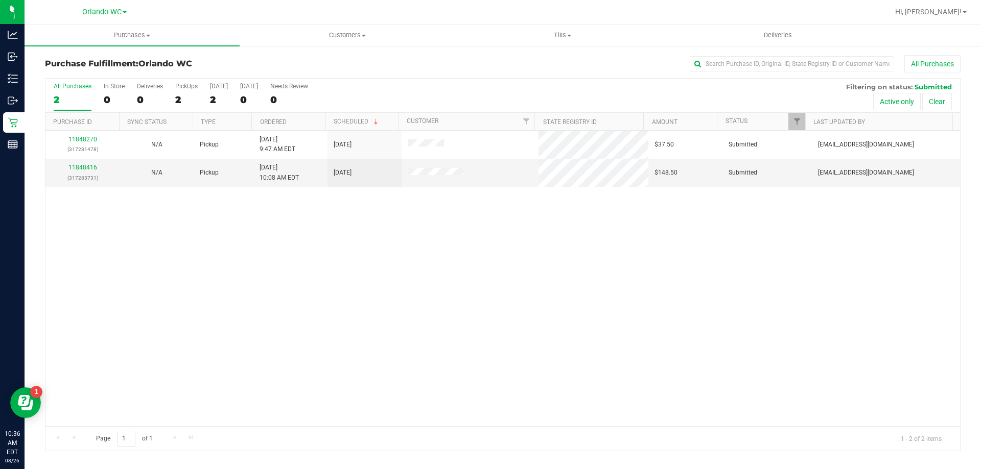
click at [304, 122] on th "Ordered" at bounding box center [288, 122] width 74 height 18
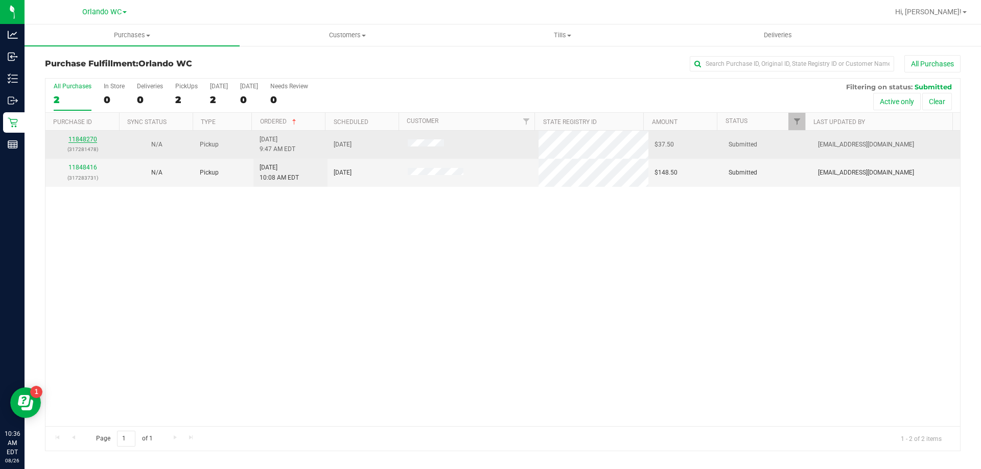
click at [85, 139] on link "11848270" at bounding box center [82, 139] width 29 height 7
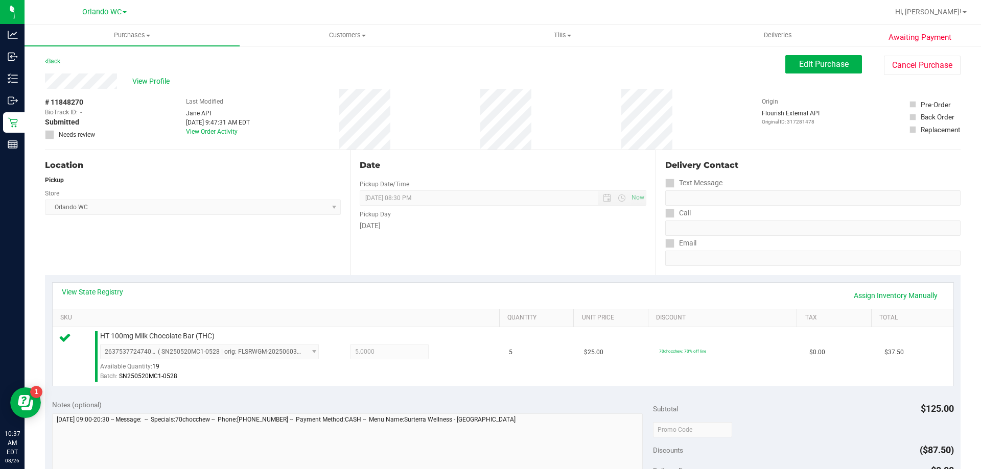
scroll to position [102, 0]
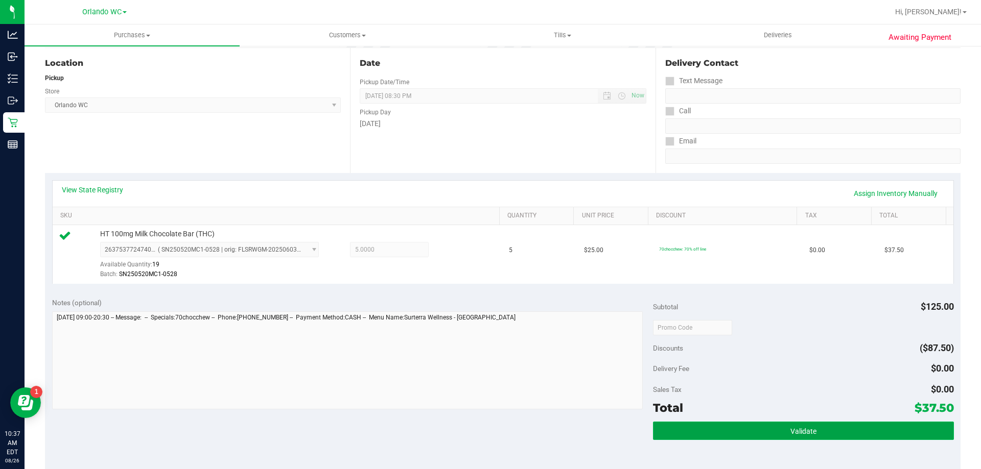
click at [773, 430] on button "Validate" at bounding box center [803, 431] width 300 height 18
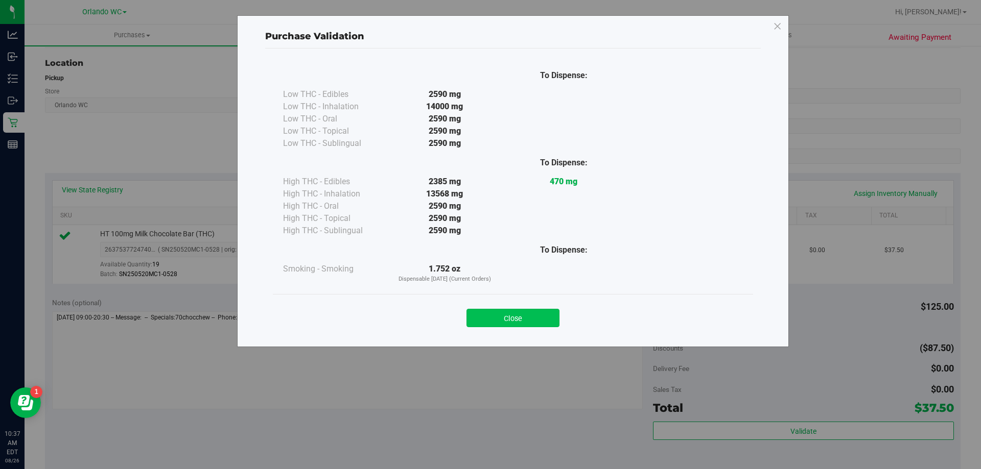
click at [536, 317] on button "Close" at bounding box center [512, 318] width 93 height 18
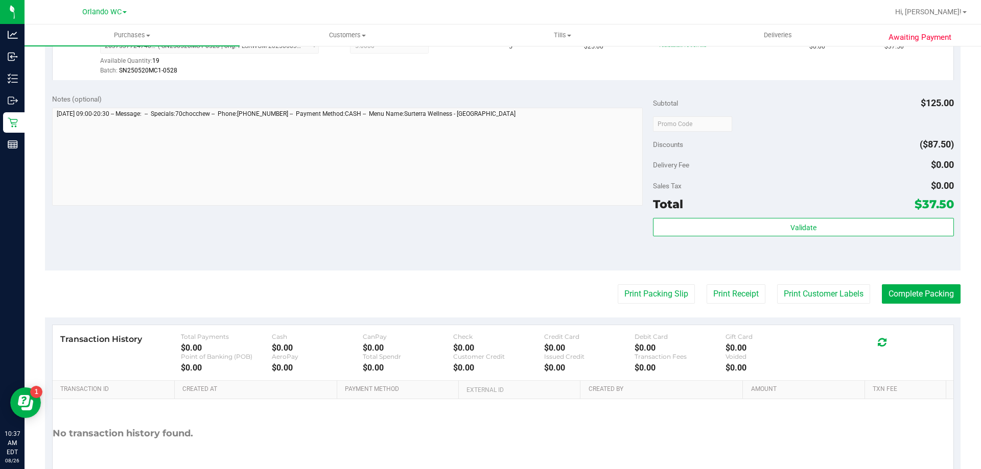
scroll to position [306, 0]
click at [640, 302] on button "Print Packing Slip" at bounding box center [655, 293] width 77 height 19
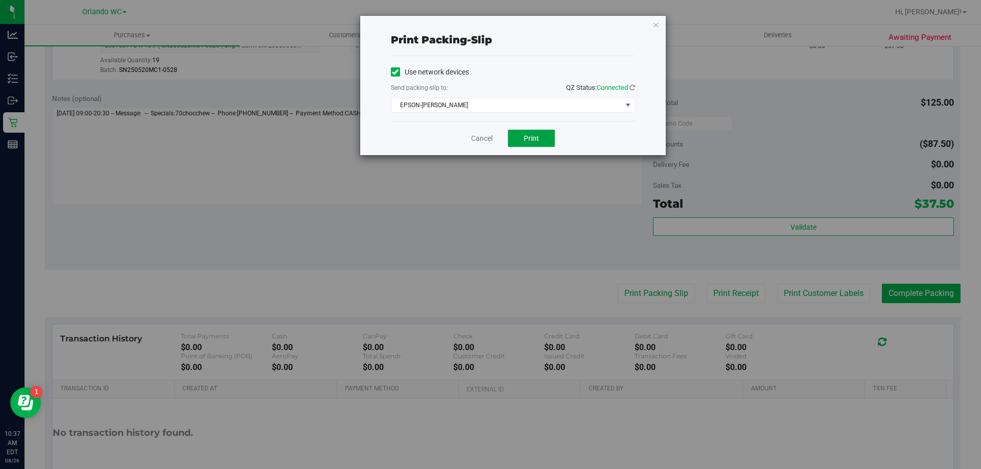
click at [537, 136] on span "Print" at bounding box center [530, 138] width 15 height 8
click at [485, 142] on link "Cancel" at bounding box center [481, 138] width 21 height 11
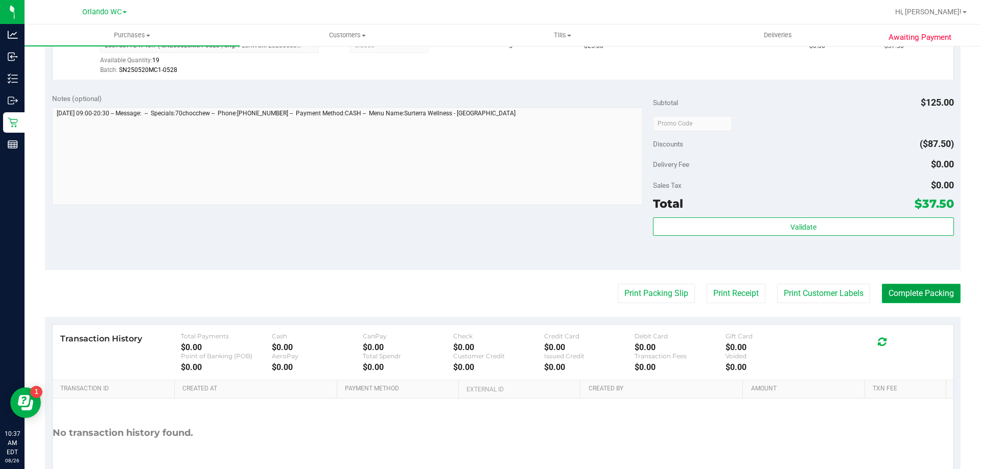
click at [910, 297] on button "Complete Packing" at bounding box center [920, 293] width 79 height 19
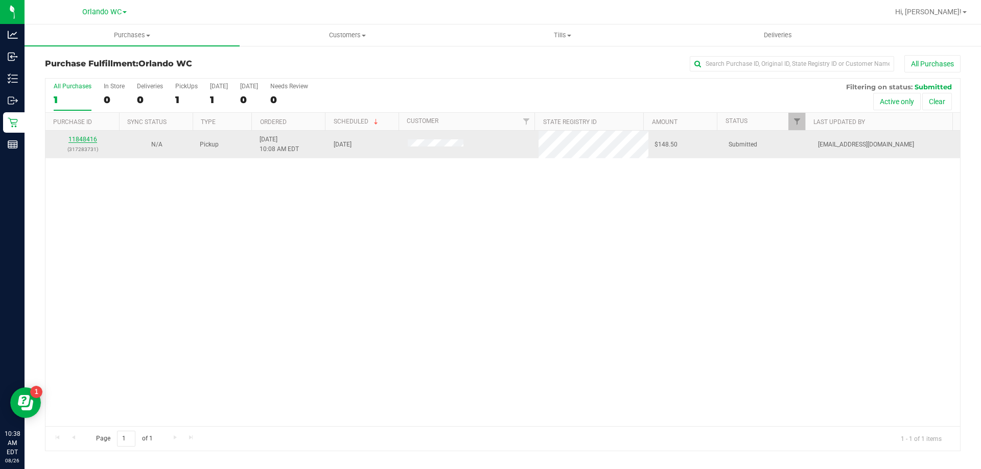
click at [75, 143] on link "11848416" at bounding box center [82, 139] width 29 height 7
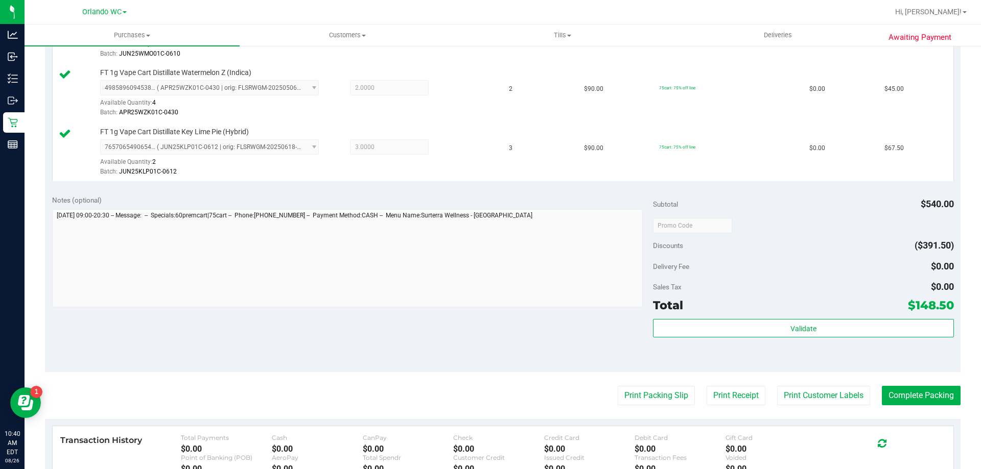
scroll to position [357, 0]
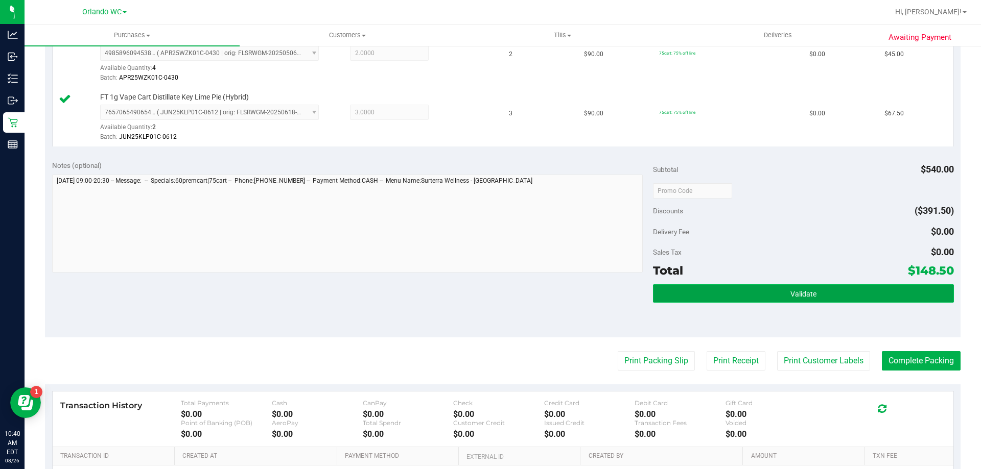
click at [708, 291] on button "Validate" at bounding box center [803, 293] width 300 height 18
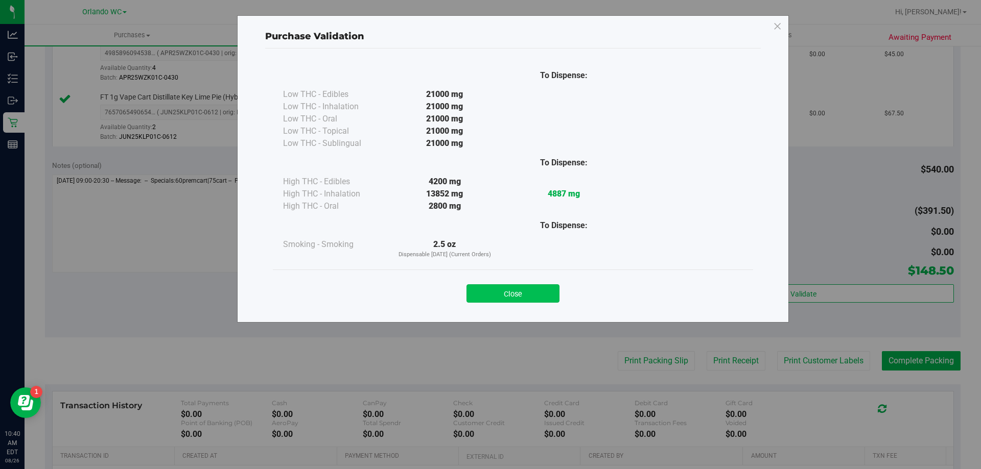
click at [485, 294] on button "Close" at bounding box center [512, 293] width 93 height 18
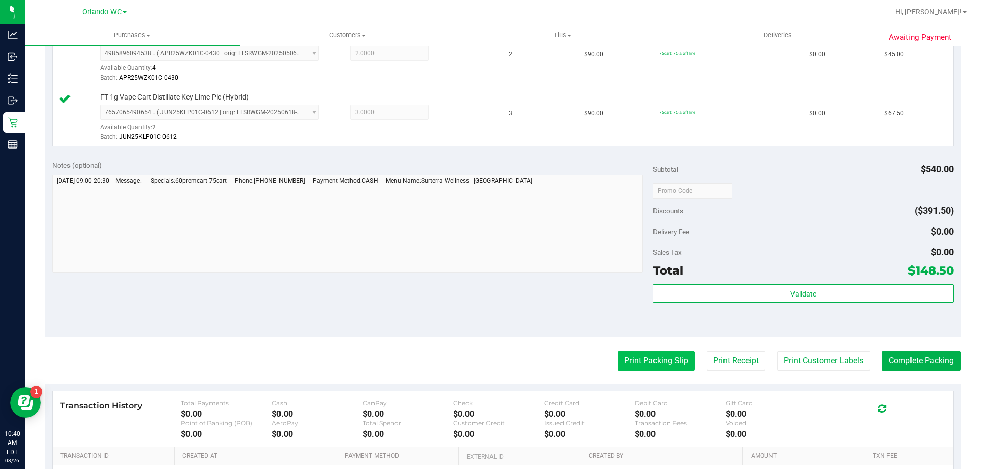
click at [634, 361] on button "Print Packing Slip" at bounding box center [655, 360] width 77 height 19
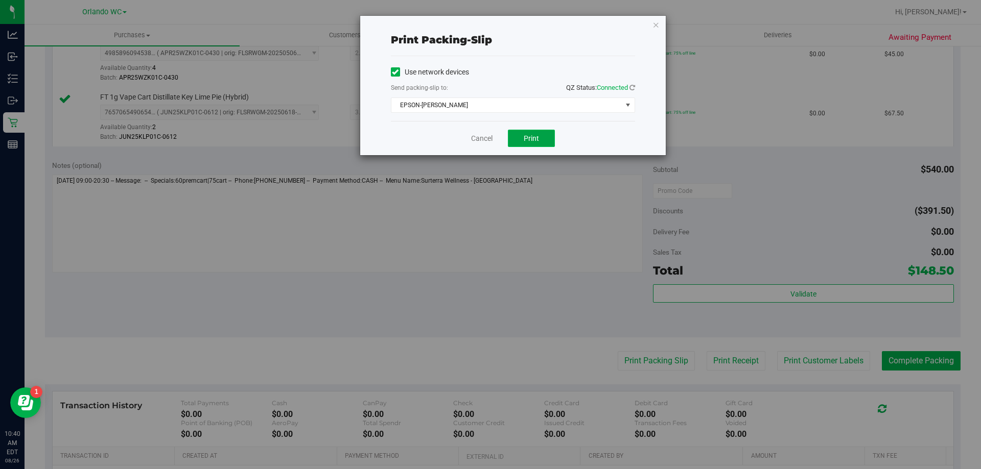
click at [527, 142] on span "Print" at bounding box center [530, 138] width 15 height 8
click at [479, 141] on link "Cancel" at bounding box center [481, 138] width 21 height 11
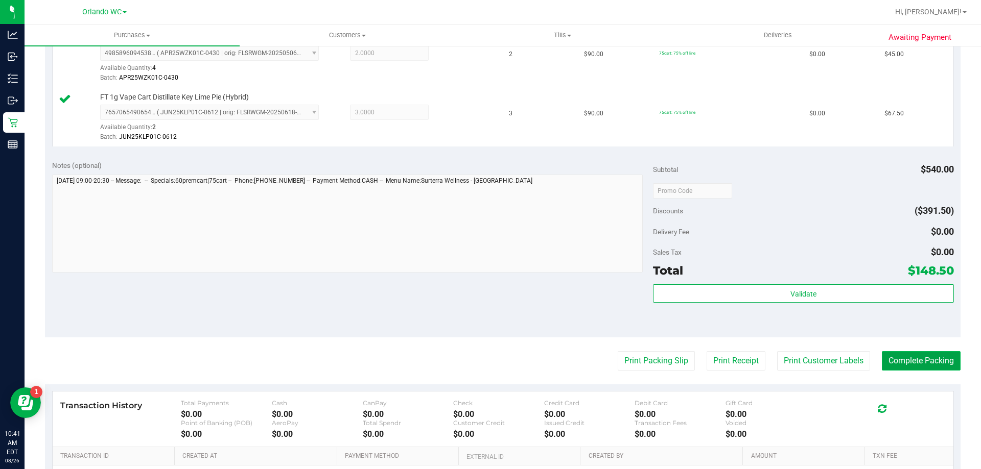
click at [900, 361] on button "Complete Packing" at bounding box center [920, 360] width 79 height 19
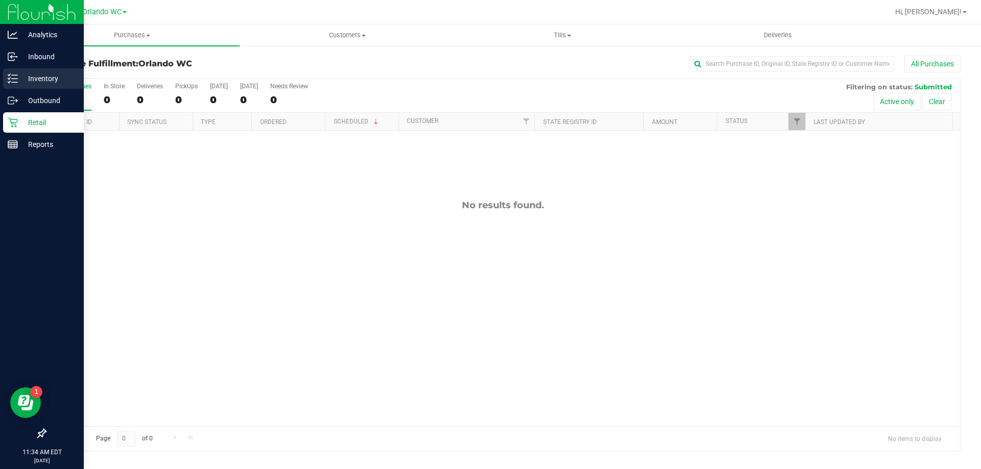
click at [20, 80] on p "Inventory" at bounding box center [48, 79] width 61 height 12
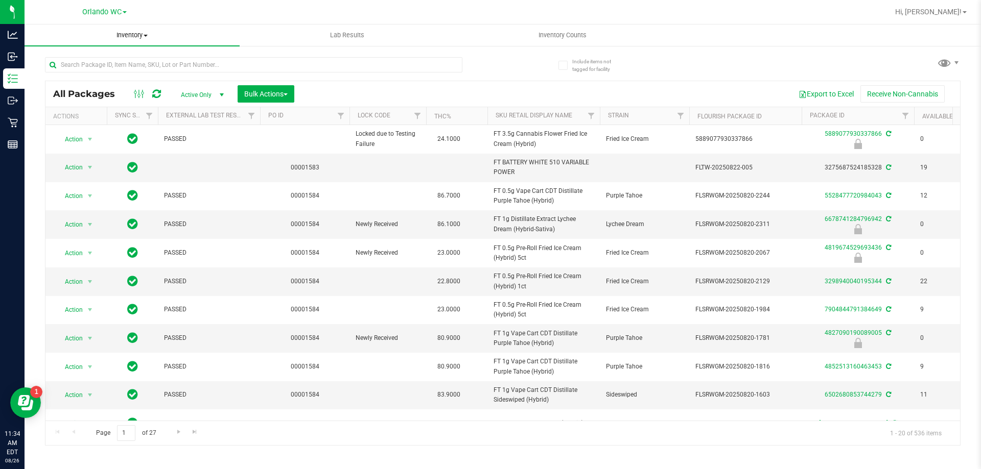
click at [136, 34] on span "Inventory" at bounding box center [132, 35] width 215 height 9
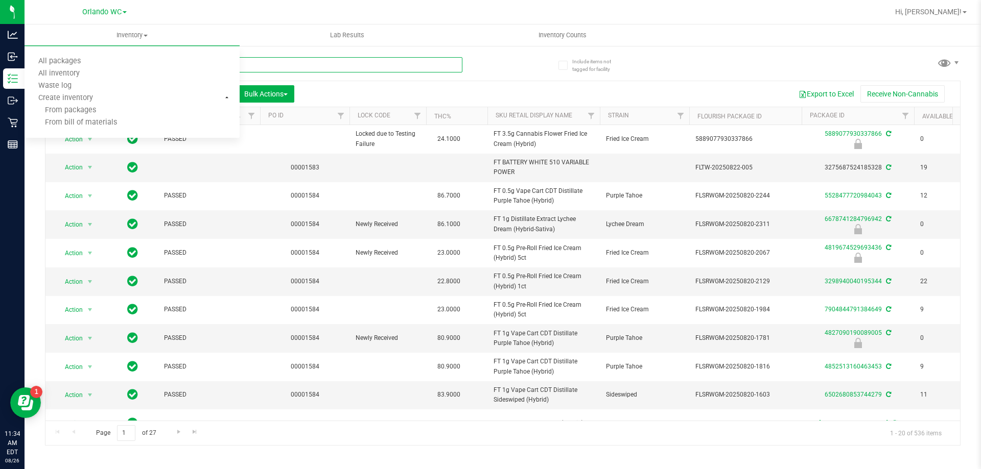
click at [384, 60] on input "text" at bounding box center [253, 64] width 417 height 15
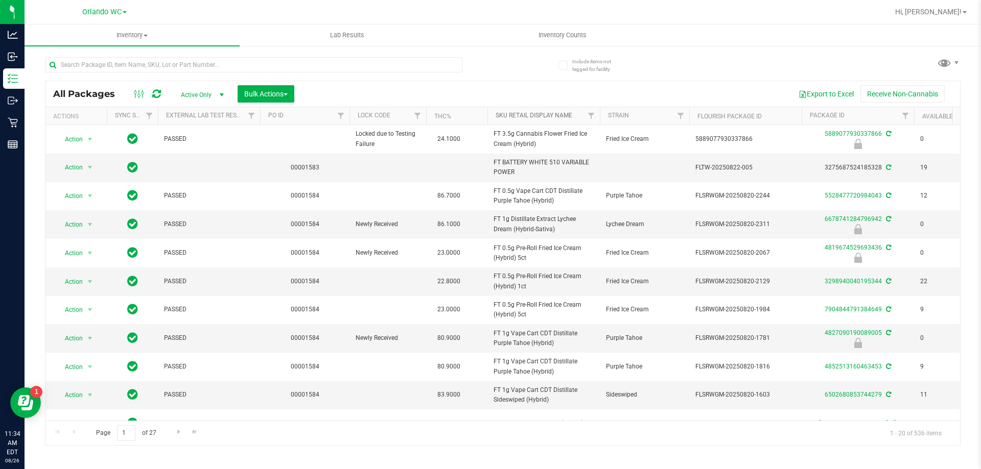
click at [520, 115] on link "Sku Retail Display Name" at bounding box center [533, 115] width 77 height 7
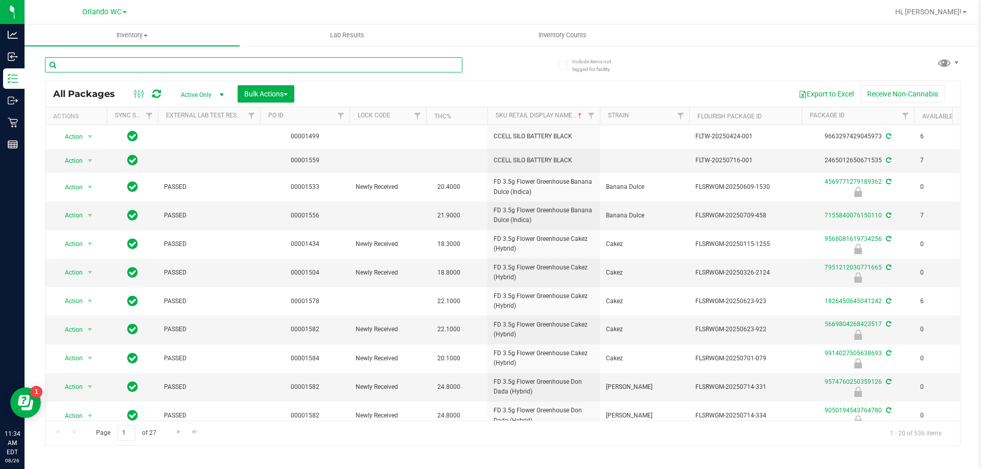
click at [196, 63] on input "text" at bounding box center [253, 64] width 417 height 15
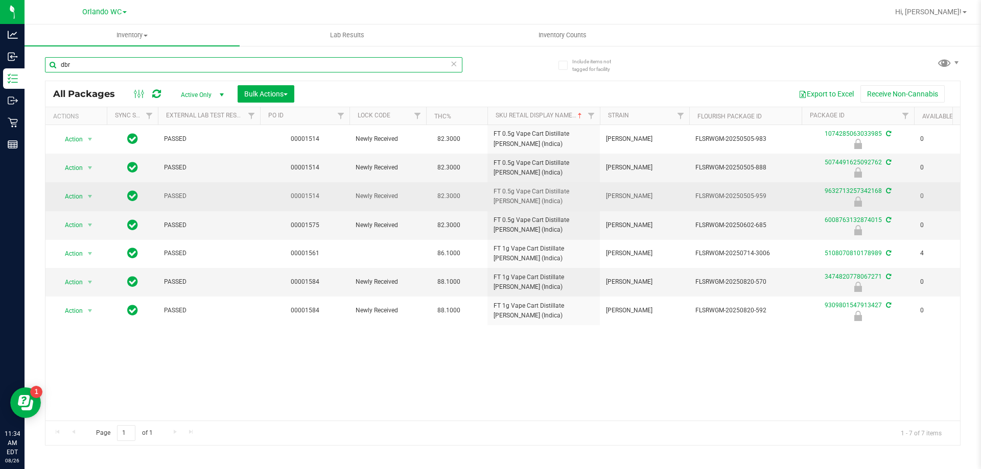
type input "dbr"
drag, startPoint x: 495, startPoint y: 193, endPoint x: 562, endPoint y: 208, distance: 69.2
click at [562, 208] on td "FT 0.5g Vape Cart Distillate [PERSON_NAME] (Indica)" at bounding box center [543, 196] width 112 height 29
copy span "FT 0.5g Vape Cart Distillate [PERSON_NAME] (Indica)"
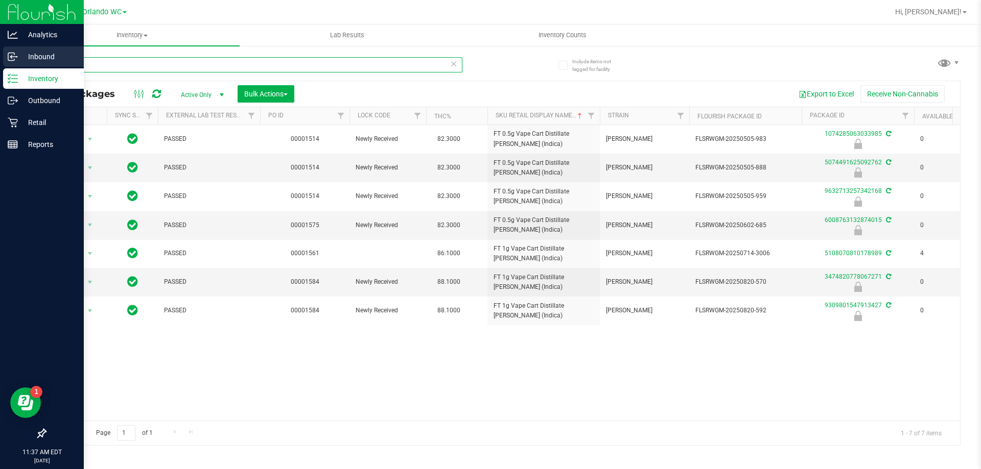
drag, startPoint x: 107, startPoint y: 65, endPoint x: 2, endPoint y: 61, distance: 105.8
click at [11, 64] on div "Analytics Inbound Inventory Outbound Retail Reports 11:37 AM EDT 08/26/2025 08/…" at bounding box center [490, 234] width 981 height 469
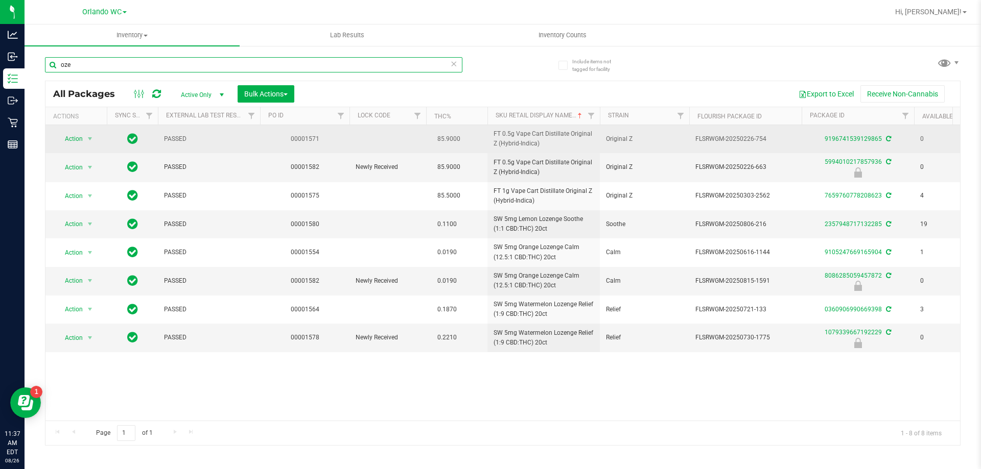
type input "oze"
drag, startPoint x: 494, startPoint y: 128, endPoint x: 553, endPoint y: 146, distance: 61.7
click at [553, 146] on td "FT 0.5g Vape Cart Distillate Original Z (Hybrid-Indica)" at bounding box center [543, 139] width 112 height 28
copy span "FT 0.5g Vape Cart Distillate Original Z (Hybrid-Indica)"
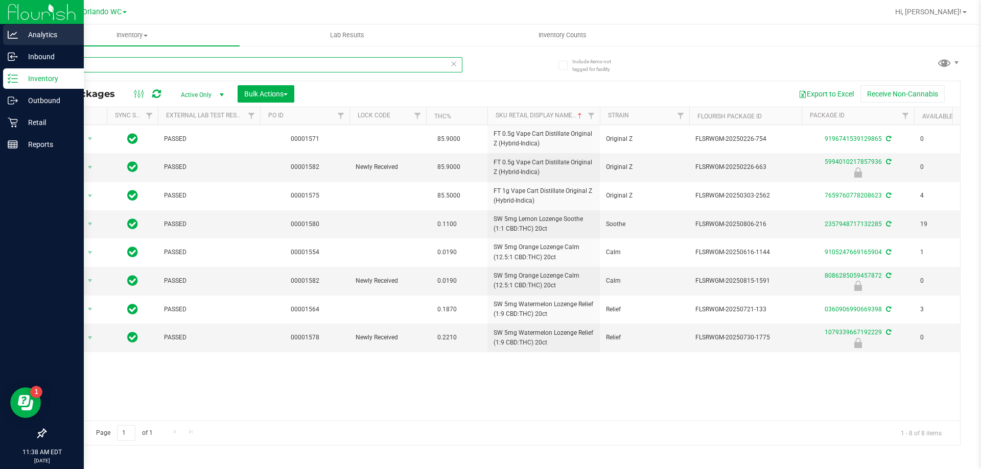
drag, startPoint x: 85, startPoint y: 63, endPoint x: 0, endPoint y: 37, distance: 88.7
click at [0, 54] on div "Analytics Inbound Inventory Outbound Retail Reports 11:38 AM EDT 08/26/2025 08/…" at bounding box center [490, 234] width 981 height 469
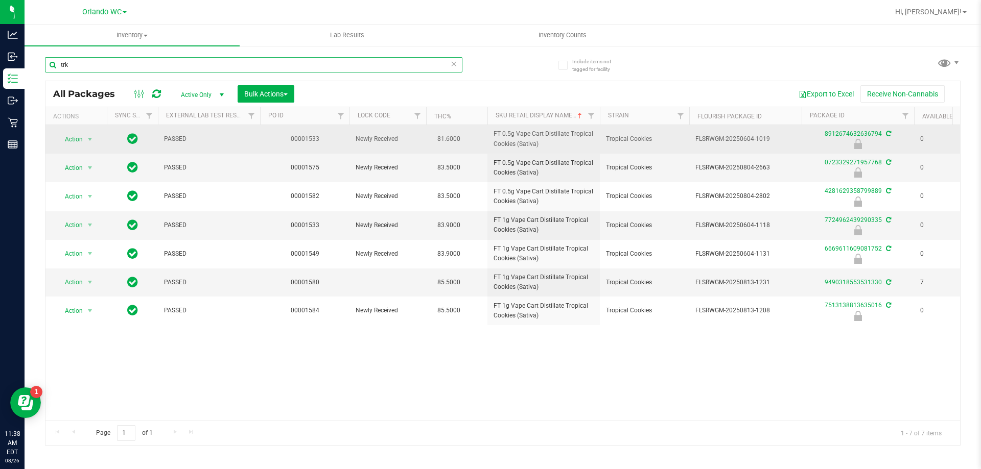
type input "trk"
drag, startPoint x: 494, startPoint y: 131, endPoint x: 541, endPoint y: 145, distance: 48.5
click at [541, 145] on span "FT 0.5g Vape Cart Distillate Tropical Cookies (Sativa)" at bounding box center [543, 138] width 100 height 19
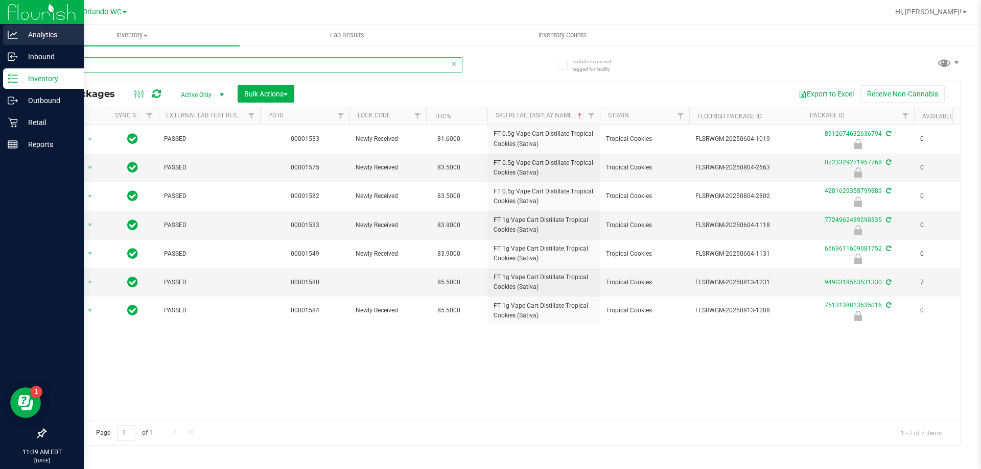
drag, startPoint x: 83, startPoint y: 67, endPoint x: 0, endPoint y: 36, distance: 88.7
click at [25, 67] on div "Include items not tagged for facility trk All Packages Active Only Active Only …" at bounding box center [503, 201] width 956 height 312
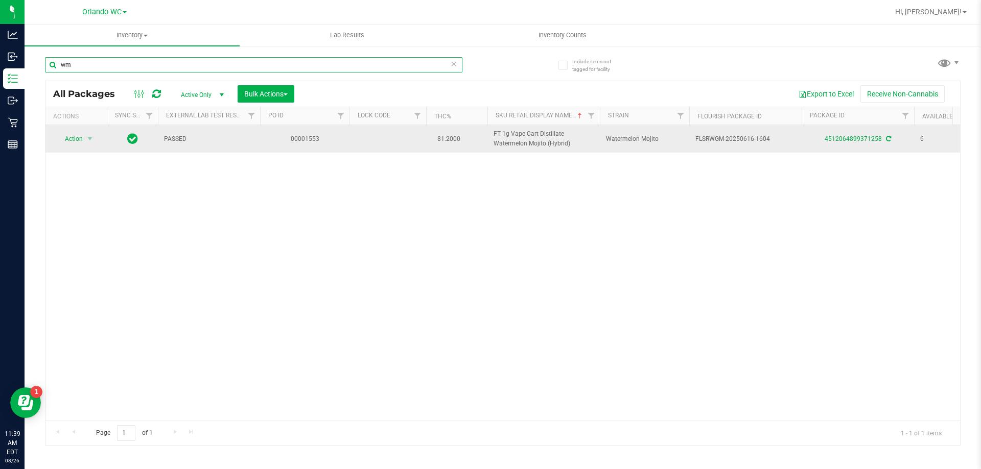
type input "w"
type input "ied"
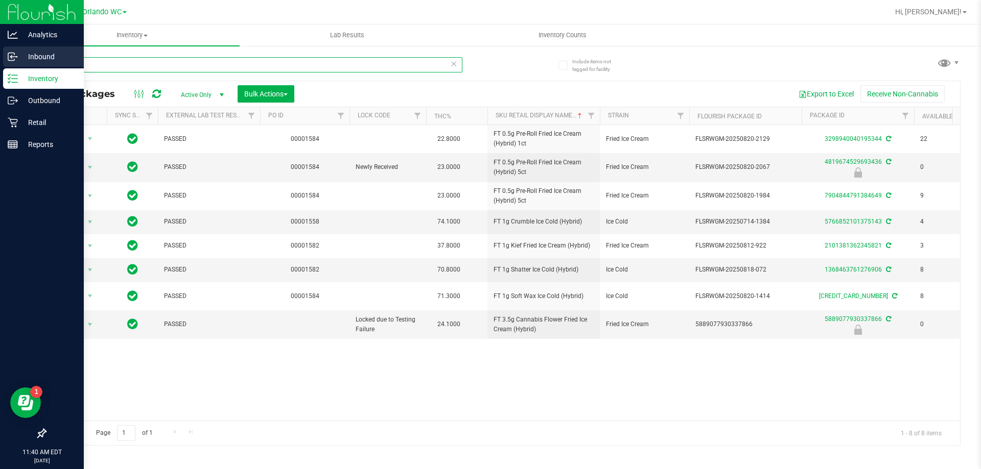
drag, startPoint x: 77, startPoint y: 63, endPoint x: 0, endPoint y: 63, distance: 76.6
click at [0, 63] on div "Analytics Inbound Inventory Outbound Retail Reports 11:40 AM EDT 08/26/2025 08/…" at bounding box center [490, 234] width 981 height 469
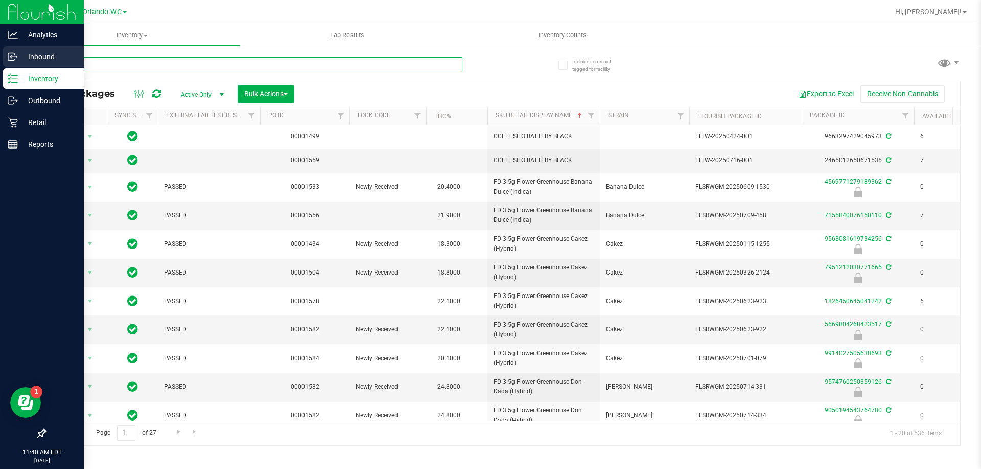
type input "animal"
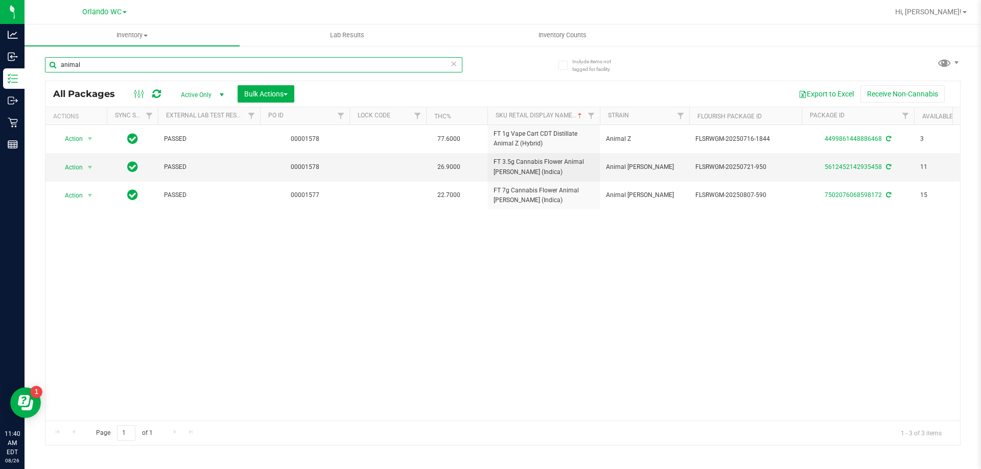
drag, startPoint x: 92, startPoint y: 61, endPoint x: 0, endPoint y: -3, distance: 111.6
click at [0, 0] on html "Analytics Inbound Inventory Outbound Retail Reports 11:40 AM EDT 08/26/2025 08/…" at bounding box center [490, 234] width 981 height 469
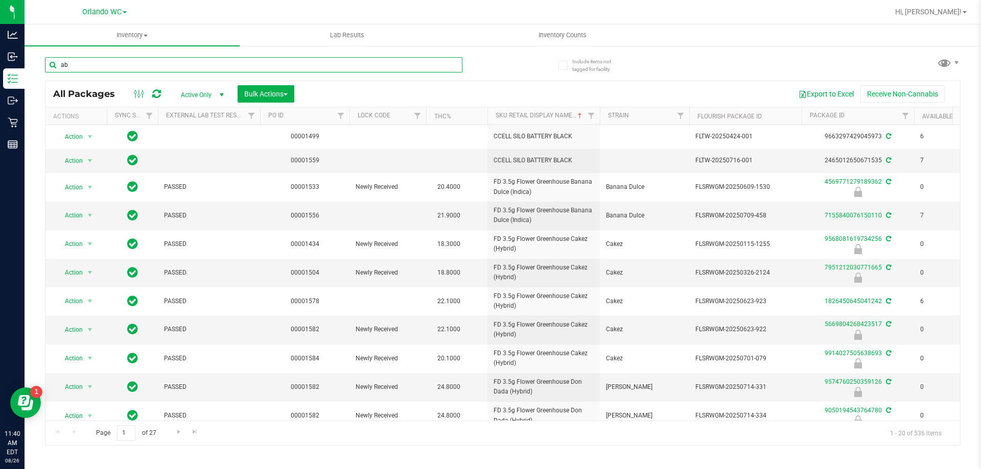
type input "abp"
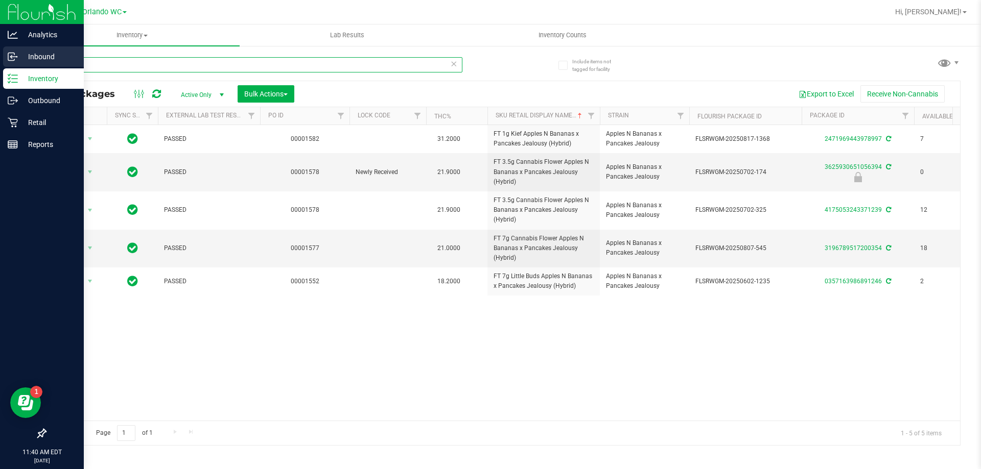
drag, startPoint x: 77, startPoint y: 66, endPoint x: 0, endPoint y: 63, distance: 76.7
click at [0, 66] on div "Analytics Inbound Inventory Outbound Retail Reports 11:40 AM EDT 08/26/2025 08/…" at bounding box center [490, 234] width 981 height 469
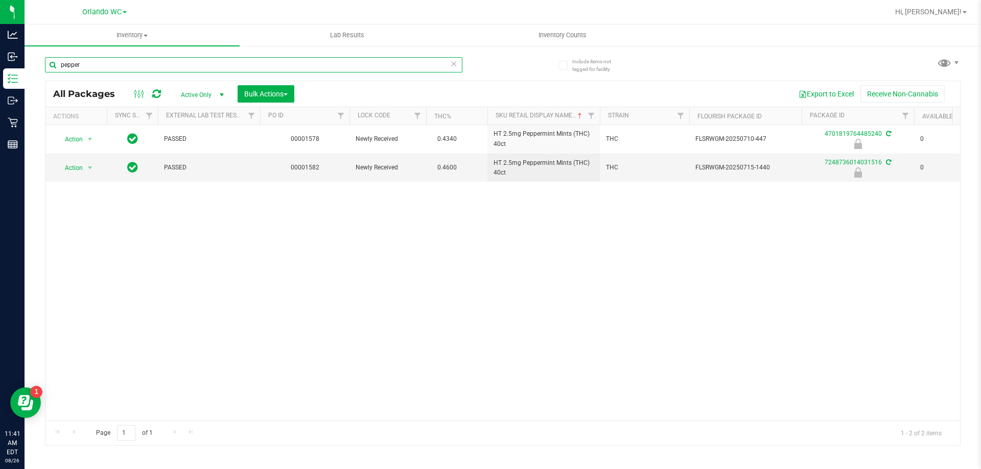
type input "pepper"
drag, startPoint x: 82, startPoint y: 68, endPoint x: 29, endPoint y: 73, distance: 53.3
click at [31, 72] on div "Include items not tagged for facility pepper All Packages Active Only Active On…" at bounding box center [503, 201] width 956 height 312
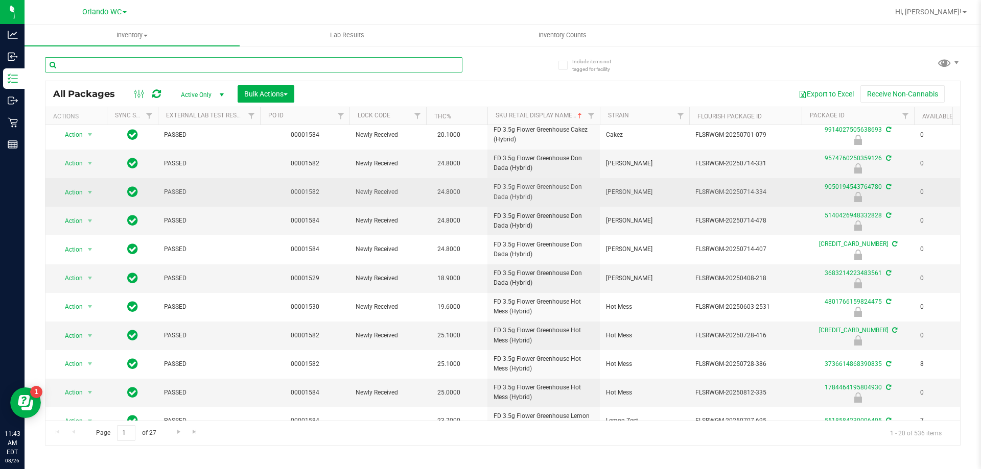
scroll to position [204, 0]
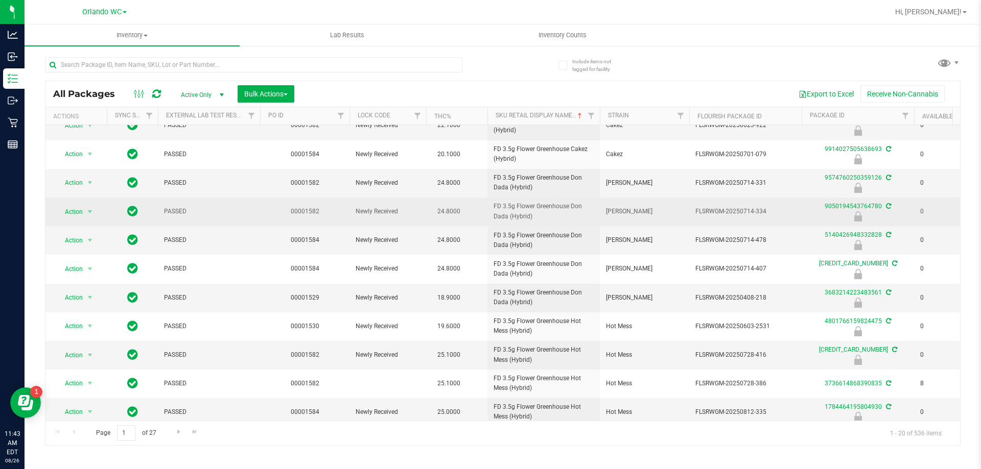
drag, startPoint x: 495, startPoint y: 206, endPoint x: 557, endPoint y: 217, distance: 62.3
click at [557, 217] on span "FD 3.5g Flower Greenhouse Don Dada (Hybrid)" at bounding box center [543, 211] width 100 height 19
copy span "D 3.5g Flower Greenhouse Don Dada (Hybrid)"
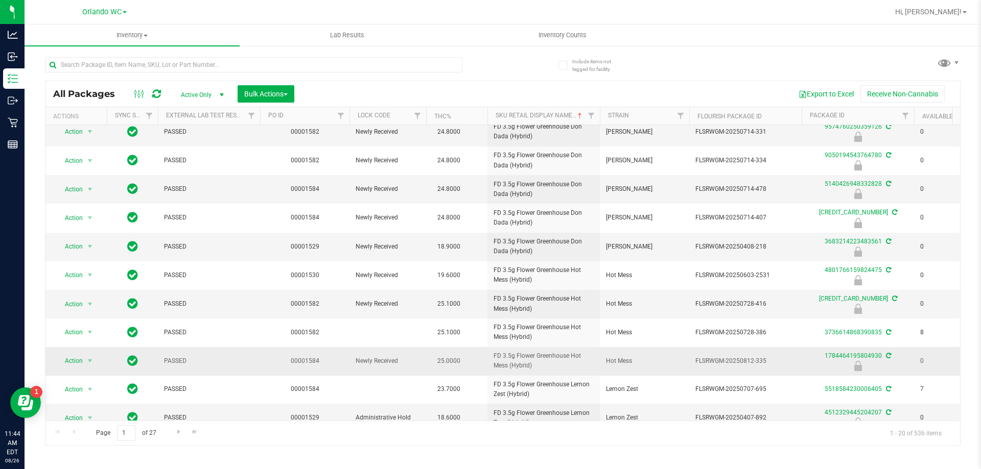
scroll to position [274, 0]
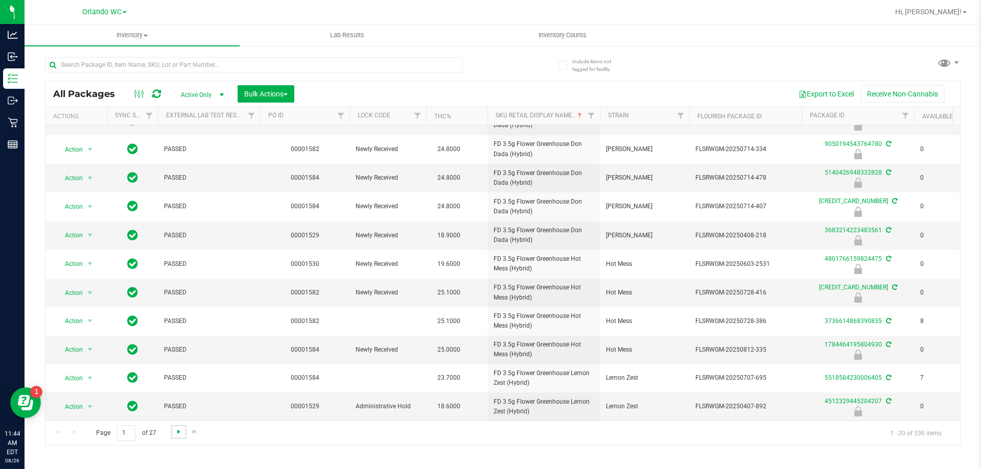
click at [180, 432] on span "Go to the next page" at bounding box center [179, 432] width 8 height 8
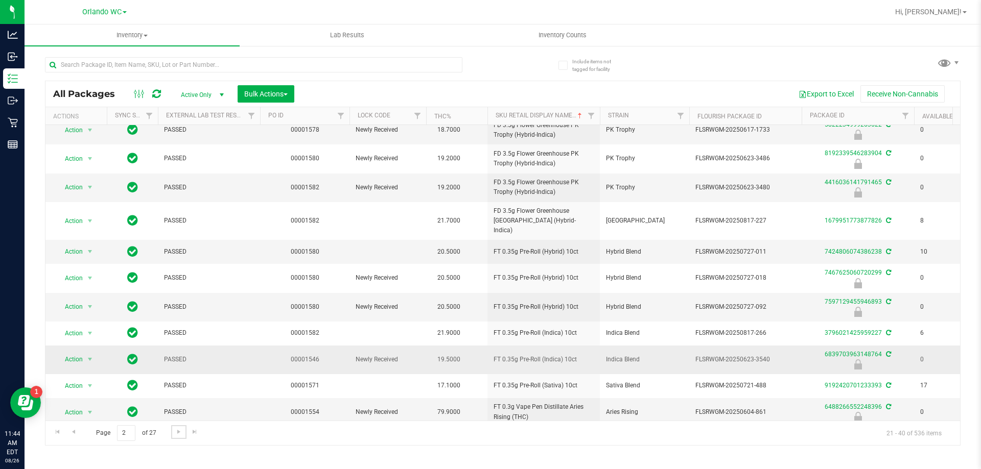
scroll to position [270, 0]
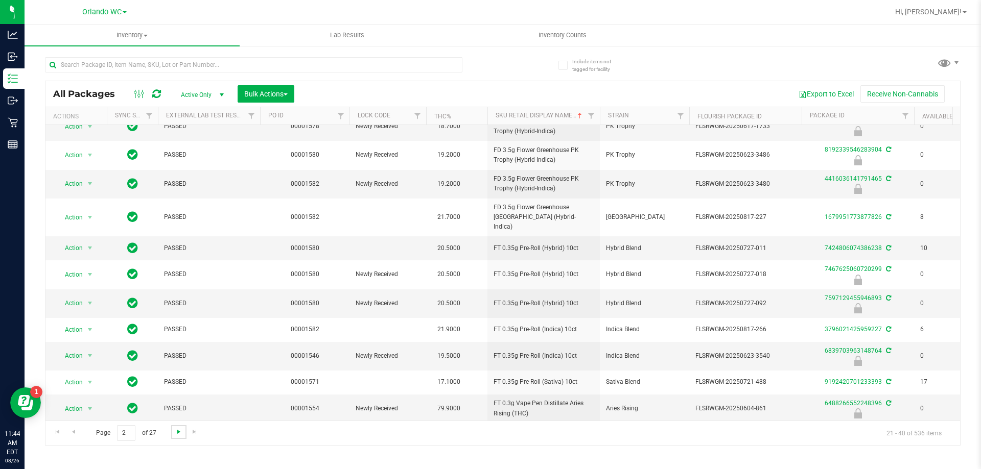
click at [180, 432] on span "Go to the next page" at bounding box center [179, 432] width 8 height 8
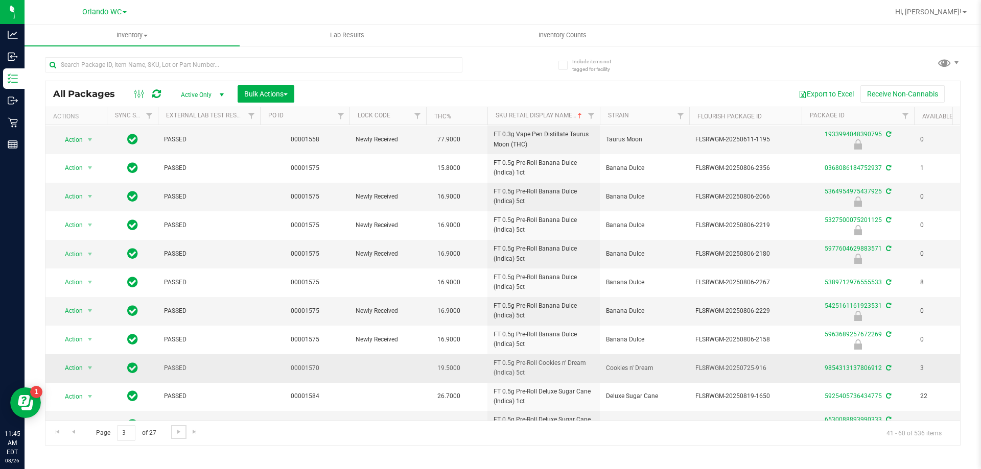
scroll to position [281, 0]
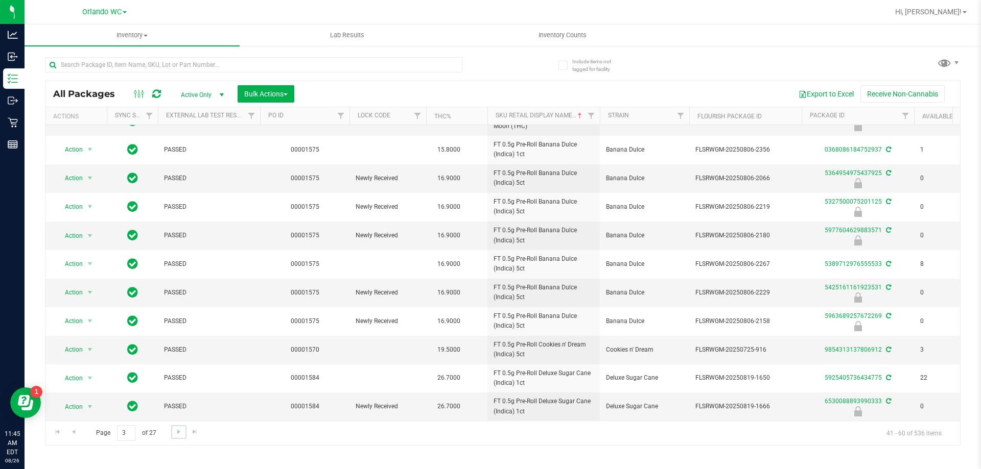
click at [183, 433] on link "Go to the next page" at bounding box center [178, 432] width 15 height 14
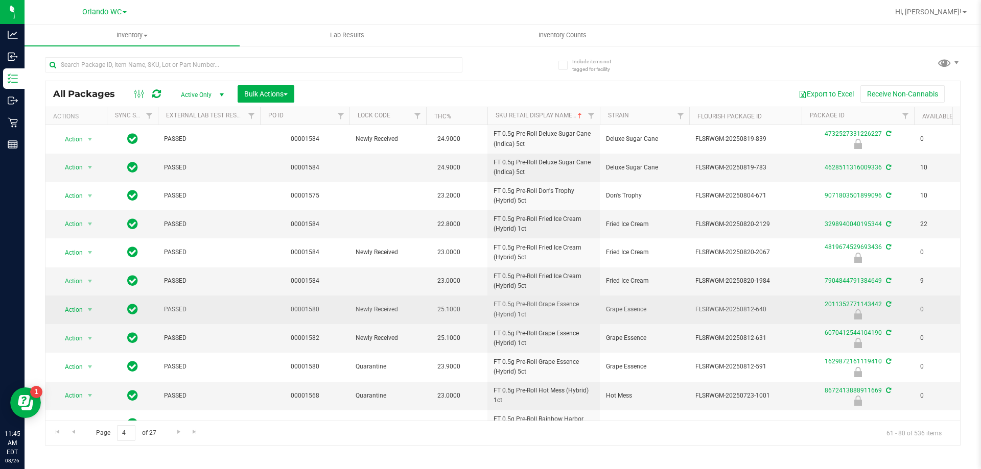
drag, startPoint x: 487, startPoint y: 303, endPoint x: 528, endPoint y: 314, distance: 42.9
click at [528, 314] on tr "Action Action Edit attributes Global inventory Locate package Package audit log…" at bounding box center [793, 310] width 1496 height 29
copy tr "FT 0.5g Pre-Roll Grape Essence (Hybrid) 1ct"
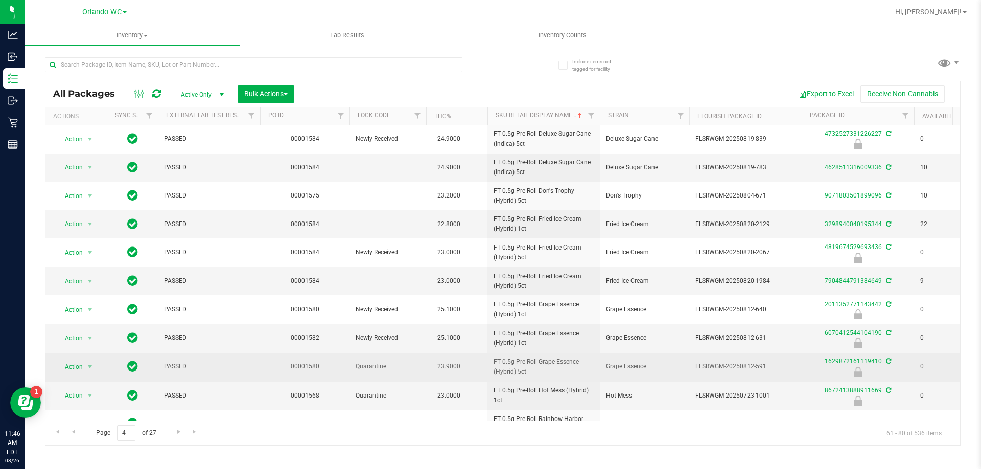
drag, startPoint x: 496, startPoint y: 363, endPoint x: 572, endPoint y: 373, distance: 77.3
click at [572, 373] on td "FT 0.5g Pre-Roll Grape Essence (Hybrid) 5ct" at bounding box center [543, 367] width 112 height 29
copy span "FT 0.5g Pre-Roll Grape Essence (Hybrid) 5ct"
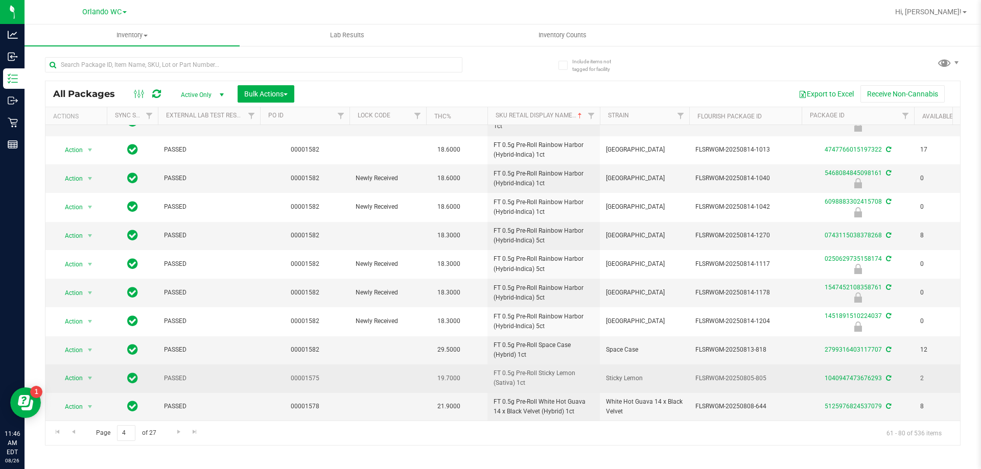
scroll to position [282, 0]
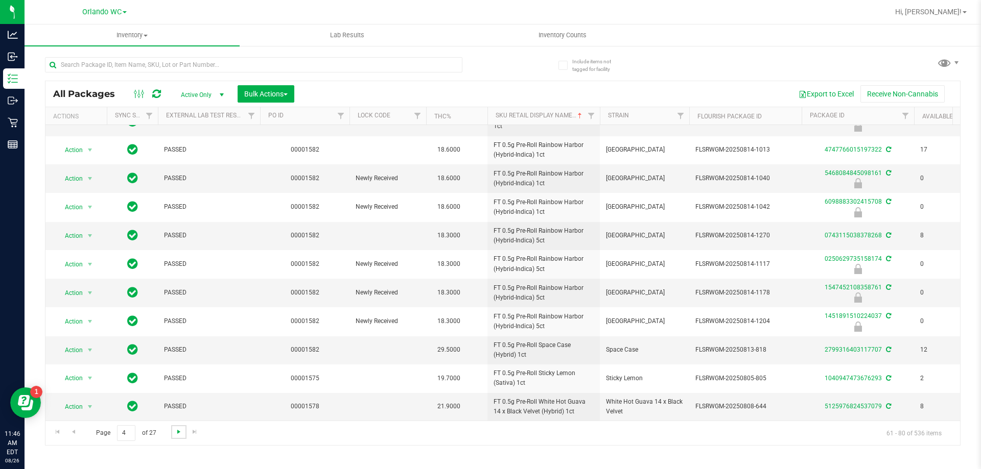
click at [180, 432] on span "Go to the next page" at bounding box center [179, 432] width 8 height 8
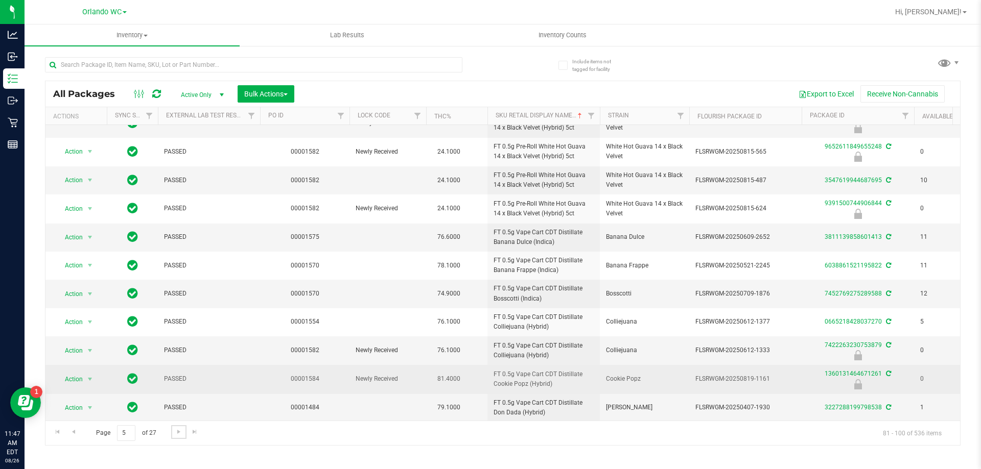
scroll to position [153, 0]
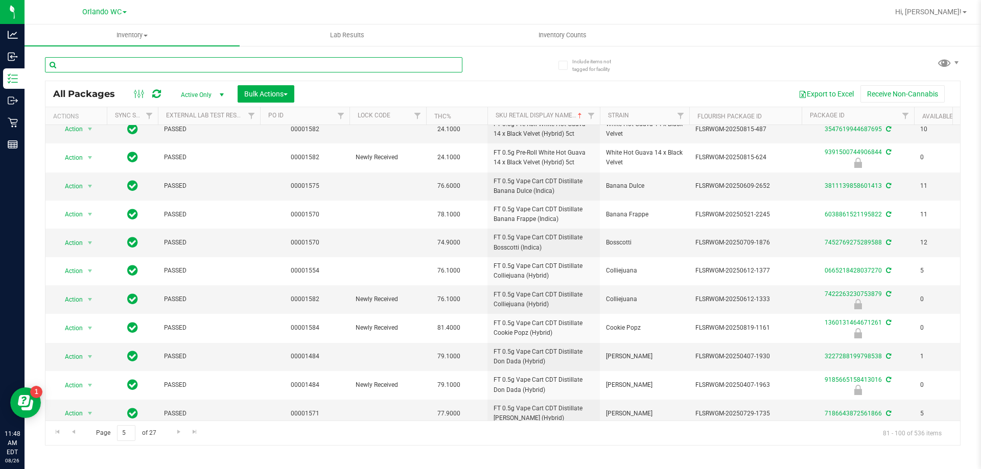
click at [161, 64] on input "text" at bounding box center [253, 64] width 417 height 15
type input "chew"
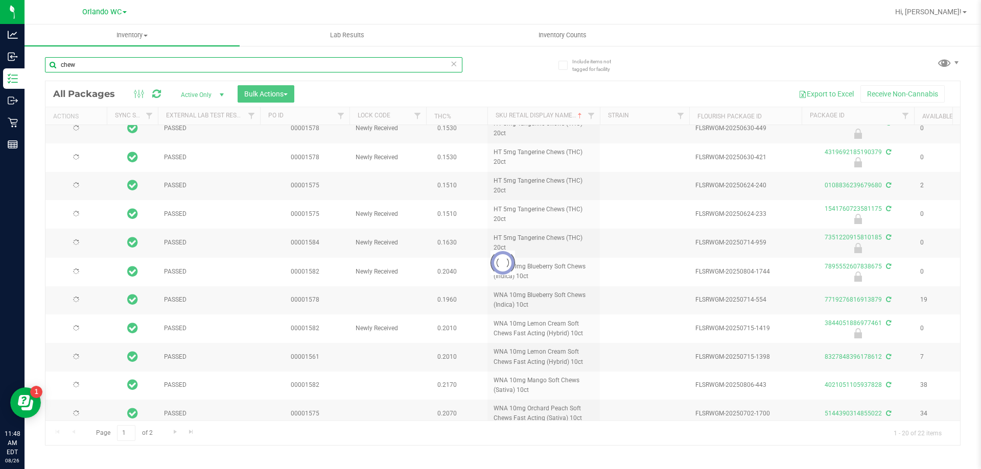
type input "[DATE]"
type input "2026-01-18"
type input "[DATE]"
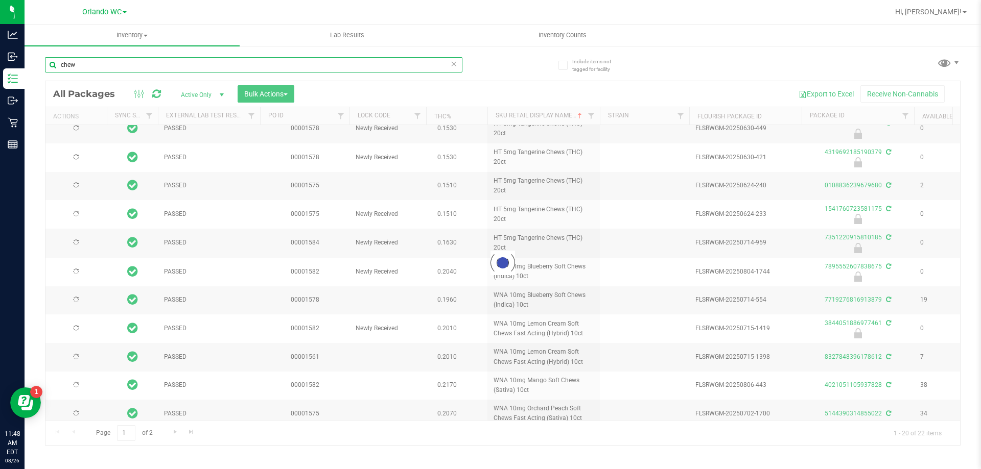
type input "[DATE]"
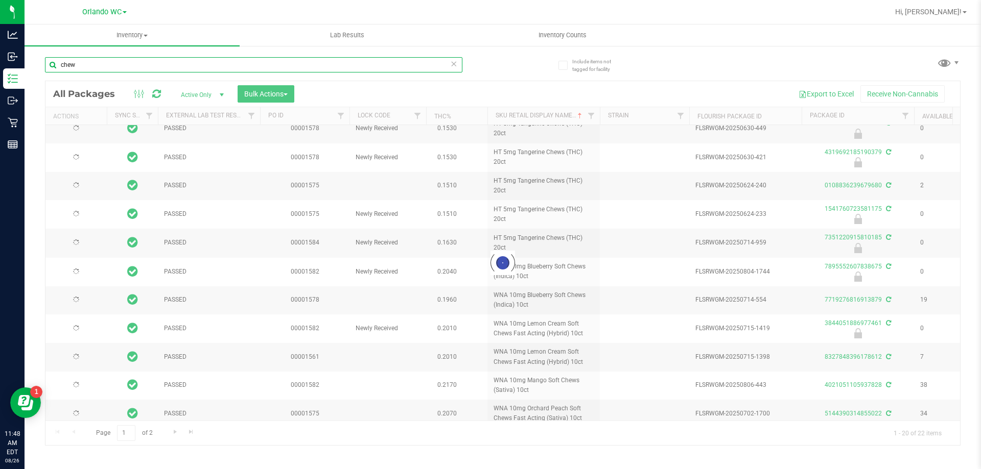
type input "2026-07-28"
type input "2026-07-03"
type input "2026-07-07"
type input "2026-07-30"
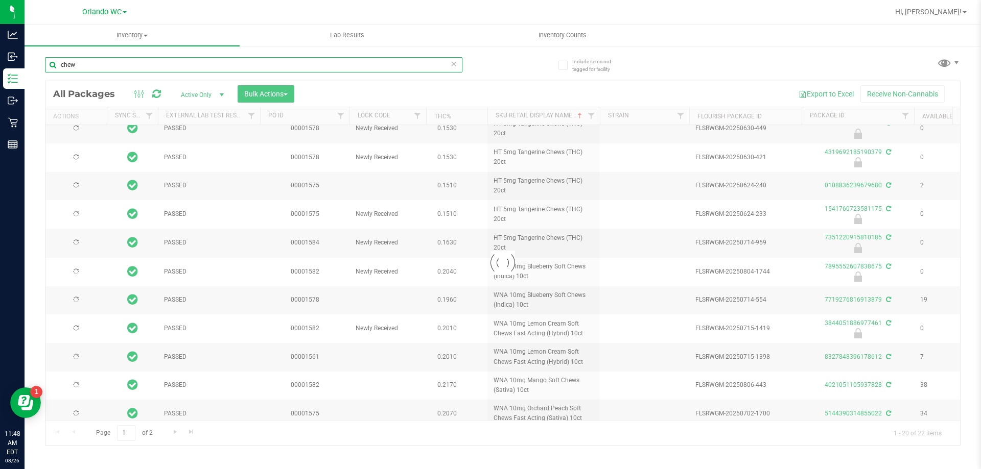
type input "2026-06-25"
type input "[DATE]"
type input "2026-06-17"
type input "2026-07-21"
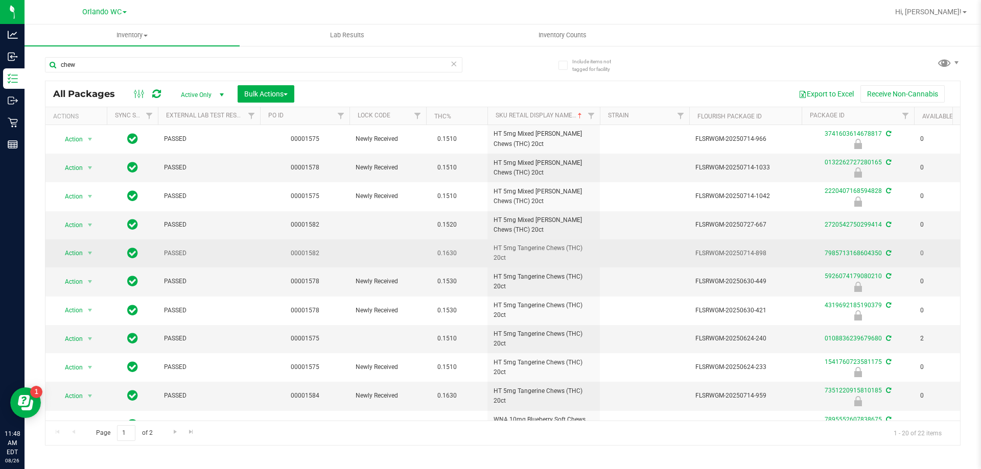
drag, startPoint x: 491, startPoint y: 248, endPoint x: 558, endPoint y: 262, distance: 67.8
click at [558, 262] on td "HT 5mg Tangerine Chews (THC) 20ct" at bounding box center [543, 254] width 112 height 28
copy span "HT 5mg Tangerine Chews (THC) 20ct"
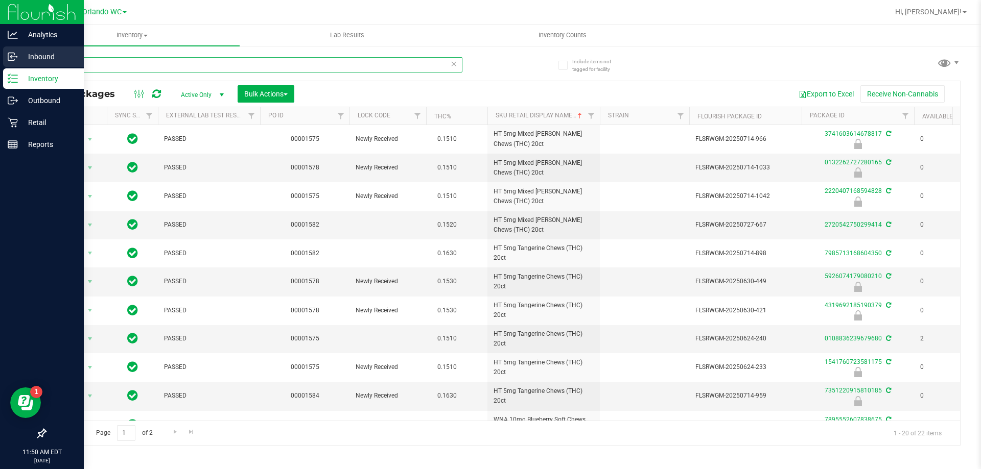
drag, startPoint x: 90, startPoint y: 67, endPoint x: 18, endPoint y: 59, distance: 73.0
click at [18, 59] on div "Analytics Inbound Inventory Outbound Retail Reports 11:50 AM EDT 08/26/2025 08/…" at bounding box center [490, 234] width 981 height 469
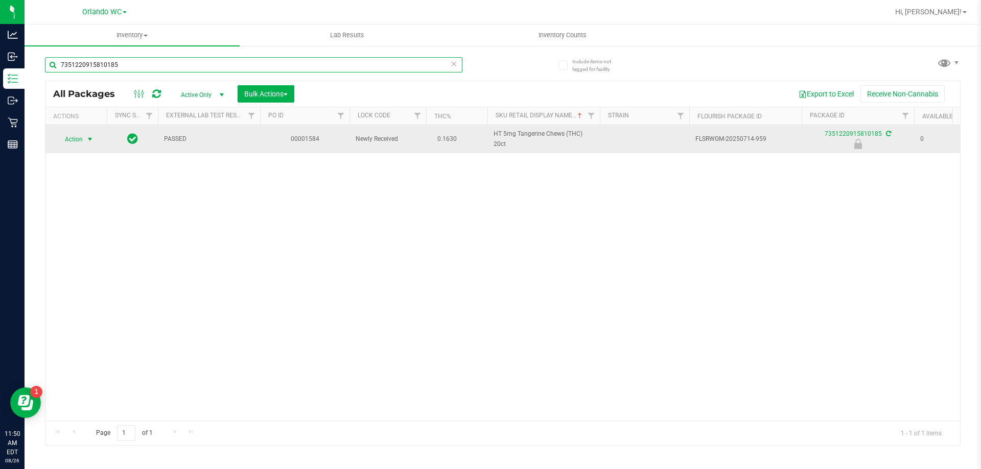
type input "7351220915810185"
click at [79, 138] on span "Action" at bounding box center [70, 139] width 28 height 14
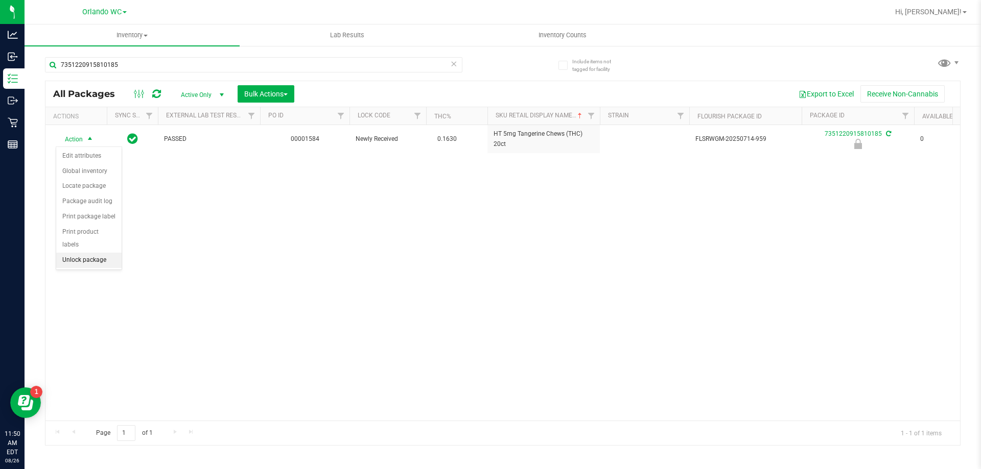
click at [95, 253] on li "Unlock package" at bounding box center [88, 260] width 65 height 15
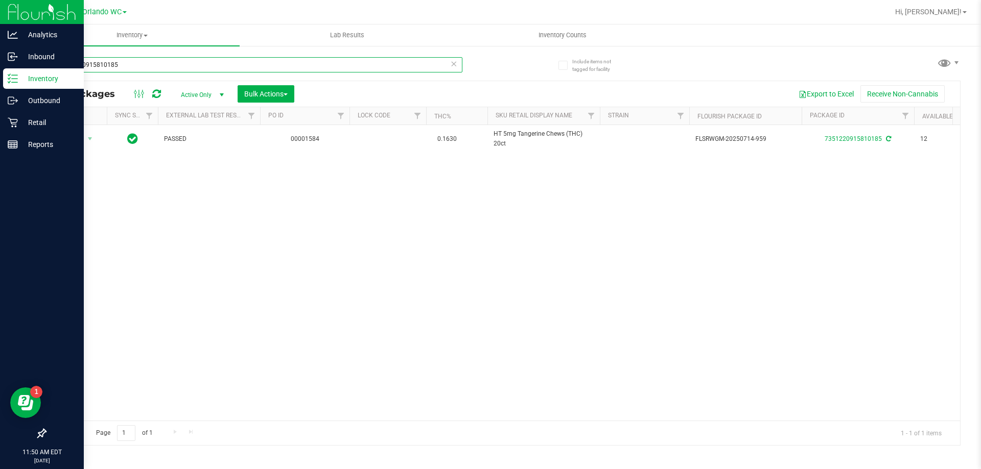
drag, startPoint x: 142, startPoint y: 63, endPoint x: 0, endPoint y: 80, distance: 143.0
click at [0, 68] on div "Analytics Inbound Inventory Outbound Retail Reports 11:50 AM EDT 08/26/2025 08/…" at bounding box center [490, 234] width 981 height 469
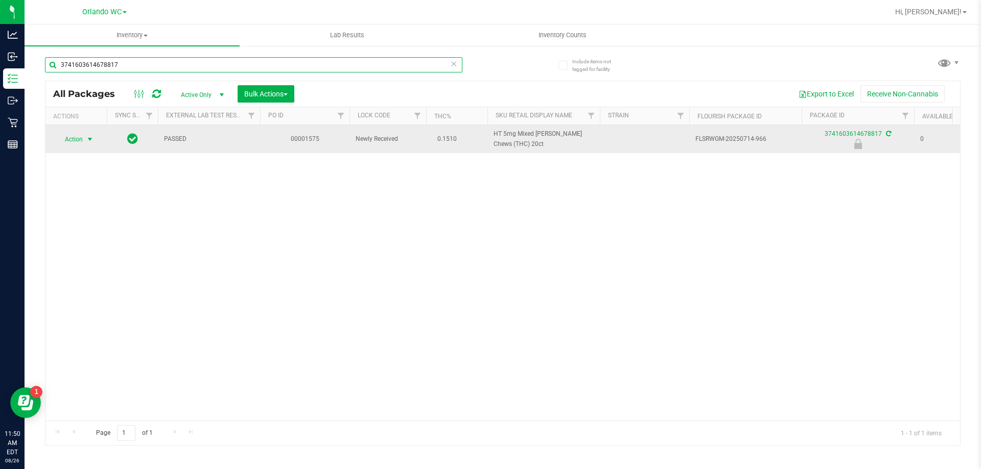
type input "3741603614678817"
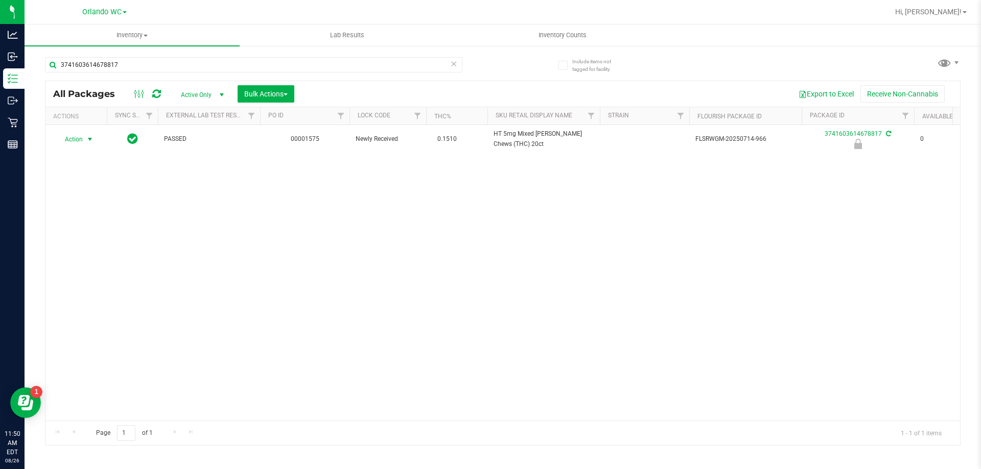
drag, startPoint x: 85, startPoint y: 139, endPoint x: 78, endPoint y: 153, distance: 15.1
click at [84, 139] on span "select" at bounding box center [90, 139] width 13 height 14
click at [94, 253] on li "Unlock package" at bounding box center [88, 260] width 65 height 15
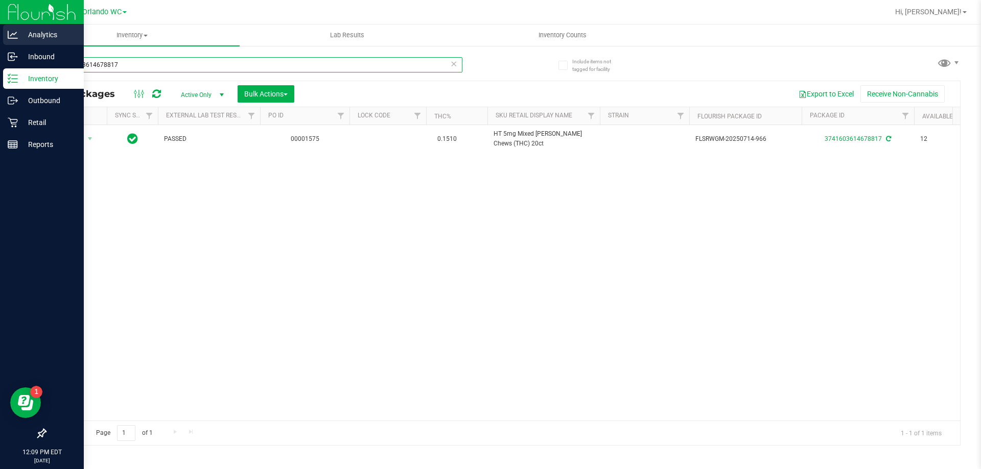
drag, startPoint x: 129, startPoint y: 67, endPoint x: 0, endPoint y: 34, distance: 133.4
click at [0, 36] on div "Analytics Inbound Inventory Outbound Retail Reports 12:09 PM EDT 08/26/2025 08/…" at bounding box center [490, 234] width 981 height 469
paste input "FT 1g Vape Cart Distillate Acapulco Gold (Sativa)"
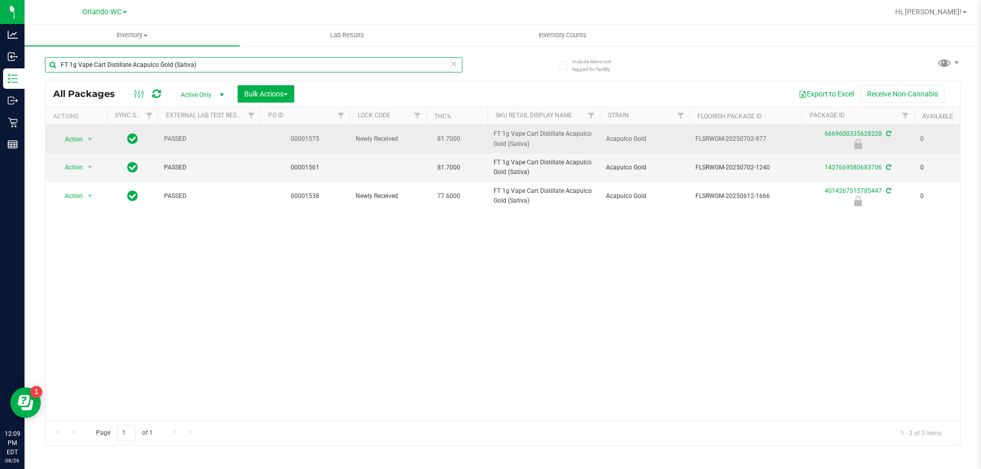
type input "FT 1g Vape Cart Distillate Acapulco Gold (Sativa)"
drag, startPoint x: 488, startPoint y: 133, endPoint x: 532, endPoint y: 147, distance: 46.5
click at [532, 147] on td "FT 1g Vape Cart Distillate Acapulco Gold (Sativa)" at bounding box center [543, 139] width 112 height 29
copy span "FT 1g Vape Cart Distillate Acapulco Gold (Sativa)"
click at [78, 139] on span "Action" at bounding box center [70, 139] width 28 height 14
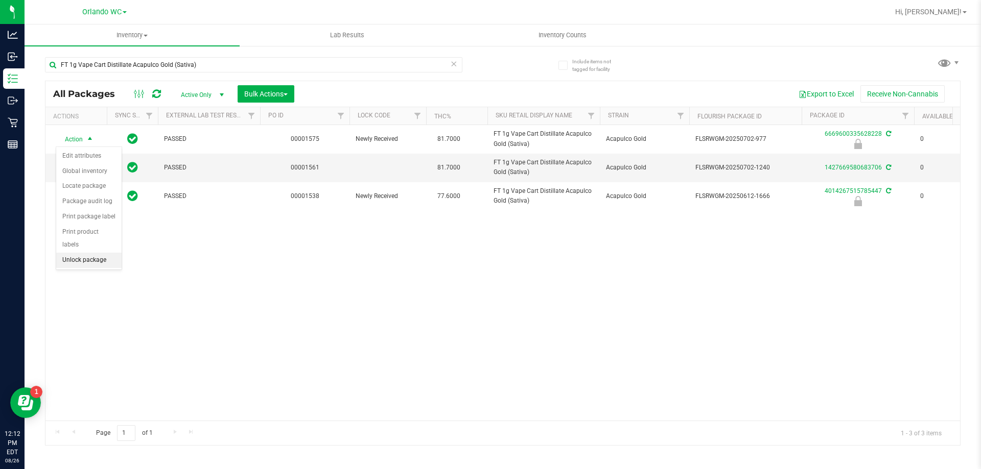
click at [95, 253] on li "Unlock package" at bounding box center [88, 260] width 65 height 15
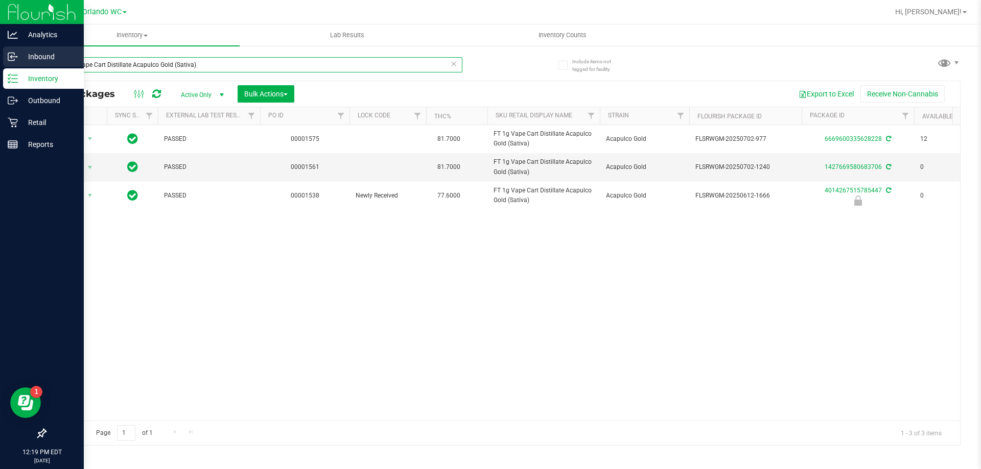
drag, startPoint x: 209, startPoint y: 63, endPoint x: 0, endPoint y: 67, distance: 208.9
click at [0, 67] on div "Analytics Inbound Inventory Outbound Retail Reports 12:19 PM EDT 08/26/2025 08/…" at bounding box center [490, 234] width 981 height 469
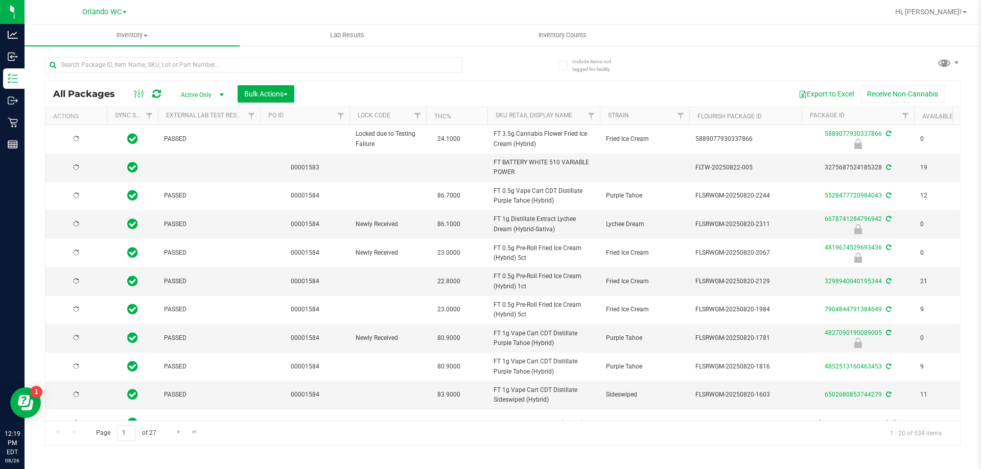
type input "[DATE]"
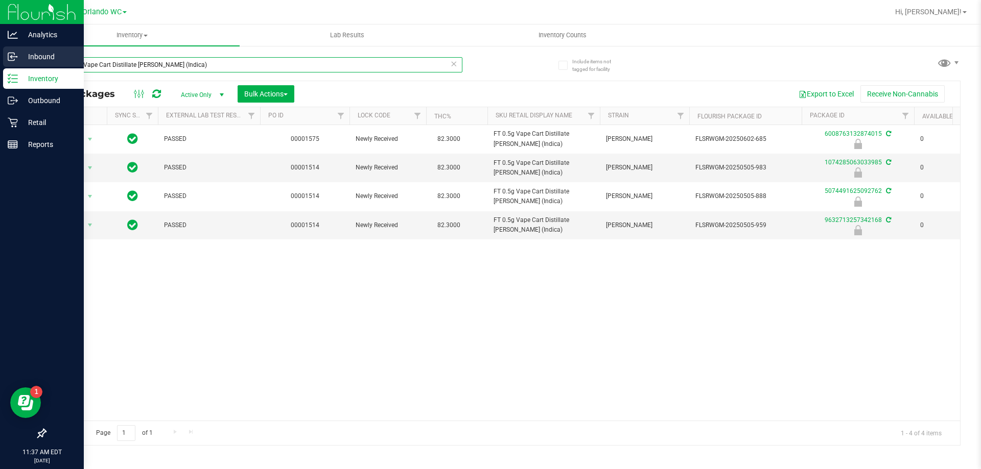
drag, startPoint x: 211, startPoint y: 63, endPoint x: 0, endPoint y: 63, distance: 210.9
click at [0, 63] on div "Analytics Inbound Inventory Outbound Retail Reports 11:37 AM EDT [DATE] 08/26 O…" at bounding box center [490, 234] width 981 height 469
paste input "Original Z (Hybrid-"
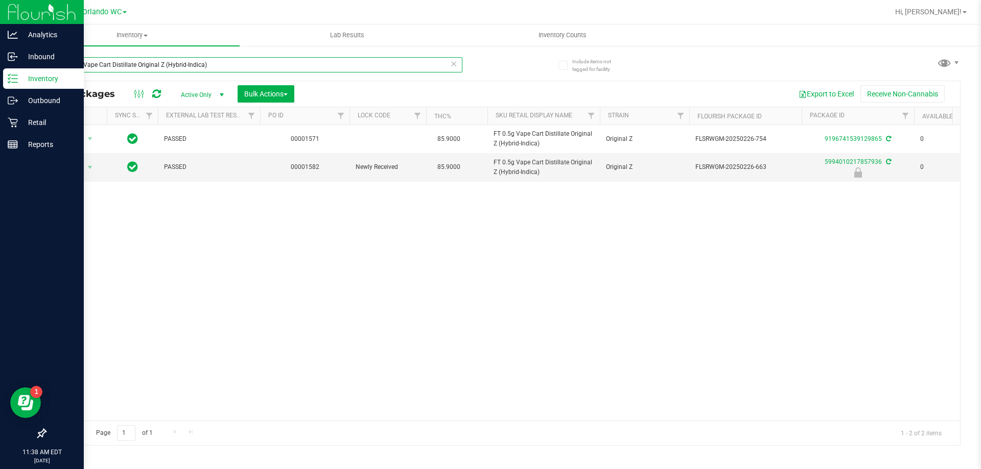
drag, startPoint x: 224, startPoint y: 69, endPoint x: 0, endPoint y: 69, distance: 223.7
click at [0, 69] on div "Analytics Inbound Inventory Outbound Retail Reports 11:38 AM EDT [DATE] 08/26 O…" at bounding box center [490, 234] width 981 height 469
paste input "Tropical Cookies (Sativ"
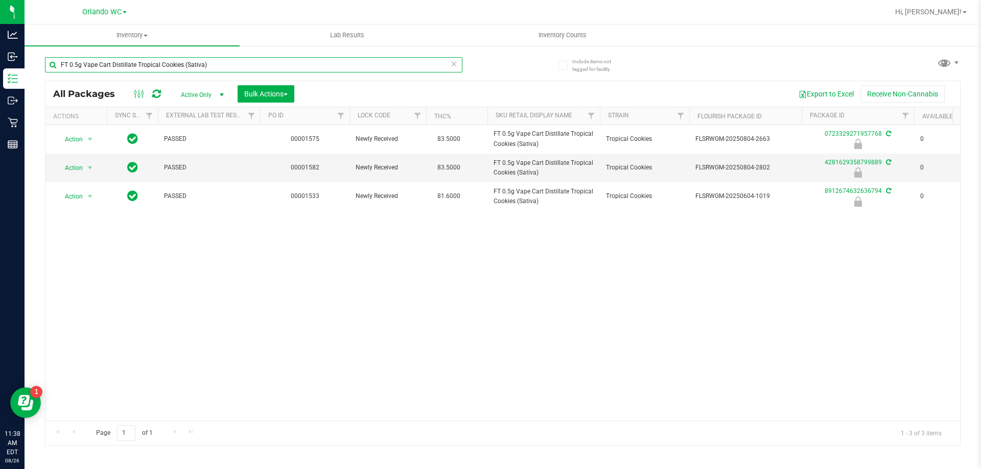
type input "FT 0.5g Vape Cart Distillate Tropical Cookies (Sativa)"
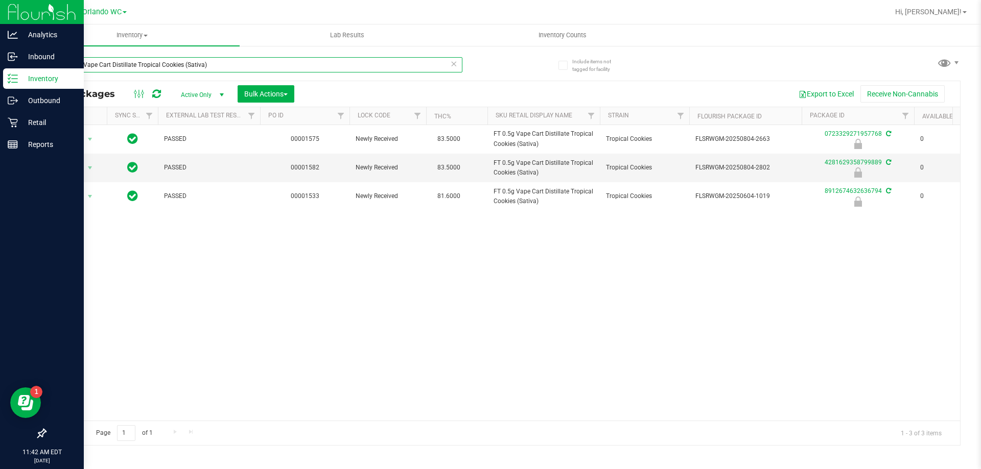
drag, startPoint x: 213, startPoint y: 67, endPoint x: 0, endPoint y: 80, distance: 213.8
click at [0, 80] on div "Analytics Inbound Inventory Outbound Retail Reports 11:42 AM EDT [DATE] 08/26 O…" at bounding box center [490, 234] width 981 height 469
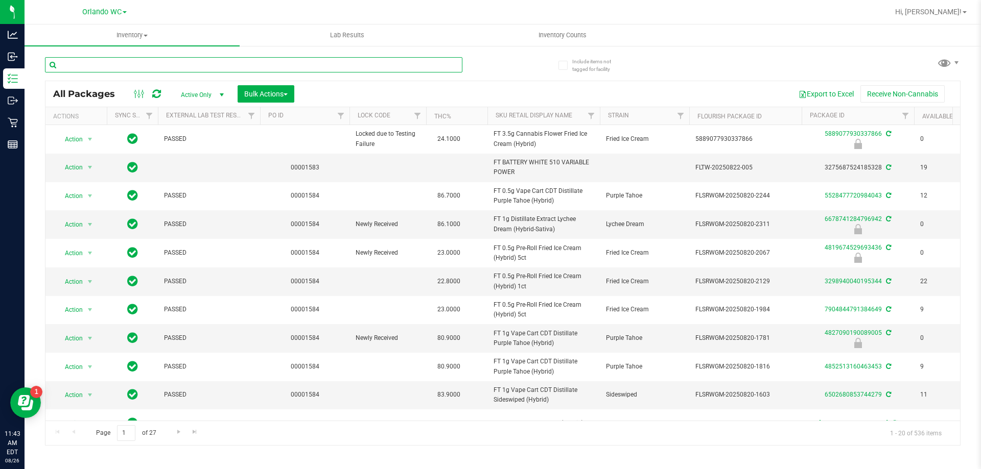
paste input "D 3.5g Flower Greenhouse Don Dada (Hybrid)"
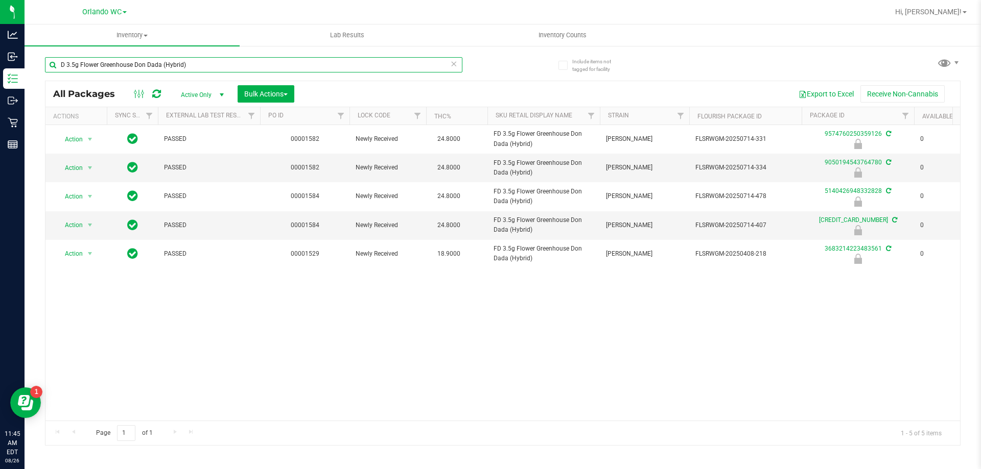
drag, startPoint x: 195, startPoint y: 66, endPoint x: 260, endPoint y: 134, distance: 94.3
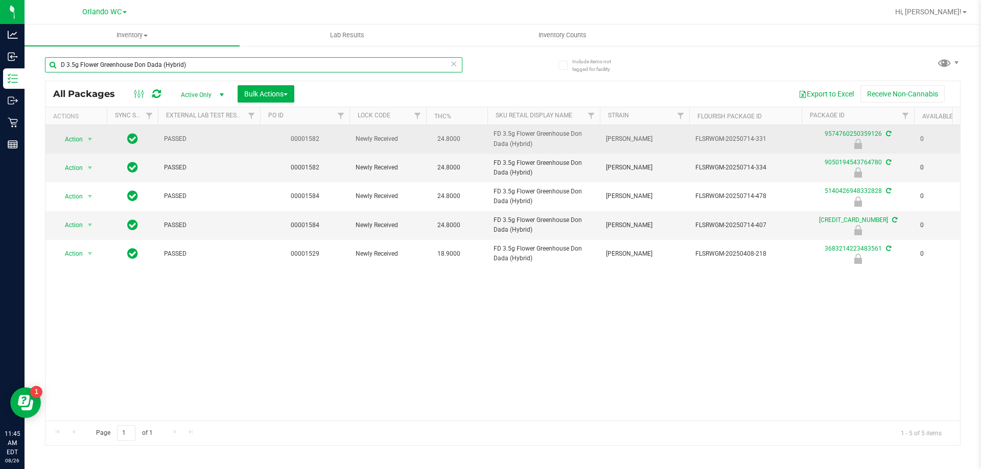
click at [38, 88] on div "Include items not tagged for facility D 3.5g Flower Greenhouse Don Dada (Hybrid…" at bounding box center [503, 201] width 956 height 312
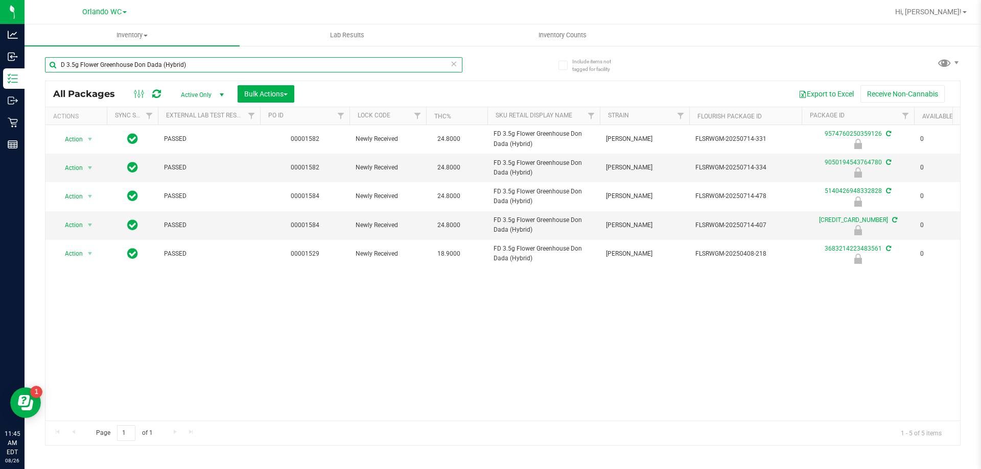
paste input "FT 0.5g Pre-Roll Grape Essence (Hybrid) 1ct"
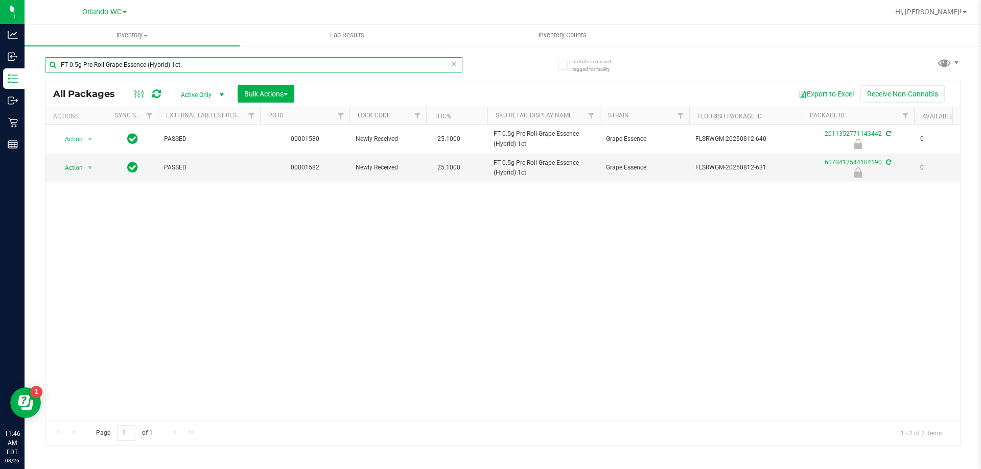
paste input "FT 0.5g Pre-Roll Grape Essence (Hybrid) 5ct"
click at [183, 66] on input "FT 0.5g Pre-Roll Grape Essence (Hybrid) 1ctFT 0.5g Pre-Roll Grape Essence (Hybr…" at bounding box center [253, 64] width 417 height 15
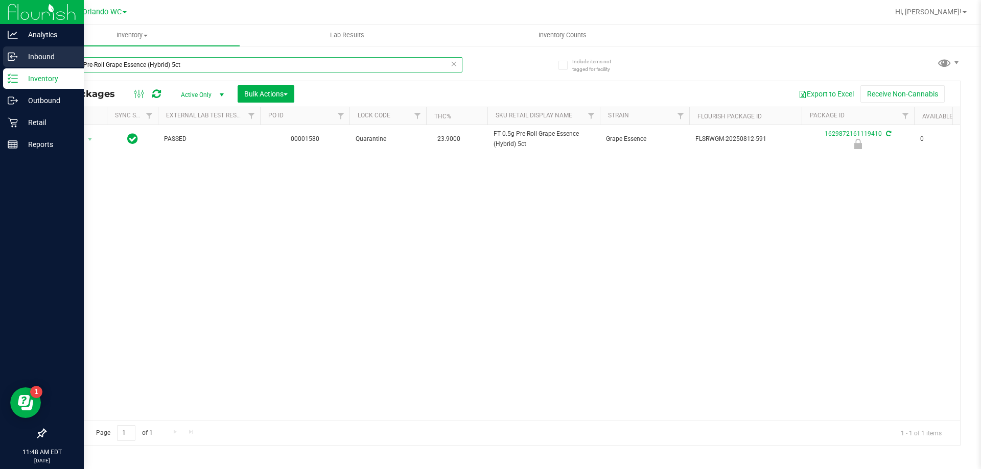
drag, startPoint x: 209, startPoint y: 65, endPoint x: 0, endPoint y: 48, distance: 209.5
click at [0, 50] on div "Analytics Inbound Inventory Outbound Retail Reports 11:48 AM EDT [DATE] 08/26 O…" at bounding box center [490, 234] width 981 height 469
paste input "HT 5mg Tangerine Chews (THC) 20"
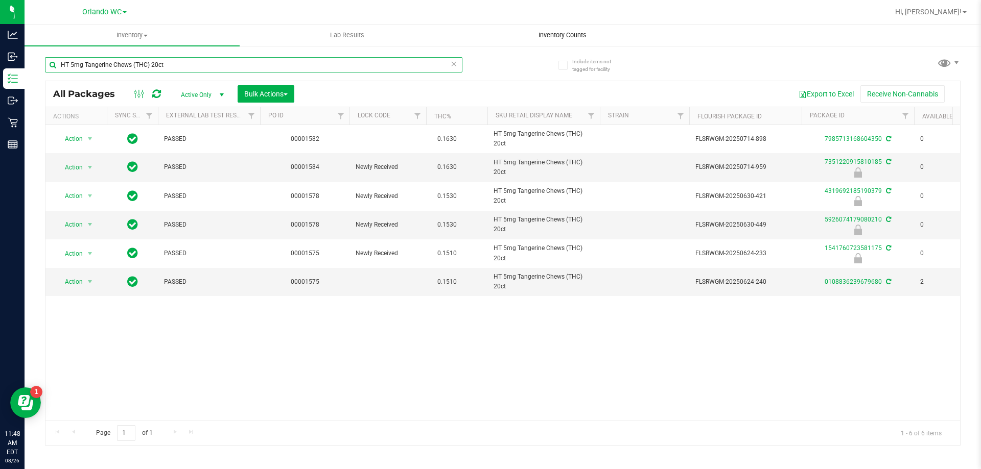
type input "HT 5mg Tangerine Chews (THC) 20ct"
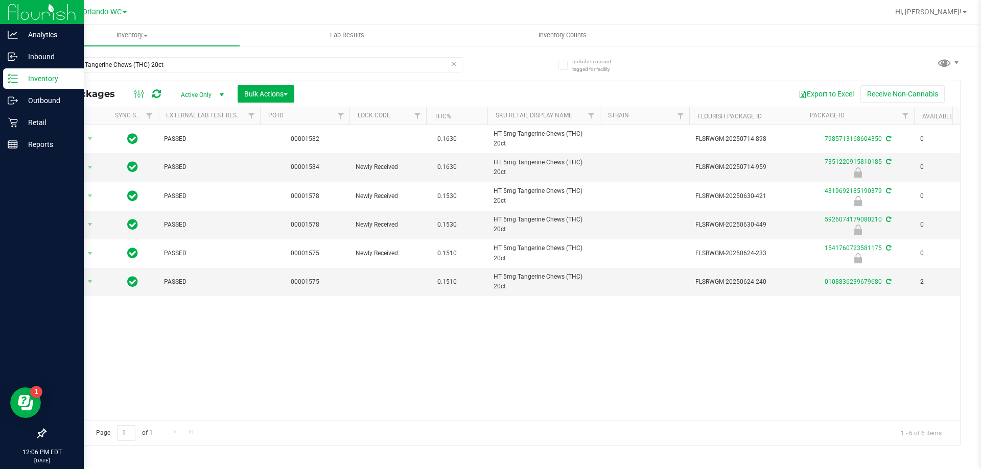
click at [10, 74] on icon at bounding box center [13, 79] width 10 height 10
click at [34, 118] on p "Retail" at bounding box center [48, 122] width 61 height 12
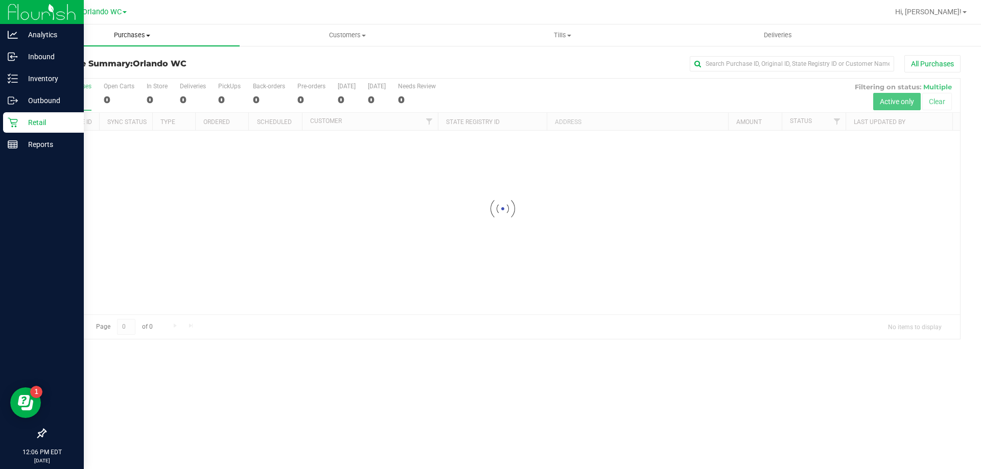
click at [132, 35] on span "Purchases" at bounding box center [132, 35] width 215 height 9
click at [77, 72] on span "Fulfillment" at bounding box center [56, 73] width 63 height 9
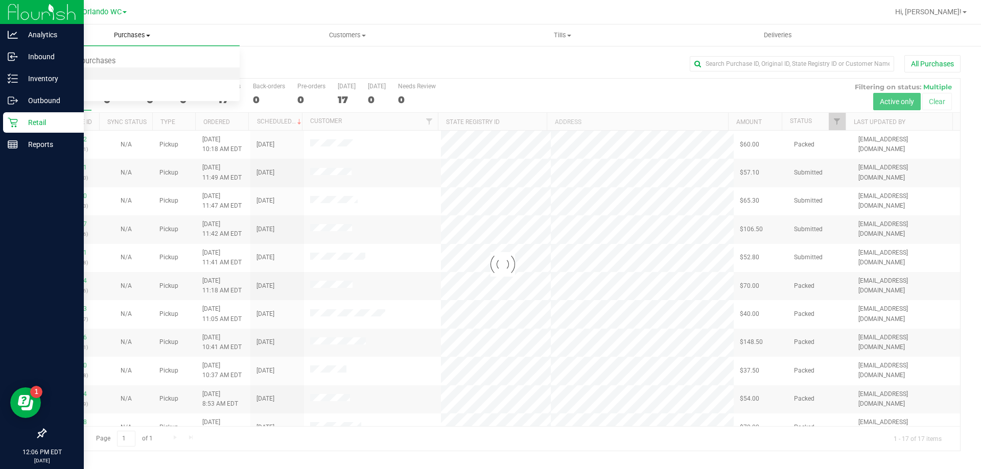
click at [60, 75] on span "Fulfillment" at bounding box center [56, 73] width 63 height 9
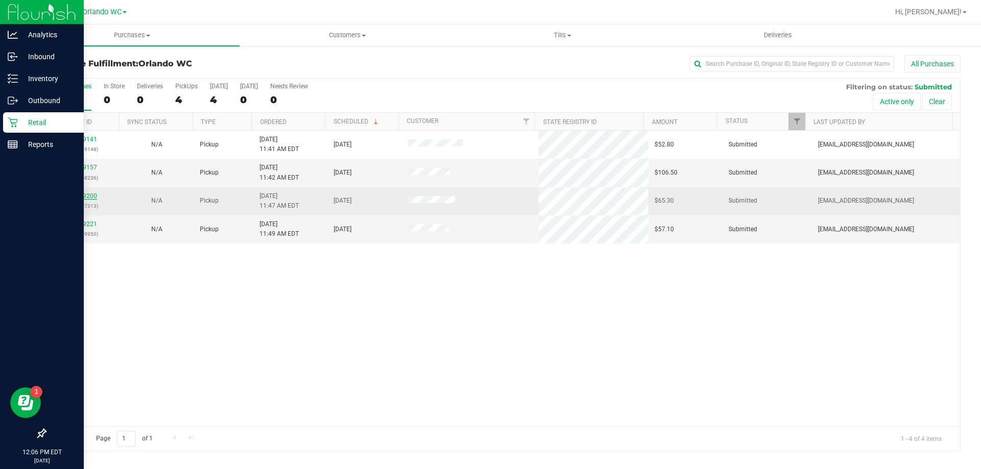
click at [73, 195] on link "11849200" at bounding box center [82, 196] width 29 height 7
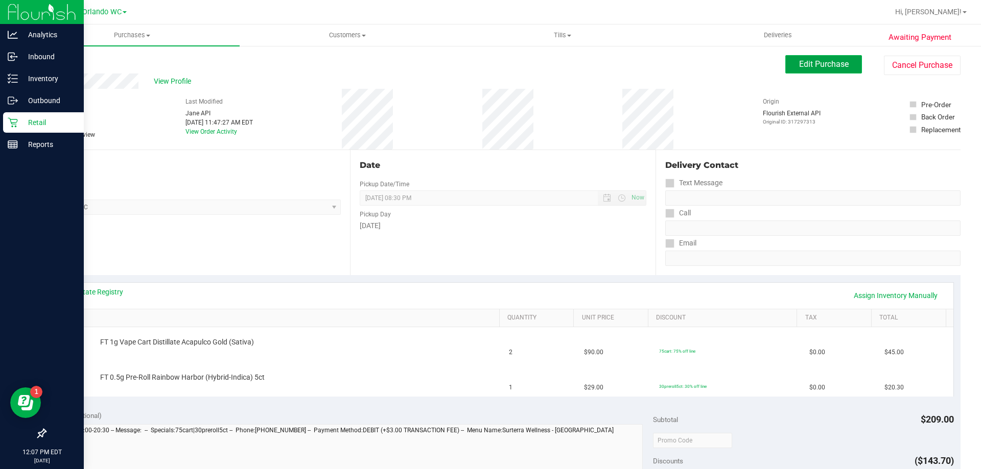
click at [799, 61] on span "Edit Purchase" at bounding box center [824, 64] width 50 height 10
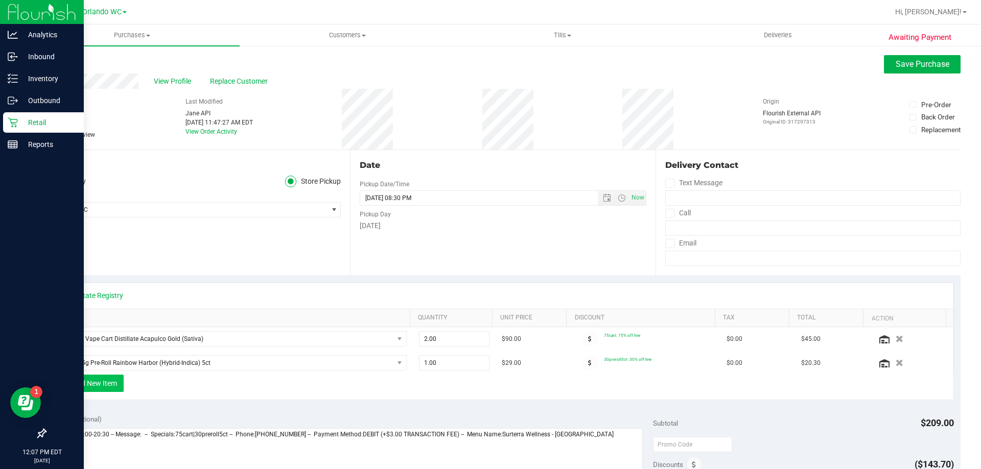
click at [88, 386] on button "+ Add New Item" at bounding box center [91, 383] width 63 height 17
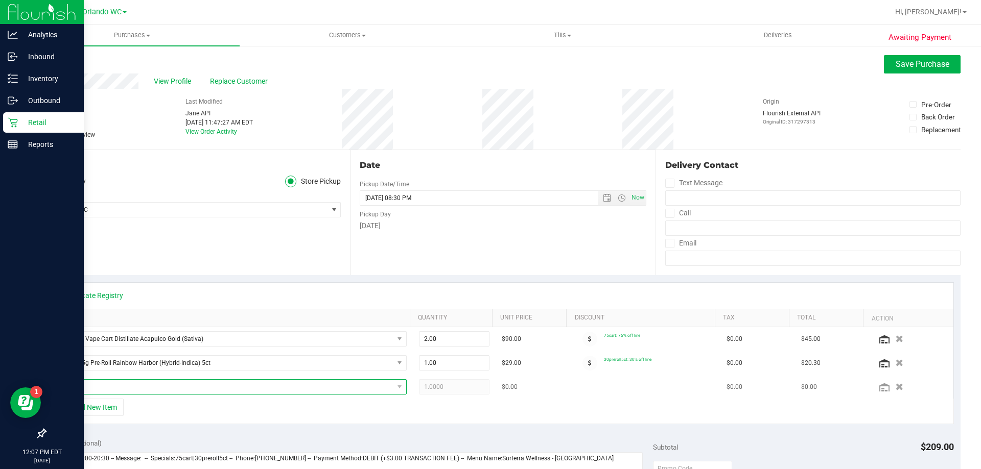
click at [90, 390] on span "NO DATA FOUND" at bounding box center [226, 387] width 334 height 14
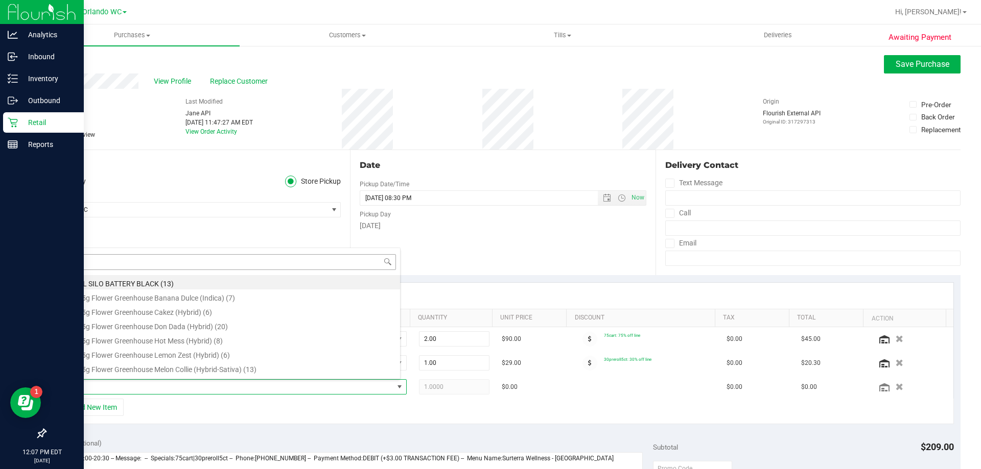
click at [85, 260] on input at bounding box center [229, 262] width 332 height 16
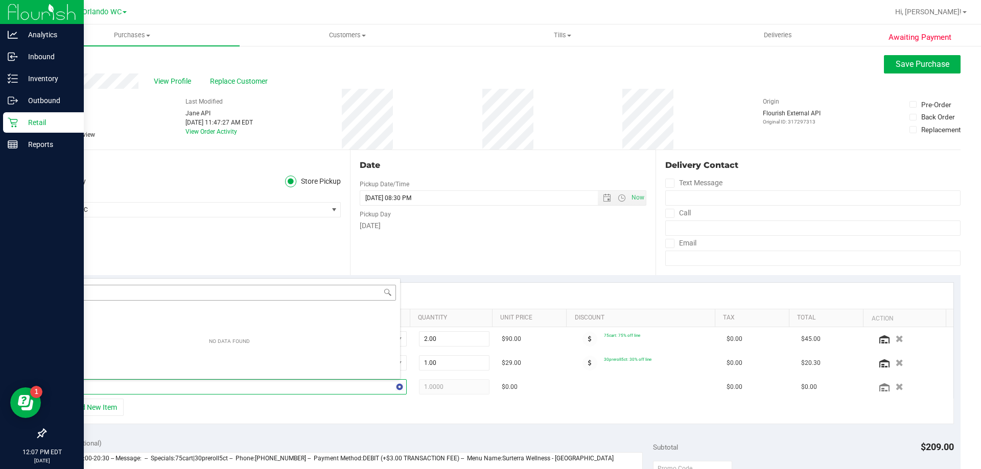
type input "c"
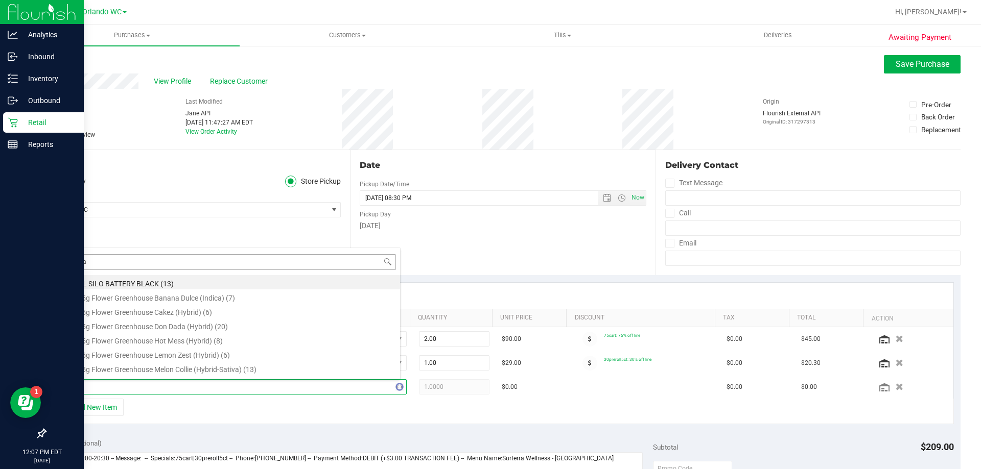
type input "sugar"
drag, startPoint x: 109, startPoint y: 267, endPoint x: 157, endPoint y: 267, distance: 47.5
click at [47, 267] on body "Analytics Inbound Inventory Outbound Retail Reports 12:07 PM EDT [DATE] 08/26 O…" at bounding box center [490, 234] width 981 height 469
type input "super"
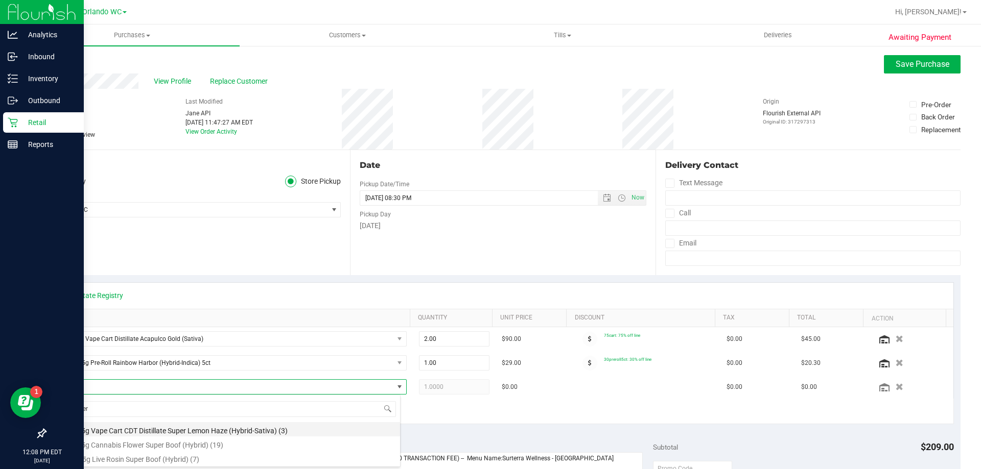
click at [227, 428] on li "FT 0.5g Vape Cart CDT Distillate Super Lemon Haze (Hybrid-Sativa) (3)" at bounding box center [229, 429] width 341 height 14
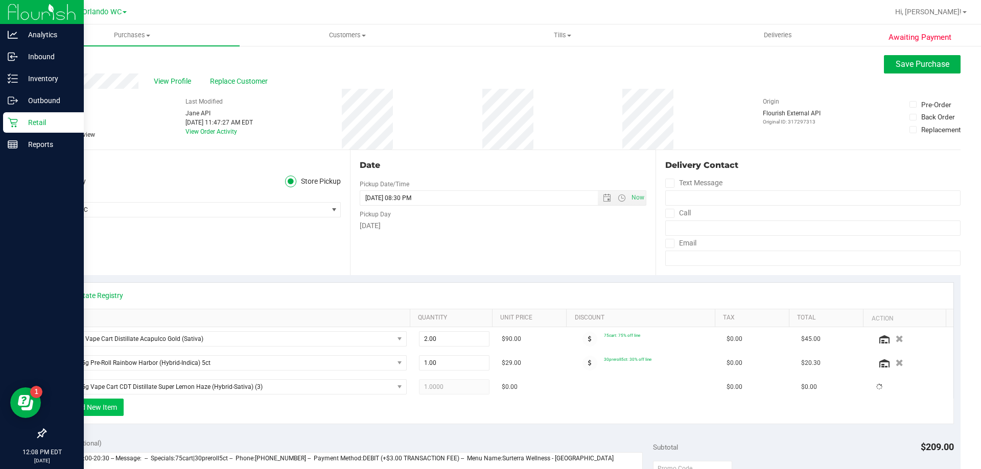
click at [80, 407] on button "+ Add New Item" at bounding box center [91, 407] width 63 height 17
click at [109, 408] on button "+ Add New Item" at bounding box center [91, 407] width 63 height 17
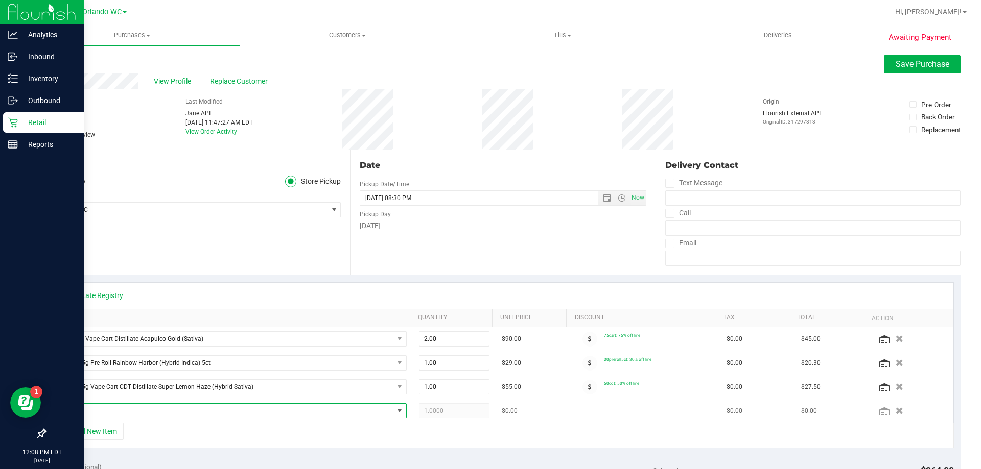
click at [93, 405] on span "NO DATA FOUND" at bounding box center [226, 411] width 334 height 14
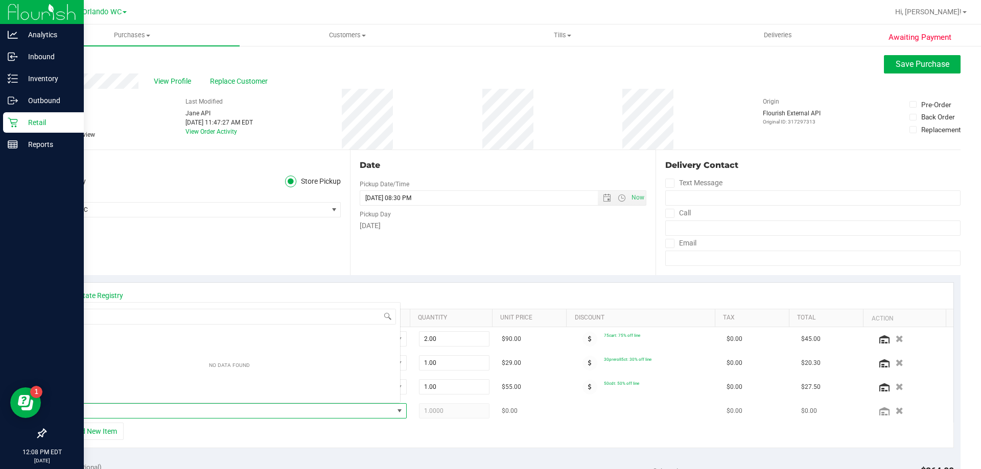
scroll to position [15, 339]
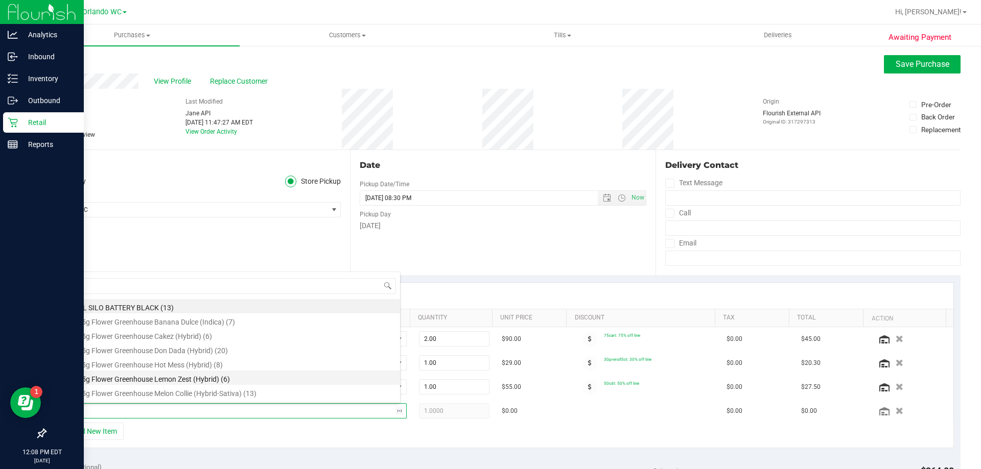
type input "var"
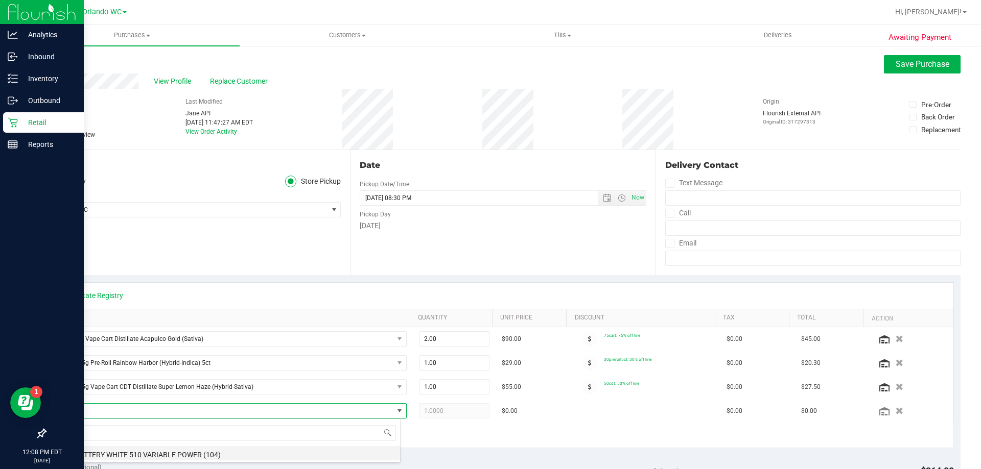
click at [175, 450] on li "FT BATTERY WHITE 510 VARIABLE POWER (104)" at bounding box center [229, 453] width 341 height 14
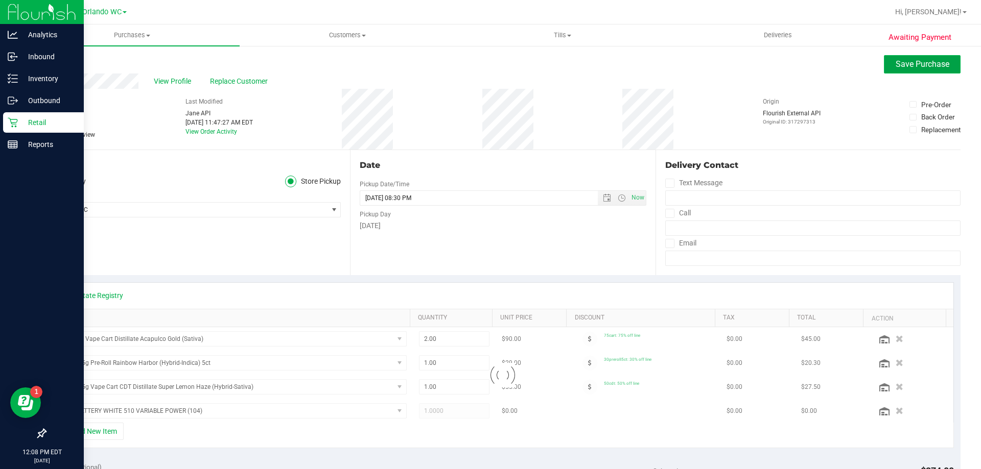
click at [924, 65] on span "Save Purchase" at bounding box center [922, 64] width 54 height 10
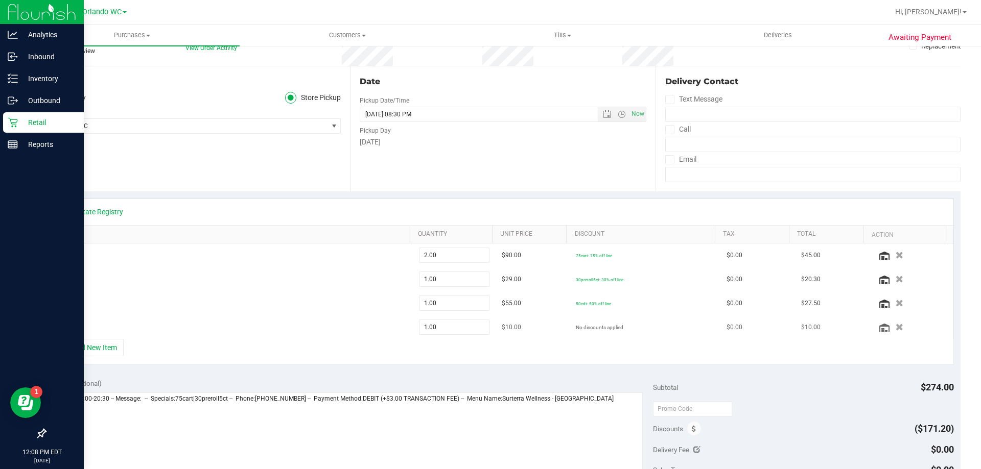
scroll to position [0, 0]
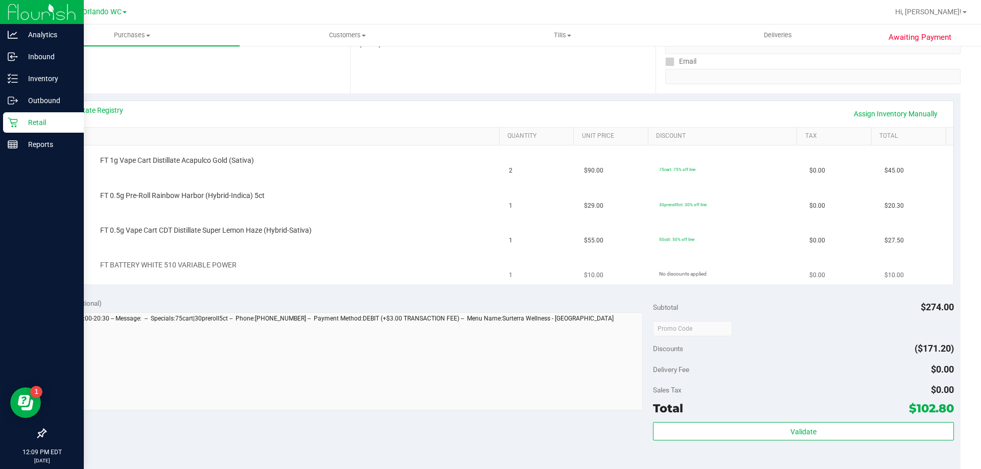
scroll to position [181, 0]
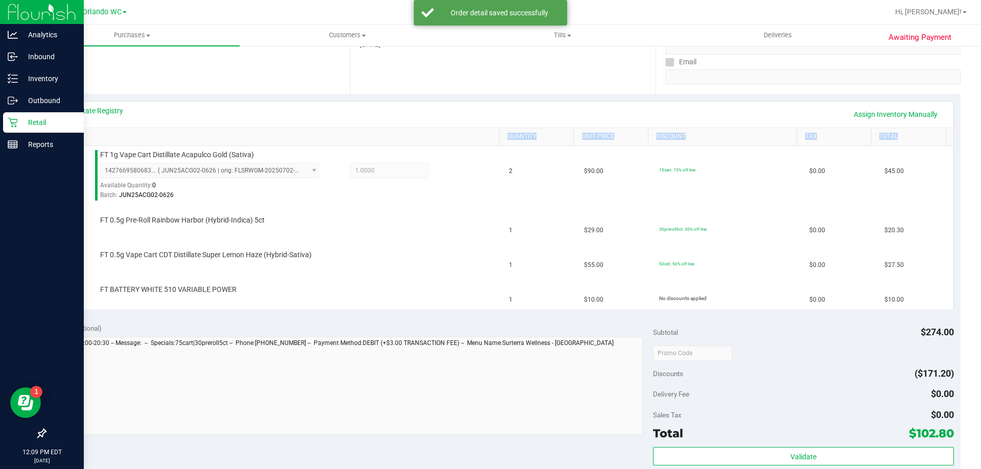
drag, startPoint x: 97, startPoint y: 152, endPoint x: 260, endPoint y: 145, distance: 163.6
click at [260, 145] on div "View State Registry Assign Inventory Manually SKU Quantity Unit Price Discount …" at bounding box center [502, 205] width 901 height 208
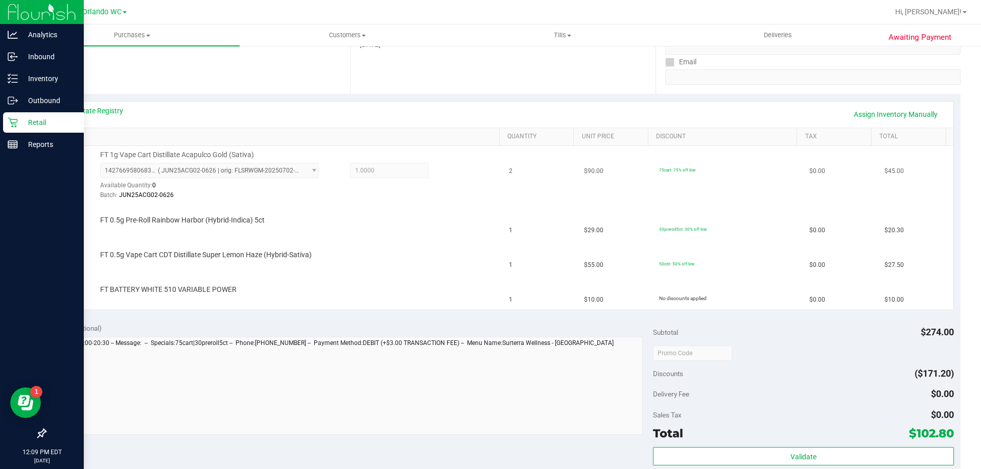
click at [255, 155] on div "FT 1g Vape Cart Distillate Acapulco Gold (Sativa) 1427669580683706 ( JUN25ACG02…" at bounding box center [294, 175] width 399 height 51
drag, startPoint x: 254, startPoint y: 159, endPoint x: 90, endPoint y: 153, distance: 164.6
click at [90, 153] on div "FT 1g Vape Cart Distillate Acapulco Gold (Sativa) 1427669580683706 ( JUN25ACG02…" at bounding box center [278, 175] width 438 height 51
copy div "FT 1g Vape Cart Distillate Acapulco Gold (Sativa)"
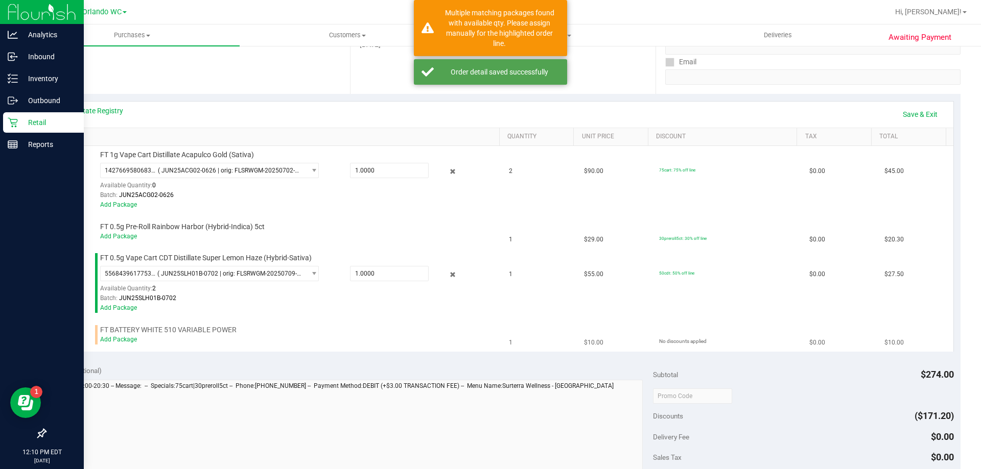
click at [119, 345] on td "FT BATTERY WHITE 510 VARIABLE POWER Add Package" at bounding box center [278, 335] width 450 height 34
click at [119, 337] on link "Add Package" at bounding box center [118, 339] width 37 height 7
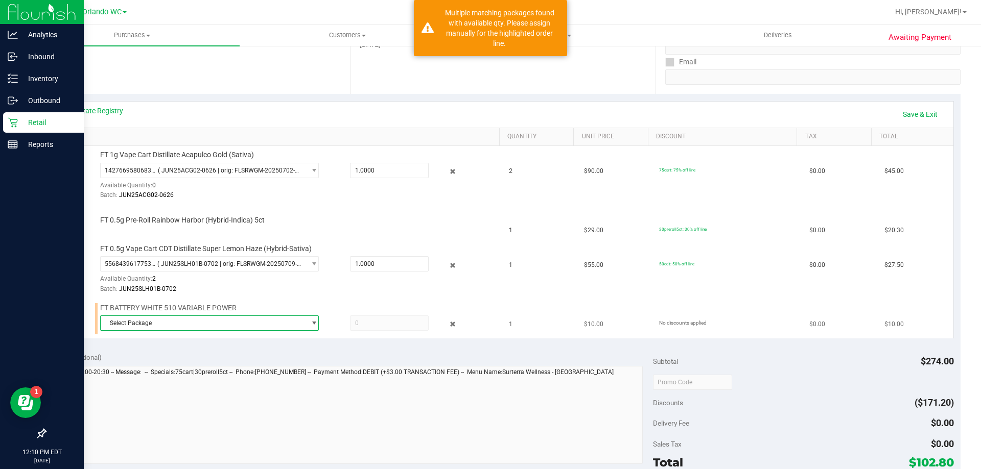
click at [192, 325] on span "Select Package" at bounding box center [203, 323] width 205 height 14
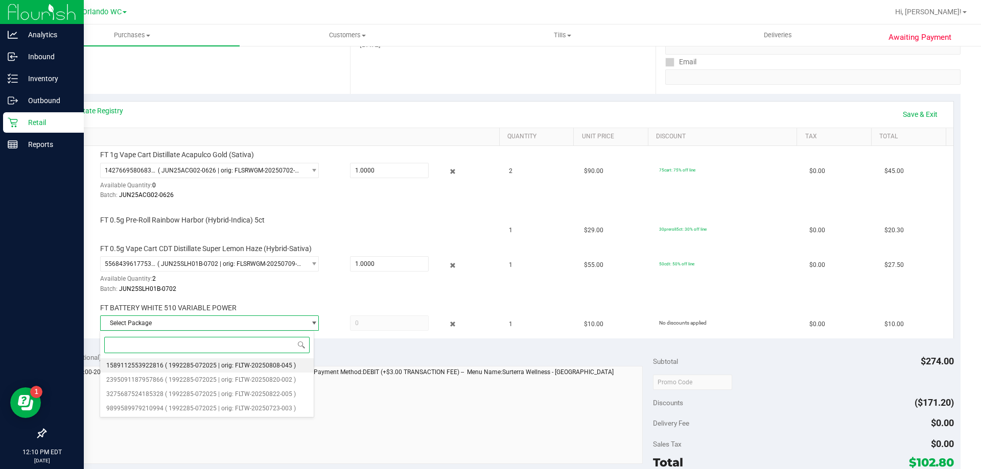
click at [221, 366] on span "( 1992285-072025 | orig: FLTW-20250808-045 )" at bounding box center [230, 365] width 131 height 7
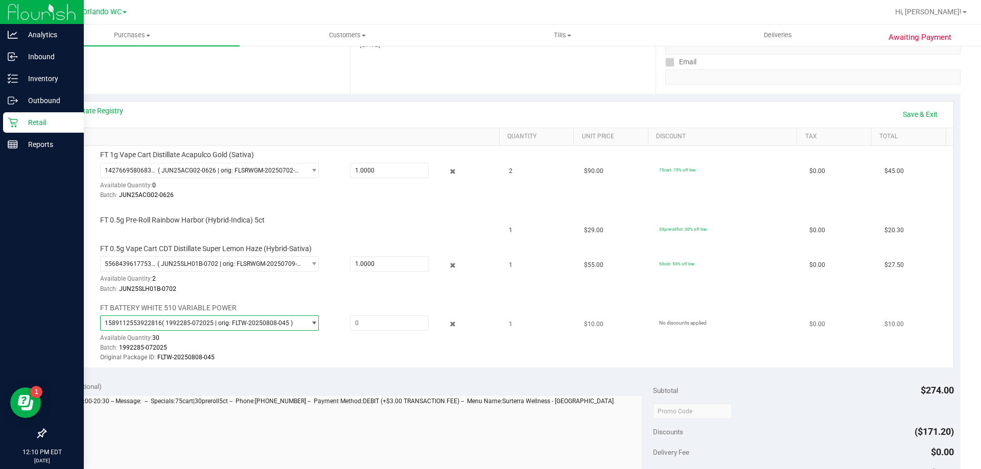
click at [258, 323] on span "( 1992285-072025 | orig: FLTW-20250808-045 )" at bounding box center [227, 323] width 131 height 7
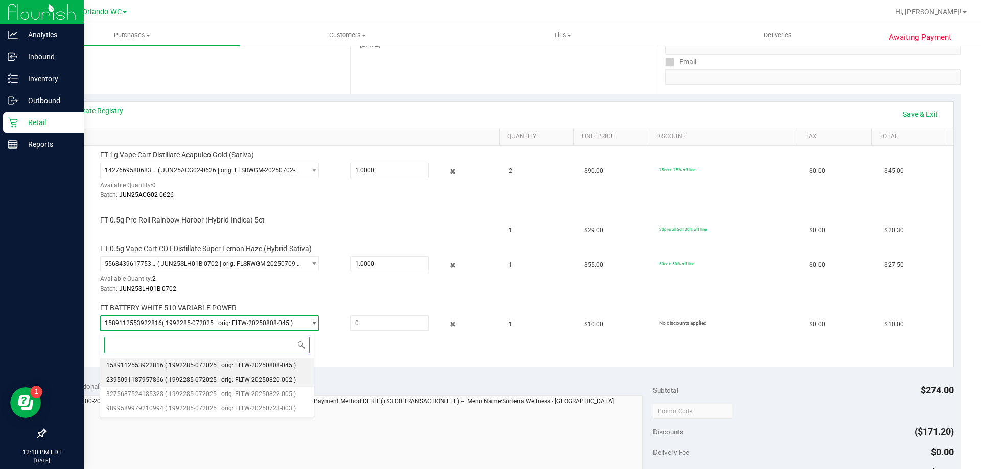
click at [231, 376] on span "( 1992285-072025 | orig: FLTW-20250820-002 )" at bounding box center [230, 379] width 131 height 7
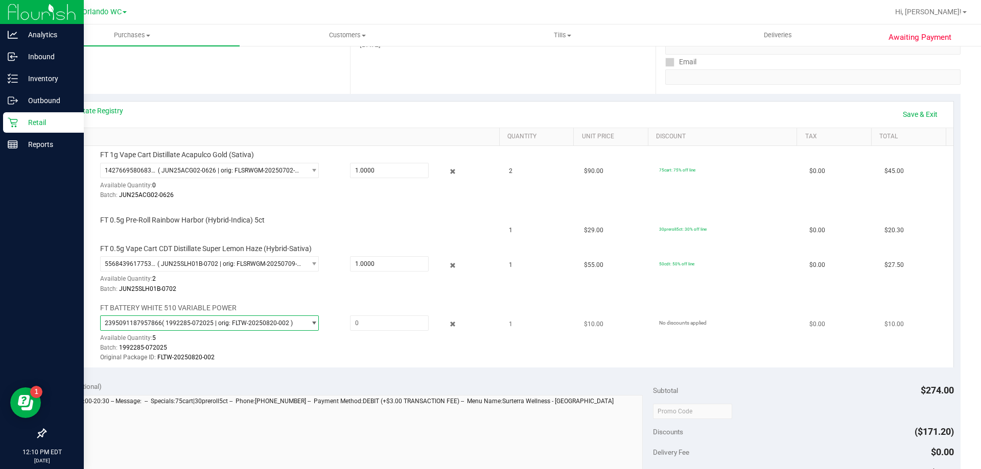
click at [252, 323] on span "( 1992285-072025 | orig: FLTW-20250820-002 )" at bounding box center [227, 323] width 131 height 7
click at [397, 325] on span at bounding box center [389, 323] width 79 height 15
type input "1"
type input "1.0000"
click at [920, 113] on link "Save & Exit" at bounding box center [920, 114] width 48 height 17
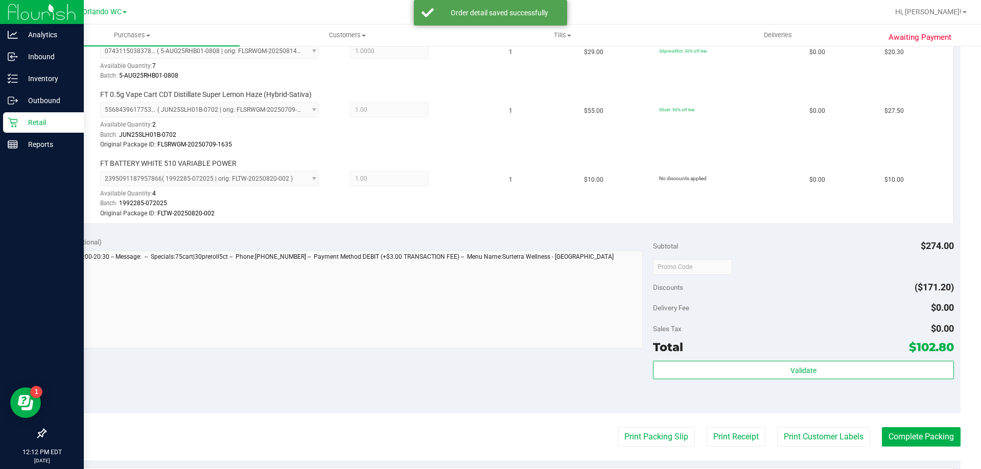
scroll to position [437, 0]
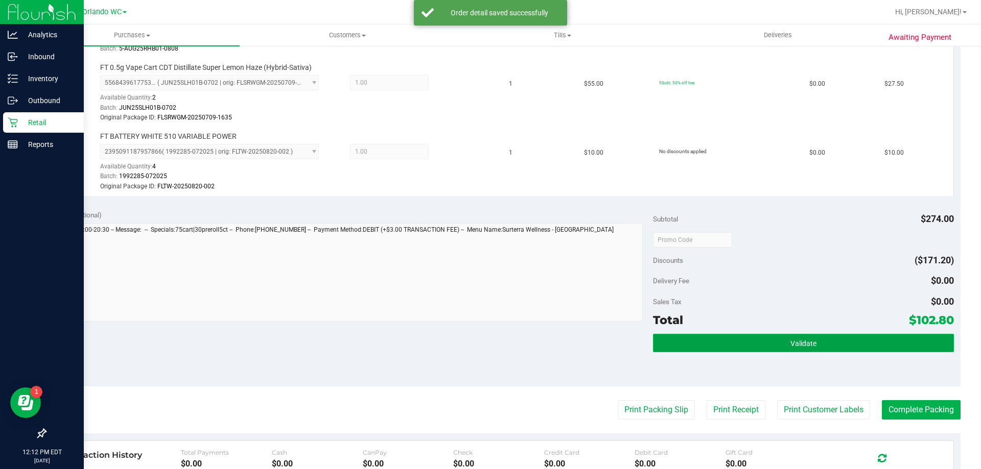
click at [819, 337] on button "Validate" at bounding box center [803, 343] width 300 height 18
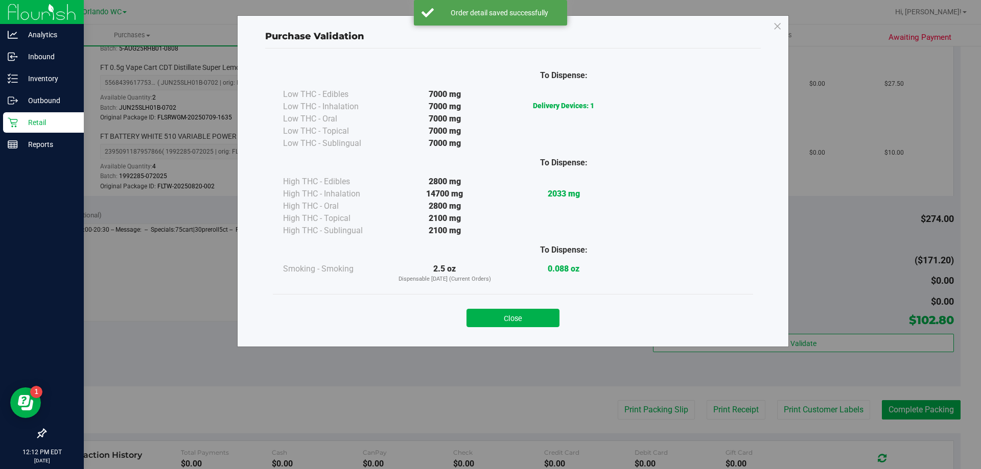
drag, startPoint x: 535, startPoint y: 319, endPoint x: 630, endPoint y: 383, distance: 114.4
click at [542, 326] on button "Close" at bounding box center [512, 318] width 93 height 18
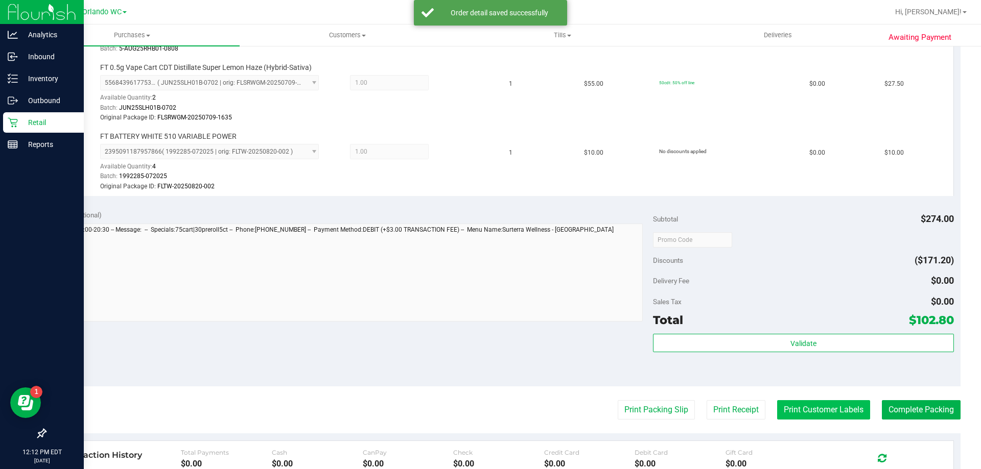
click at [832, 410] on button "Print Customer Labels" at bounding box center [823, 409] width 93 height 19
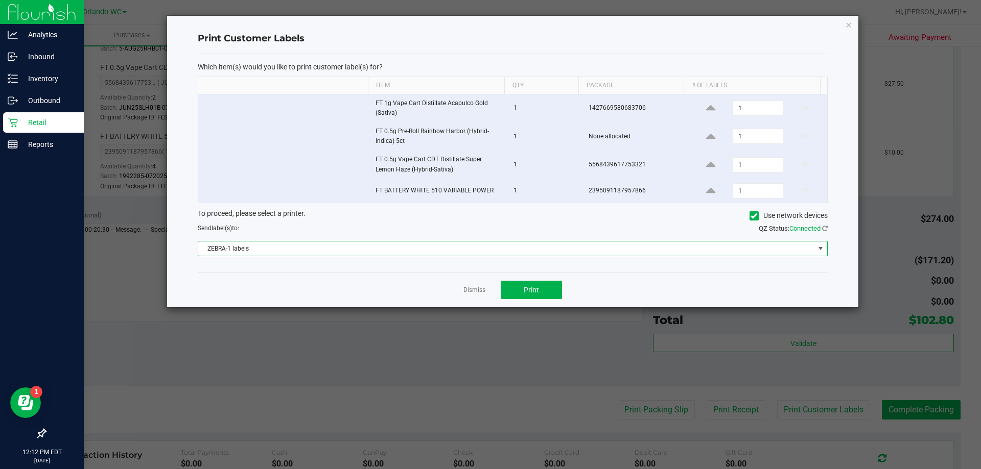
click at [462, 250] on span "ZEBRA-1 labels" at bounding box center [506, 249] width 616 height 14
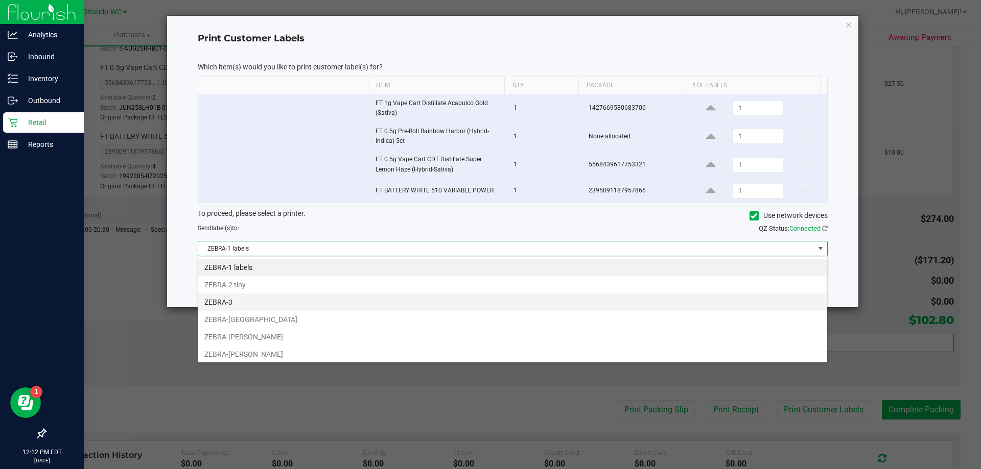
scroll to position [15, 629]
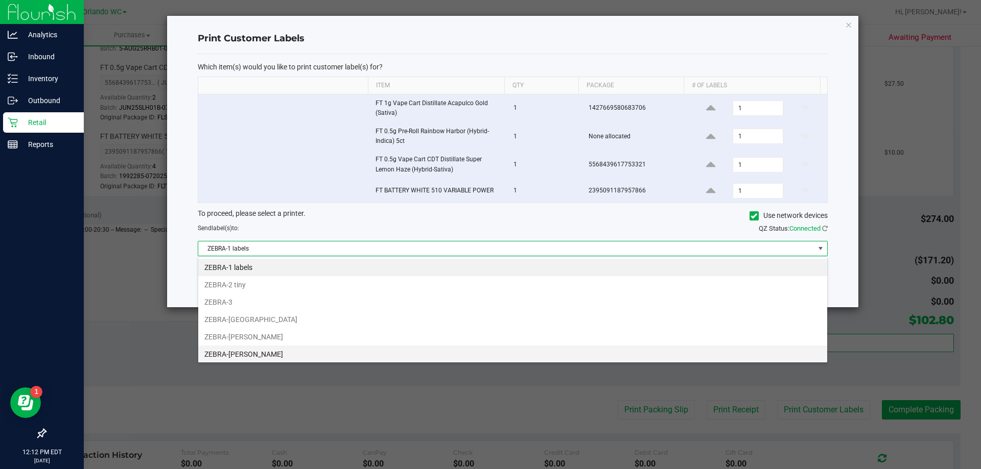
click at [275, 353] on li "ZEBRA-[PERSON_NAME]" at bounding box center [512, 354] width 629 height 17
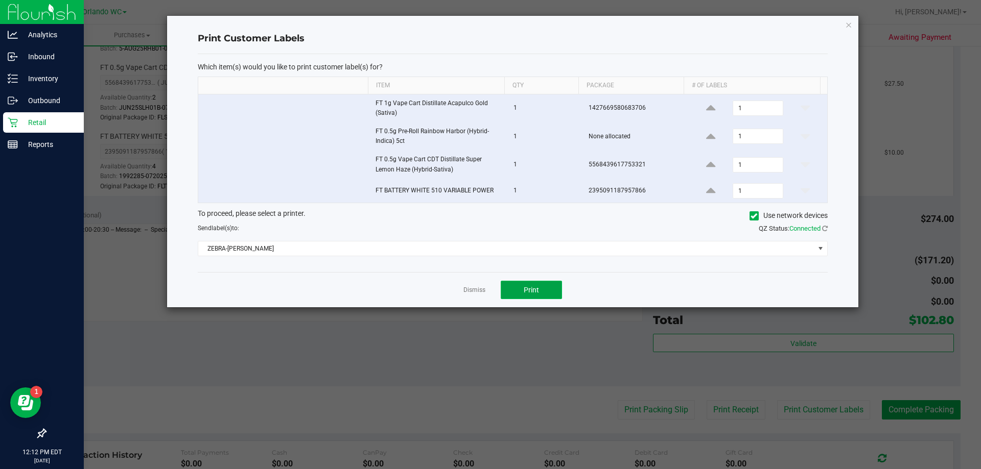
click at [527, 295] on button "Print" at bounding box center [530, 290] width 61 height 18
click at [470, 292] on link "Dismiss" at bounding box center [474, 290] width 22 height 9
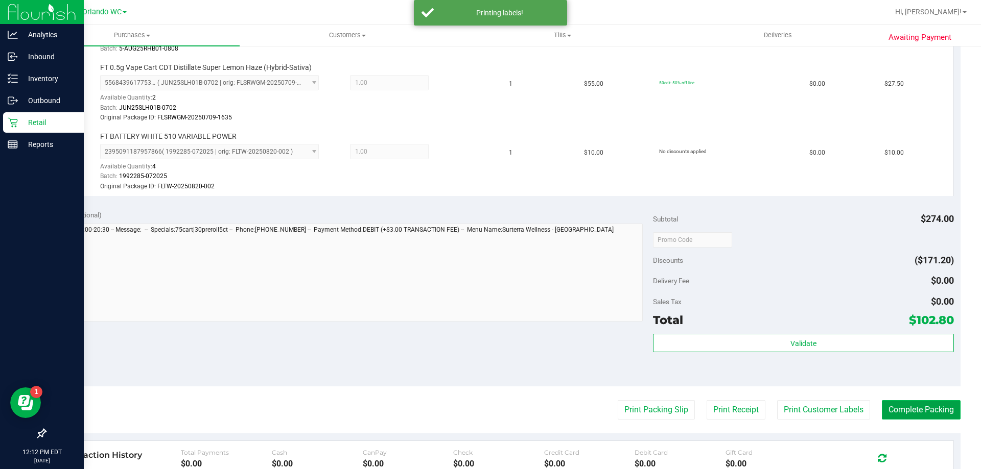
click at [888, 401] on button "Complete Packing" at bounding box center [920, 409] width 79 height 19
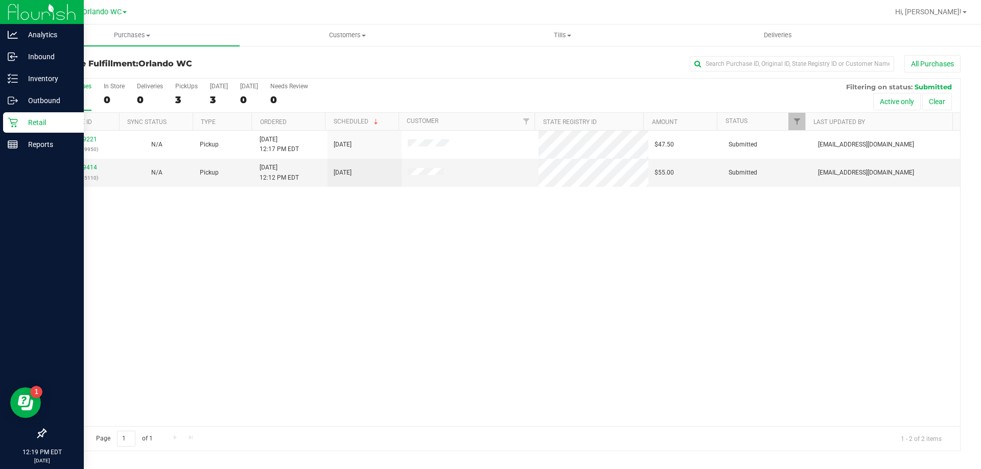
click at [309, 122] on th "Ordered" at bounding box center [288, 122] width 74 height 18
click at [80, 168] on link "11849221" at bounding box center [82, 167] width 29 height 7
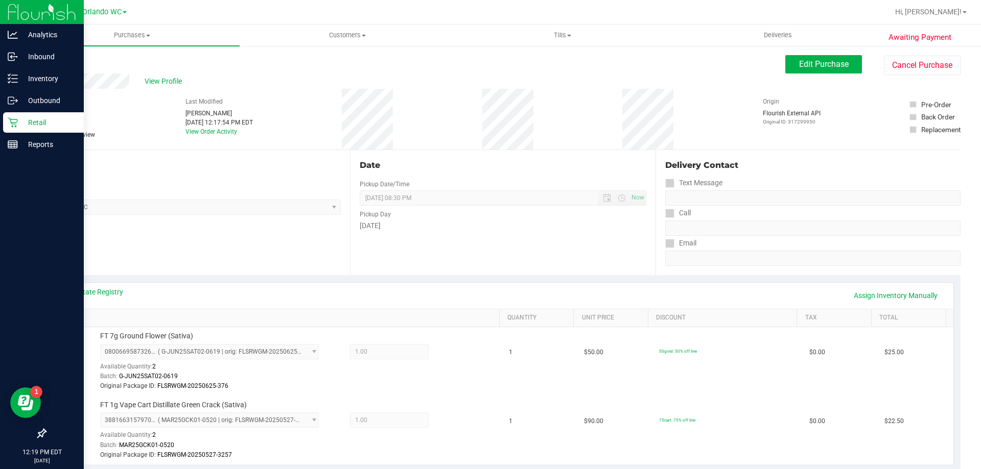
click at [57, 61] on link "Back" at bounding box center [52, 61] width 15 height 7
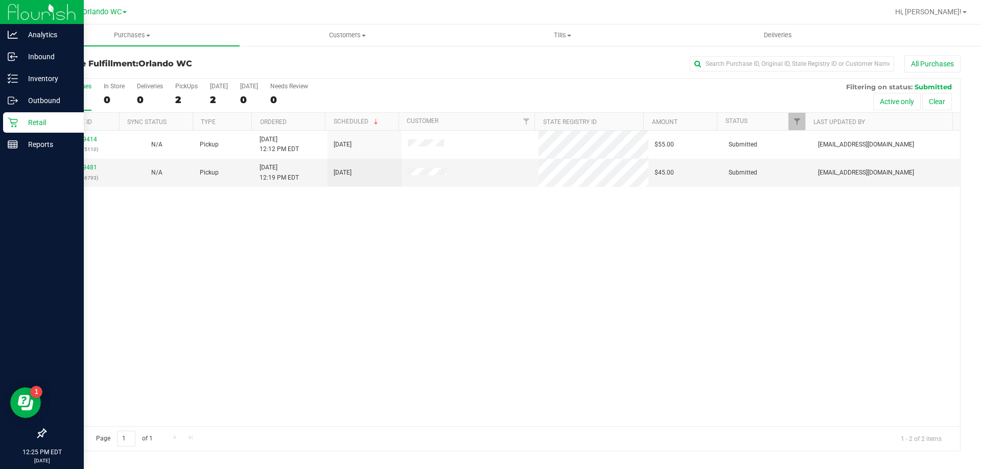
click at [303, 123] on th "Ordered" at bounding box center [288, 122] width 74 height 18
click at [87, 166] on link "11849481" at bounding box center [82, 167] width 29 height 7
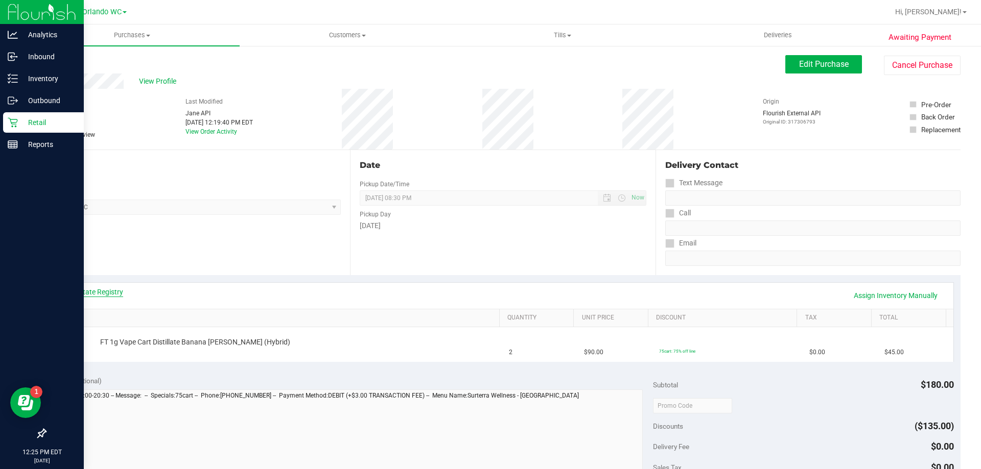
click at [92, 288] on link "View State Registry" at bounding box center [92, 292] width 61 height 10
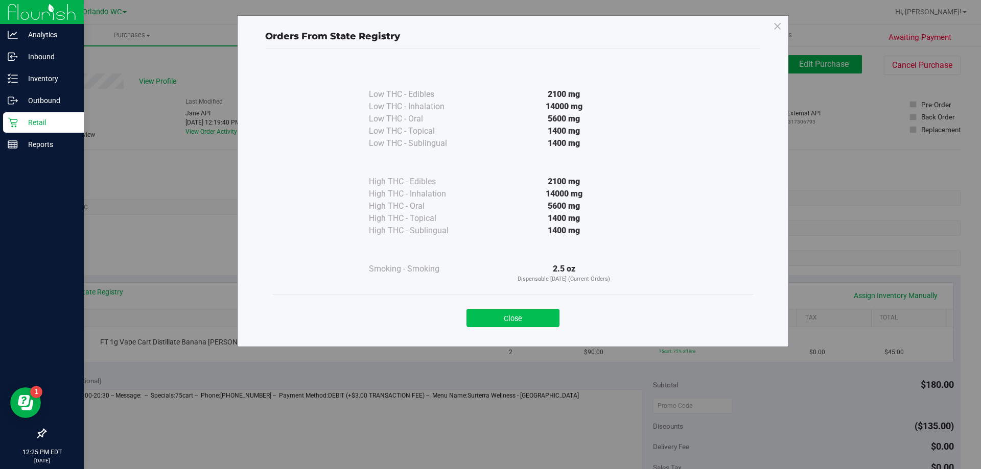
click at [538, 317] on button "Close" at bounding box center [512, 318] width 93 height 18
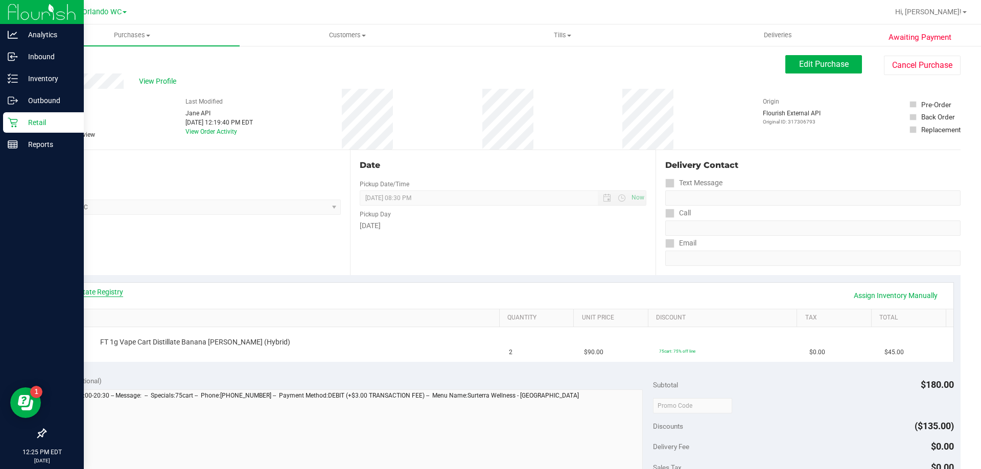
click at [99, 291] on link "View State Registry" at bounding box center [92, 292] width 61 height 10
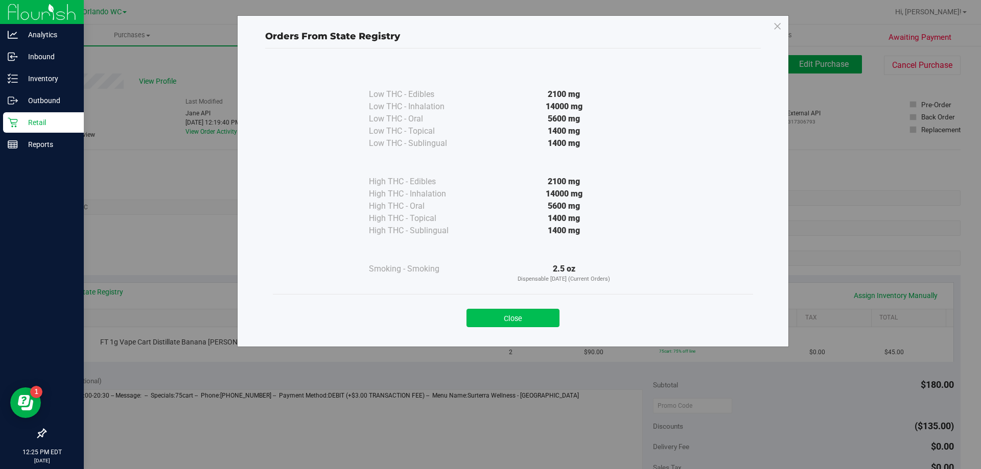
click at [514, 318] on button "Close" at bounding box center [512, 318] width 93 height 18
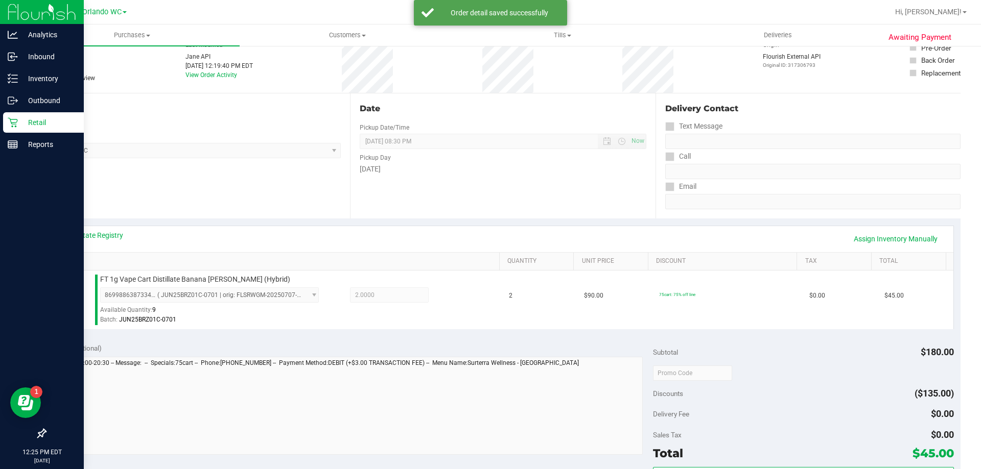
scroll to position [153, 0]
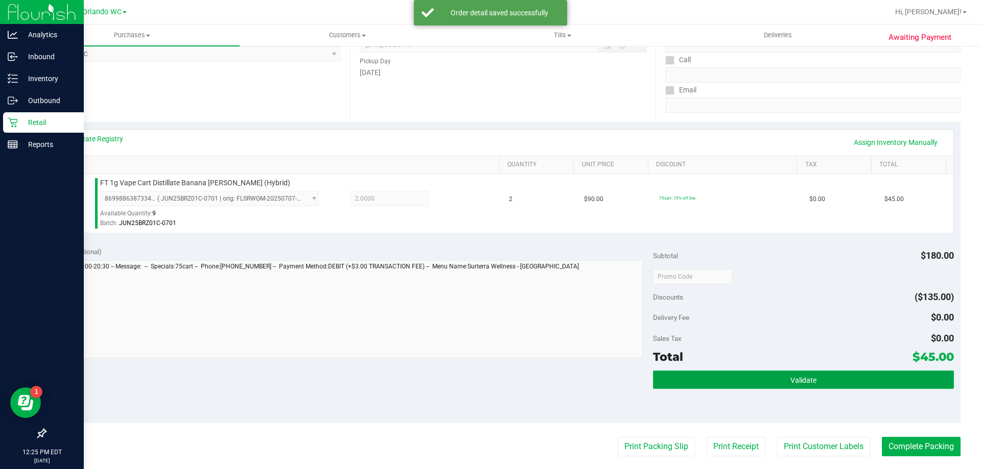
click at [726, 375] on button "Validate" at bounding box center [803, 380] width 300 height 18
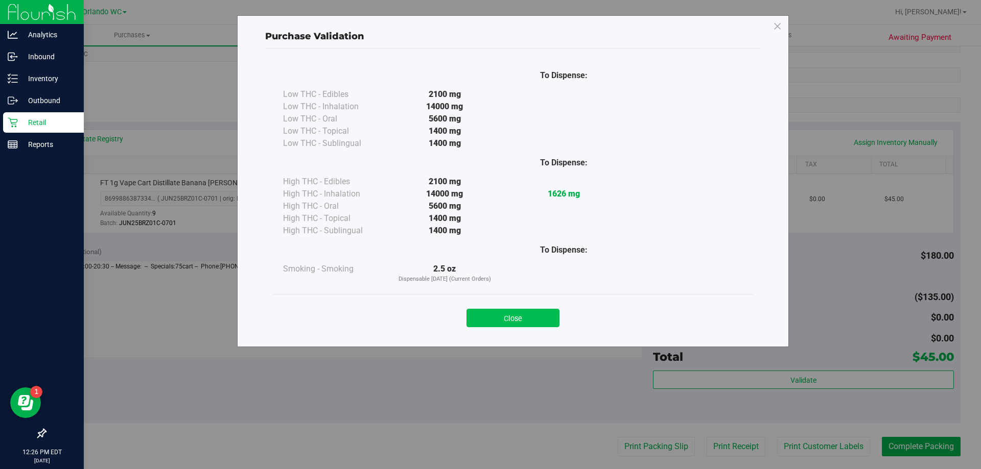
click at [531, 311] on button "Close" at bounding box center [512, 318] width 93 height 18
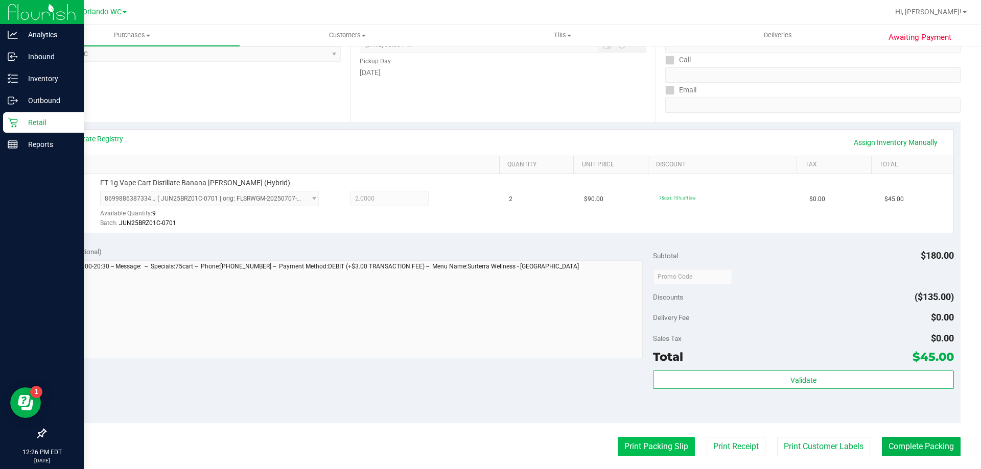
click at [631, 440] on button "Print Packing Slip" at bounding box center [655, 446] width 77 height 19
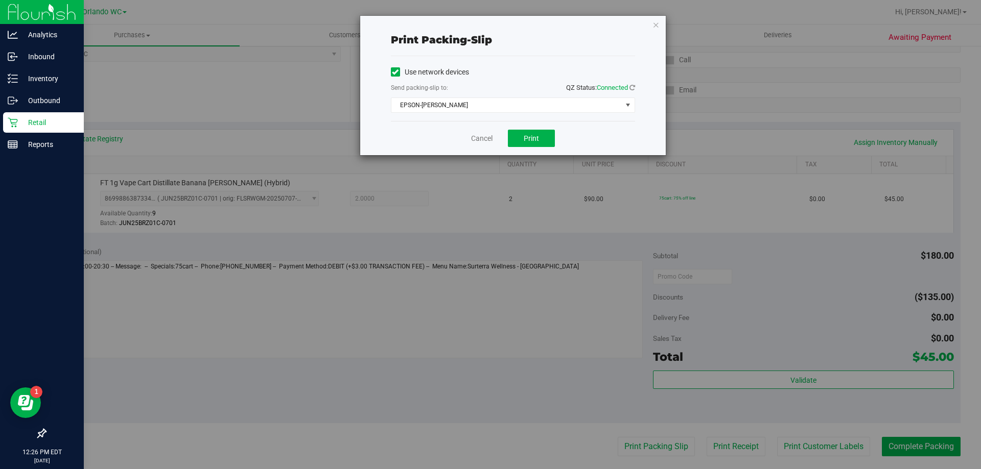
click at [539, 147] on div "Cancel Print" at bounding box center [513, 138] width 244 height 34
click at [539, 136] on button "Print" at bounding box center [531, 138] width 47 height 17
click at [476, 135] on link "Cancel" at bounding box center [481, 138] width 21 height 11
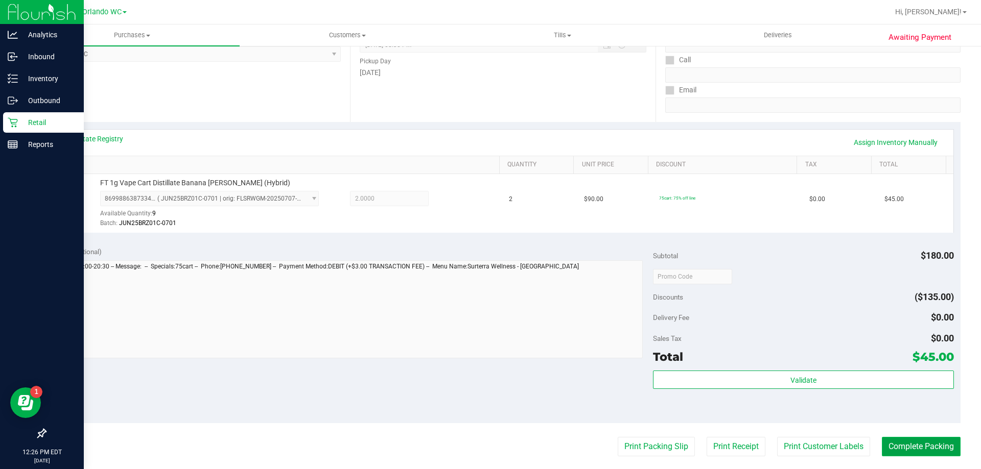
click at [917, 456] on button "Complete Packing" at bounding box center [920, 446] width 79 height 19
